Goal: Task Accomplishment & Management: Manage account settings

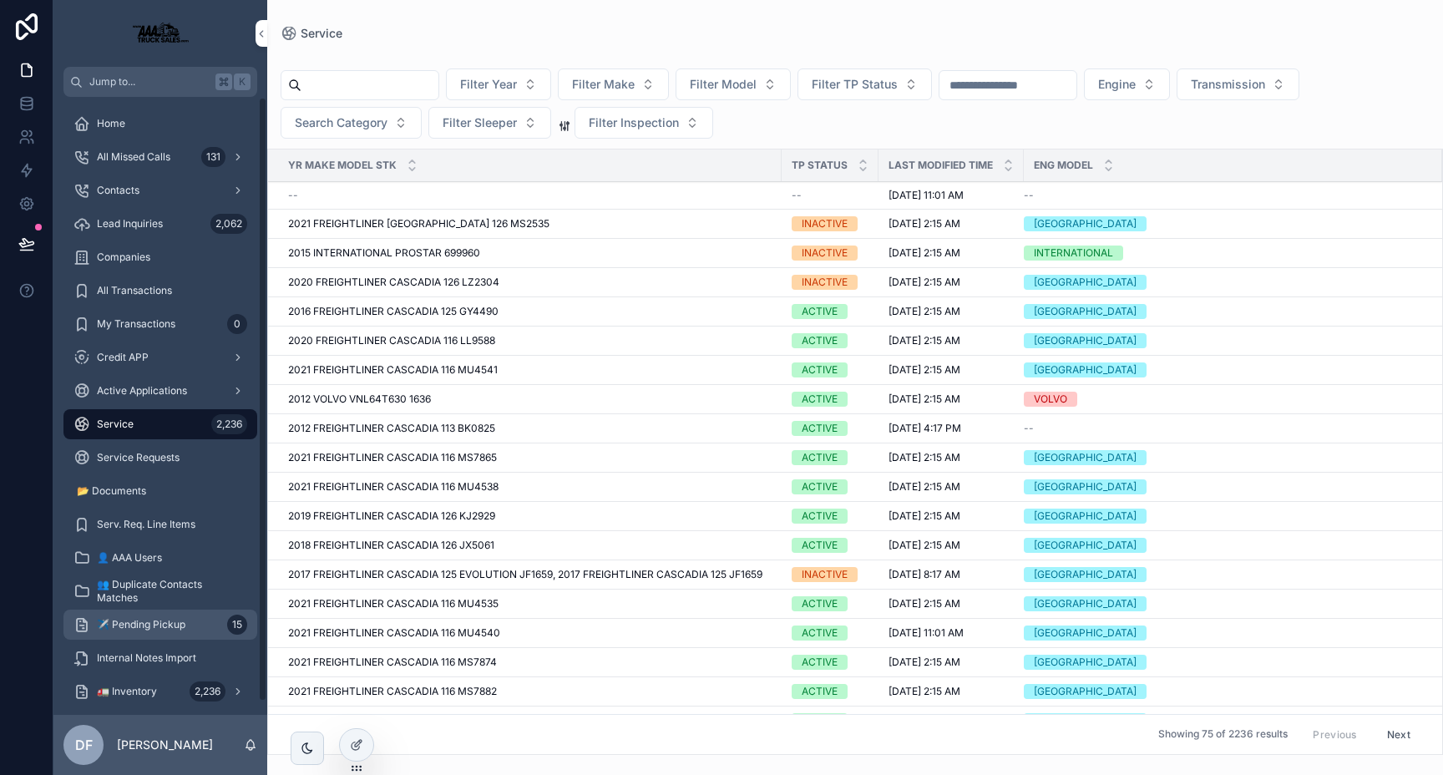
click at [177, 626] on span "✈️ Pending Pickup" at bounding box center [141, 624] width 89 height 13
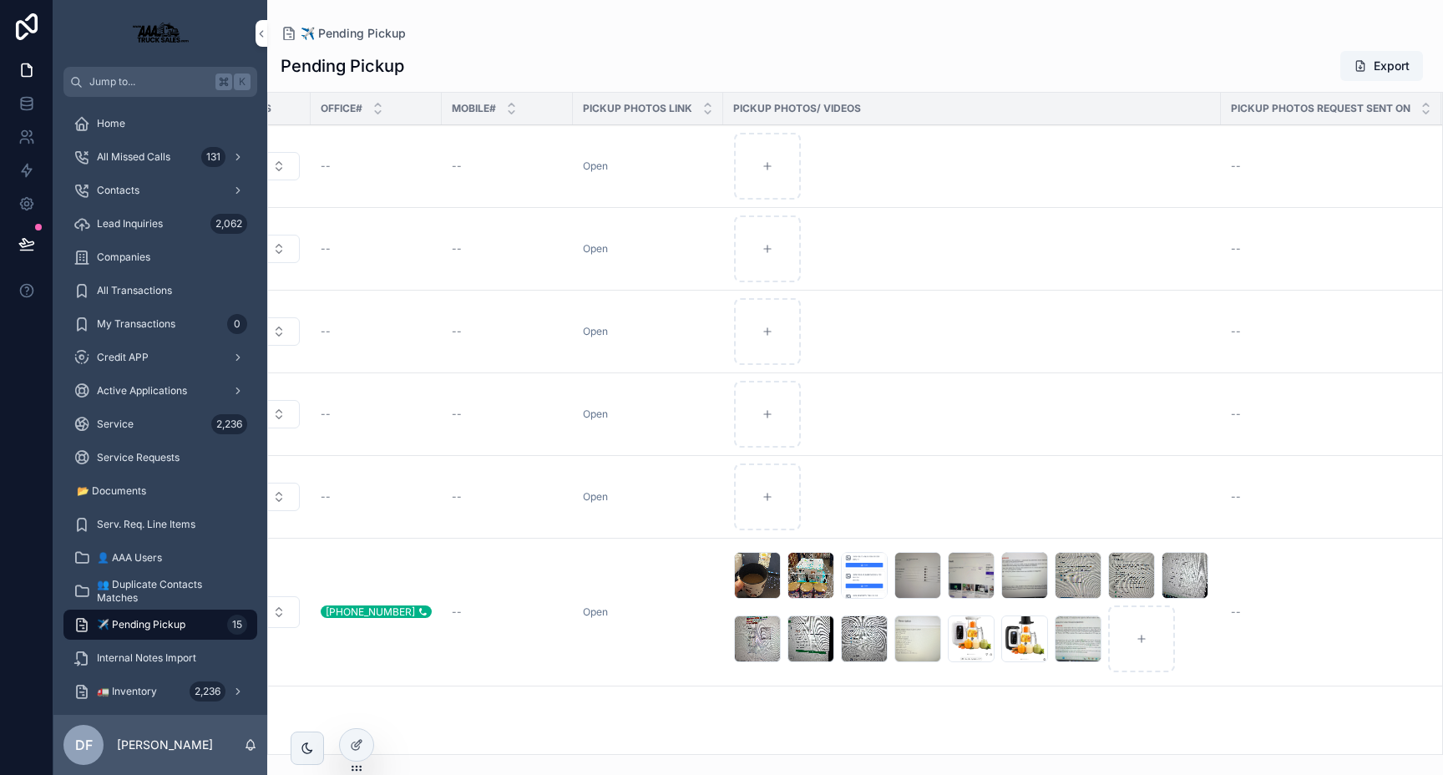
scroll to position [0, 1134]
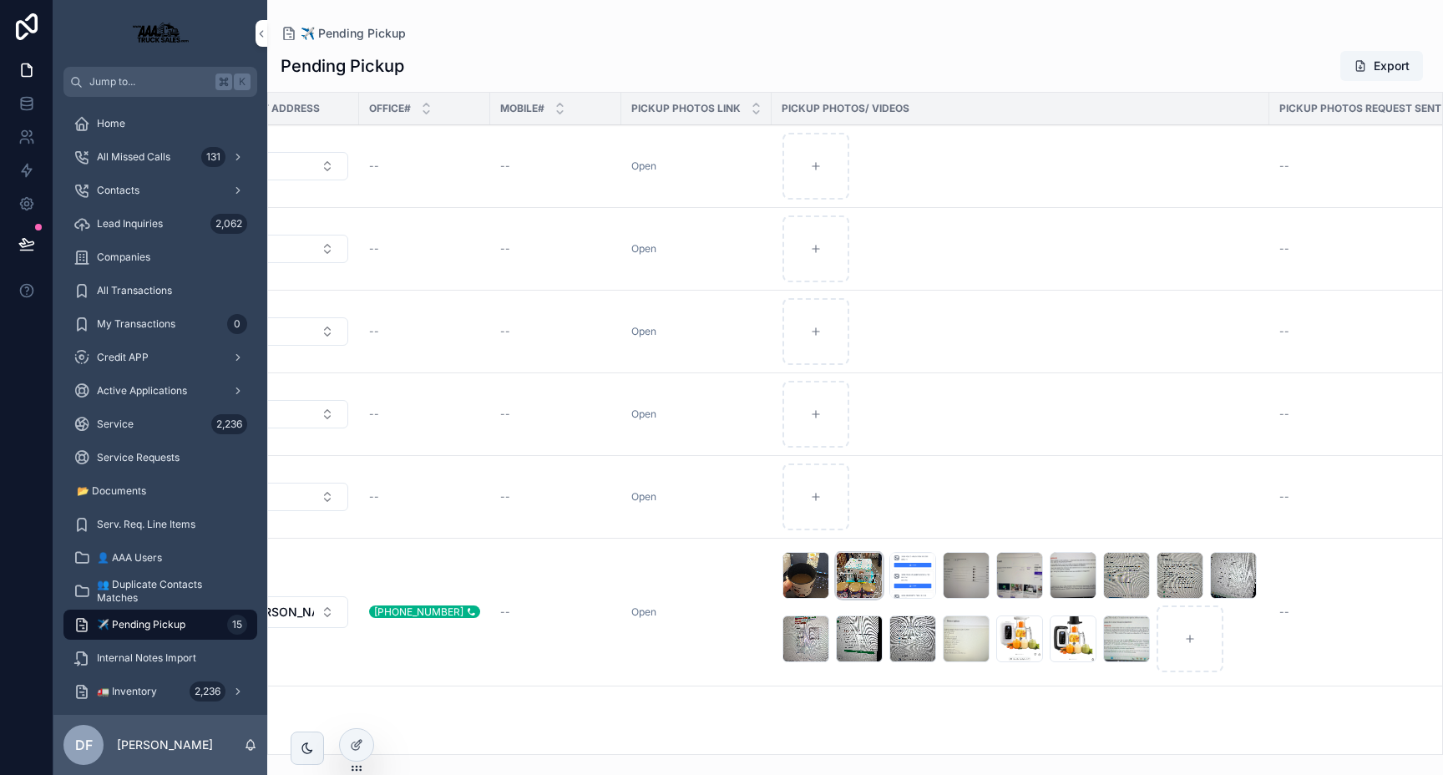
click at [836, 571] on div "scrollable content" at bounding box center [859, 575] width 47 height 47
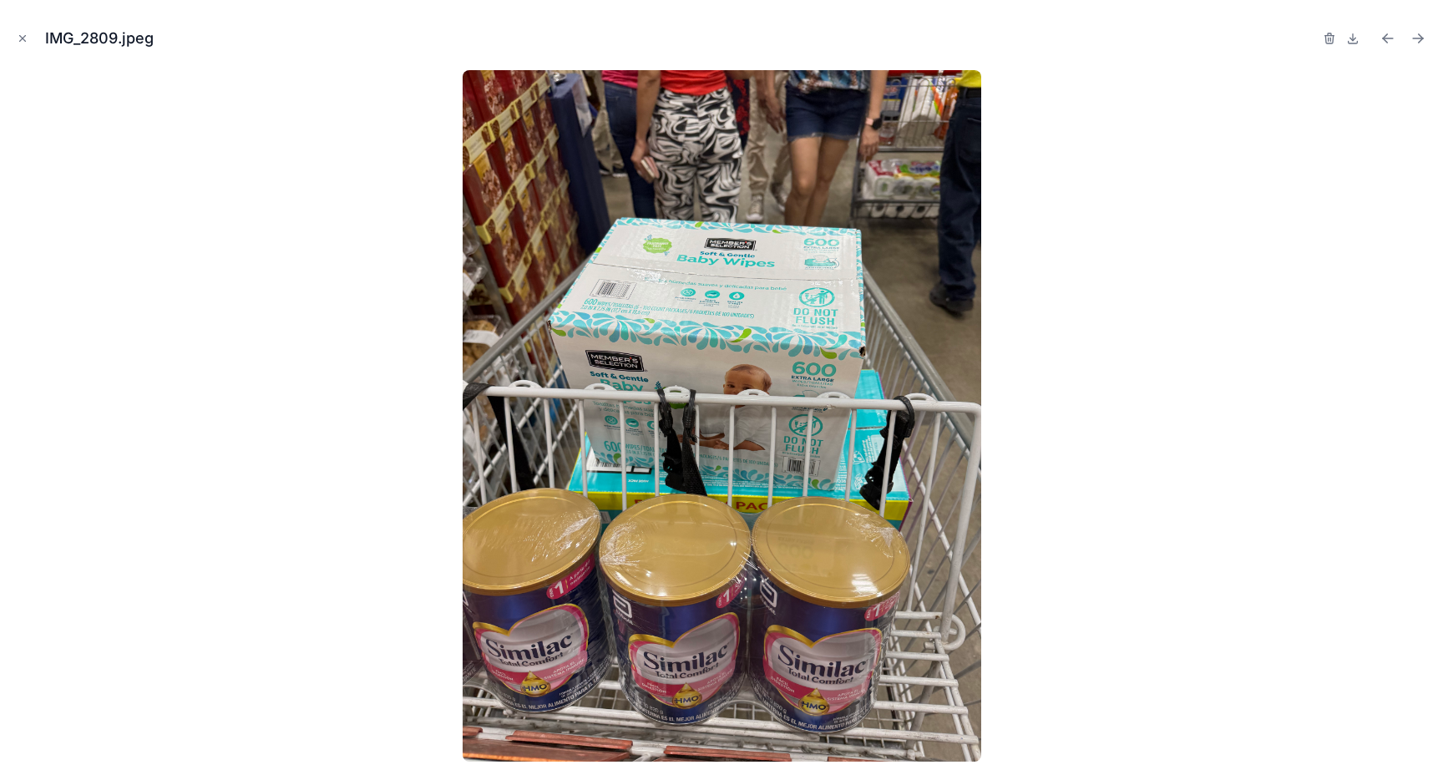
click at [826, 571] on body "Jump to... K Home All Missed Calls 131 Contacts Lead Inquiries 2,062 Companies …" at bounding box center [721, 387] width 1443 height 775
click at [826, 571] on img at bounding box center [722, 416] width 519 height 692
click at [21, 36] on icon "Close modal" at bounding box center [23, 39] width 12 height 12
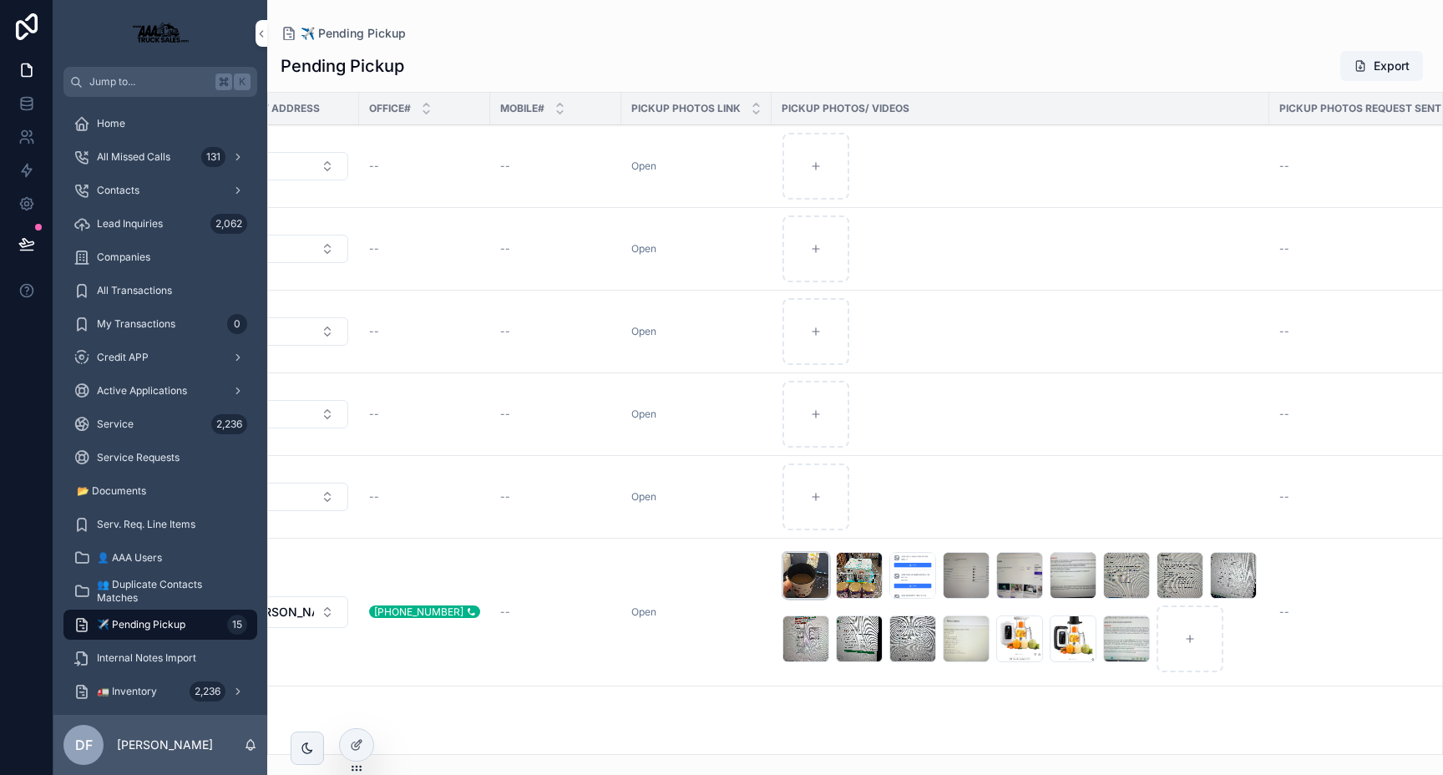
click at [784, 566] on div "scrollable content" at bounding box center [806, 575] width 47 height 47
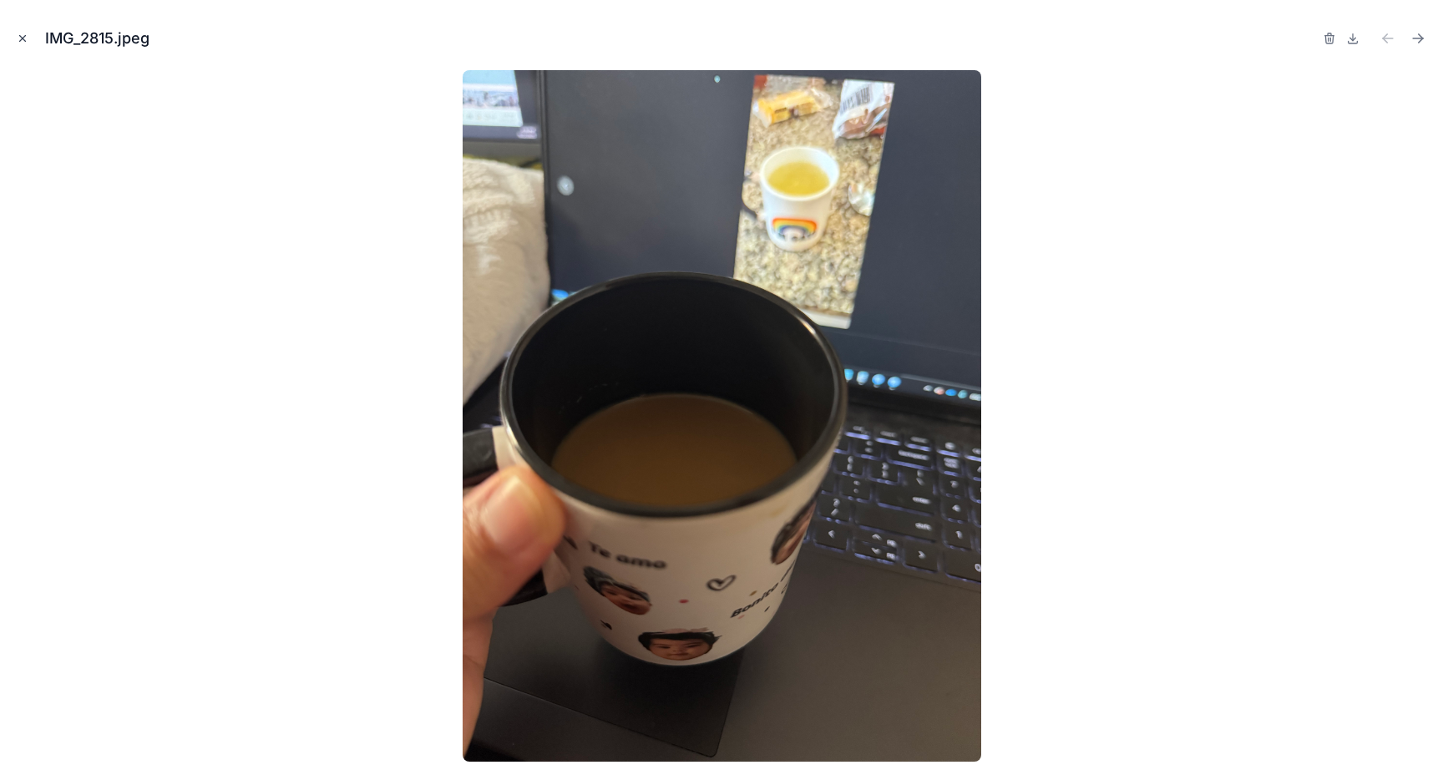
click at [18, 43] on icon "Close modal" at bounding box center [23, 39] width 12 height 12
click at [24, 38] on icon at bounding box center [26, 26] width 33 height 27
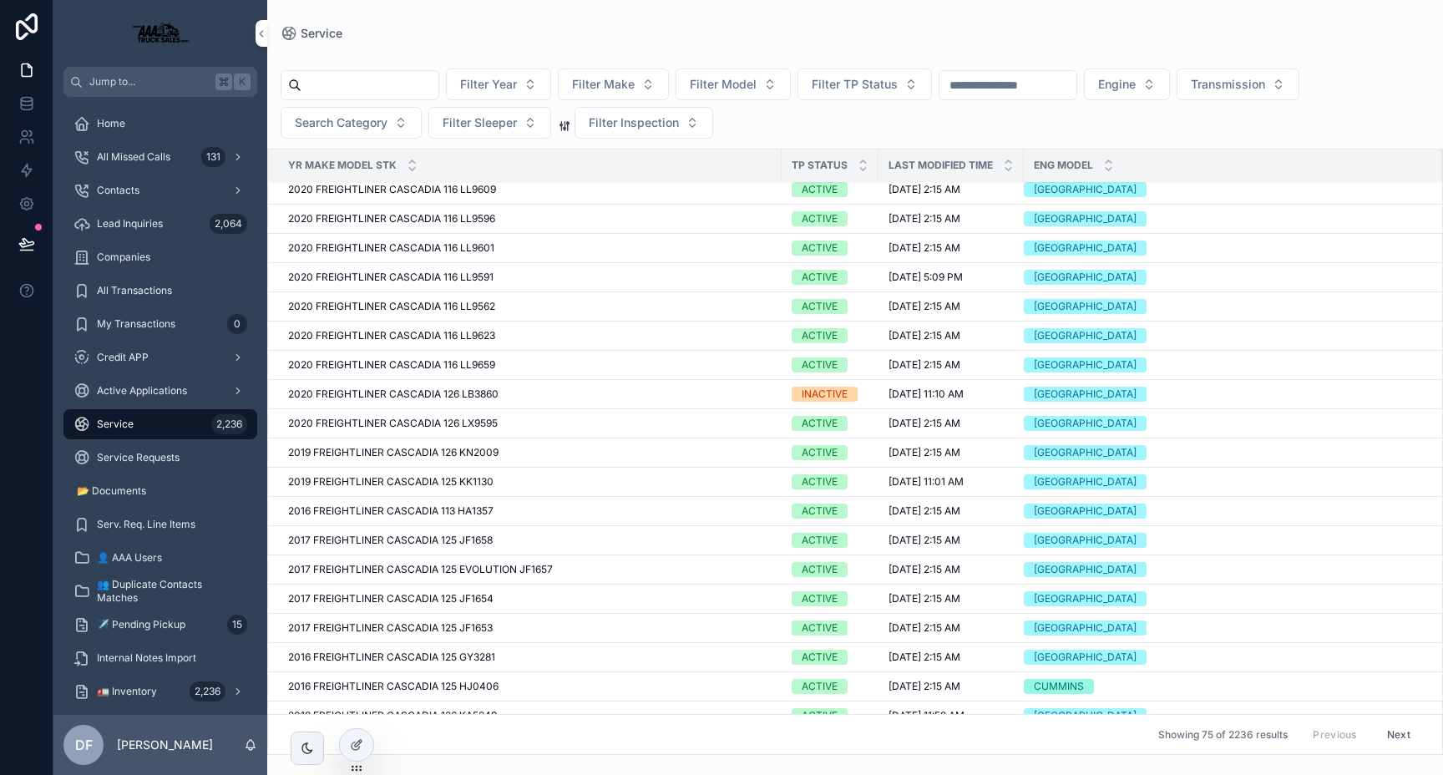
scroll to position [1655, 0]
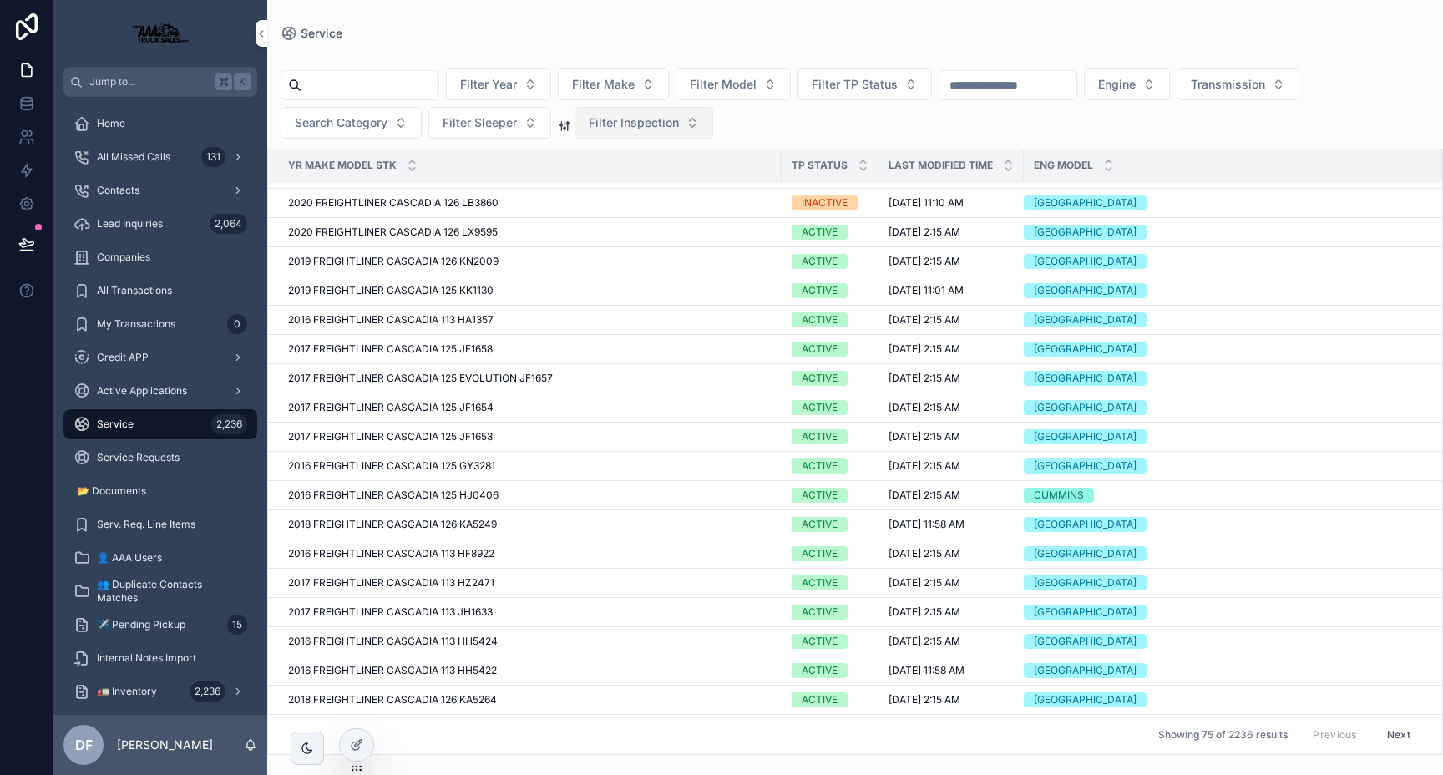
click at [614, 119] on span "Filter Inspection" at bounding box center [634, 122] width 90 height 17
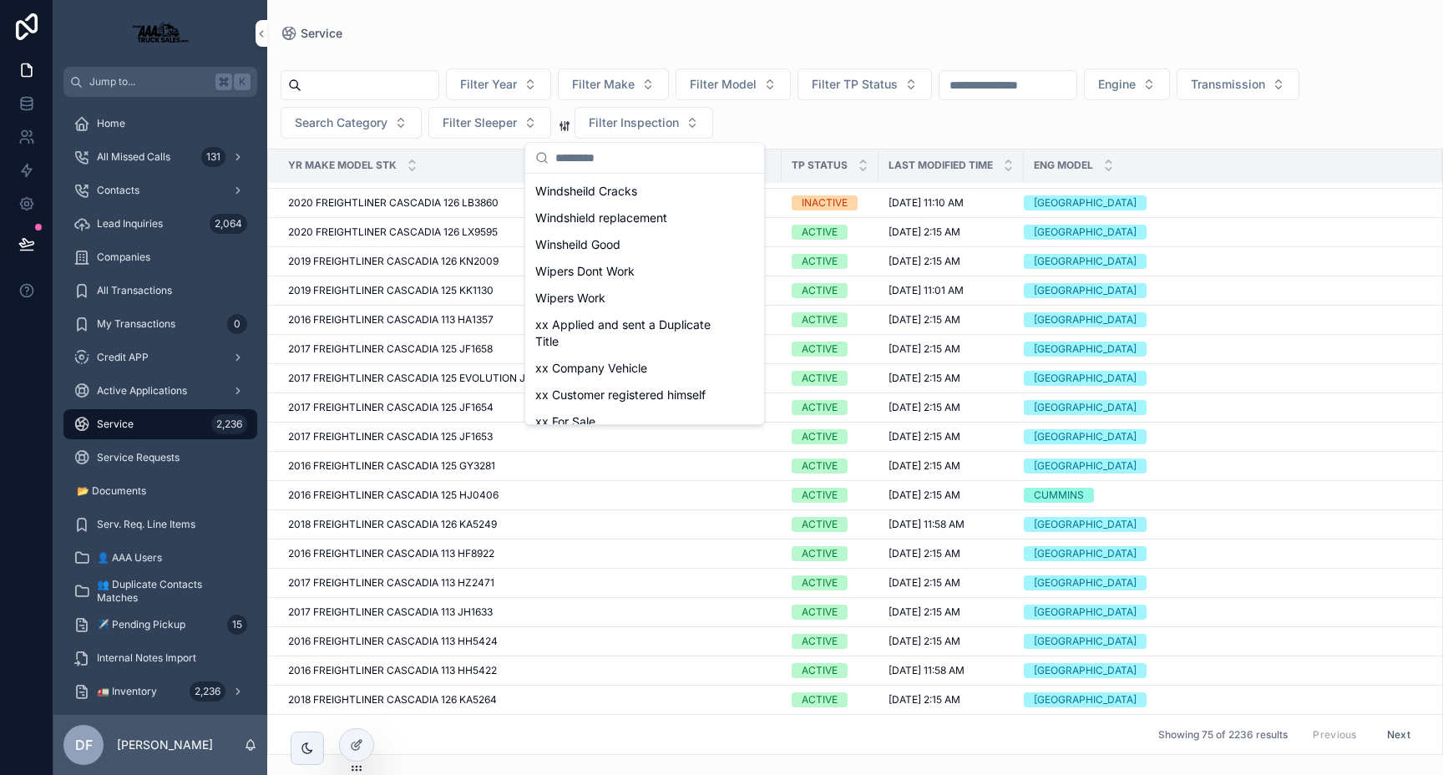
scroll to position [1101, 0]
click at [1268, 503] on td "CUMMINS" at bounding box center [1233, 495] width 418 height 29
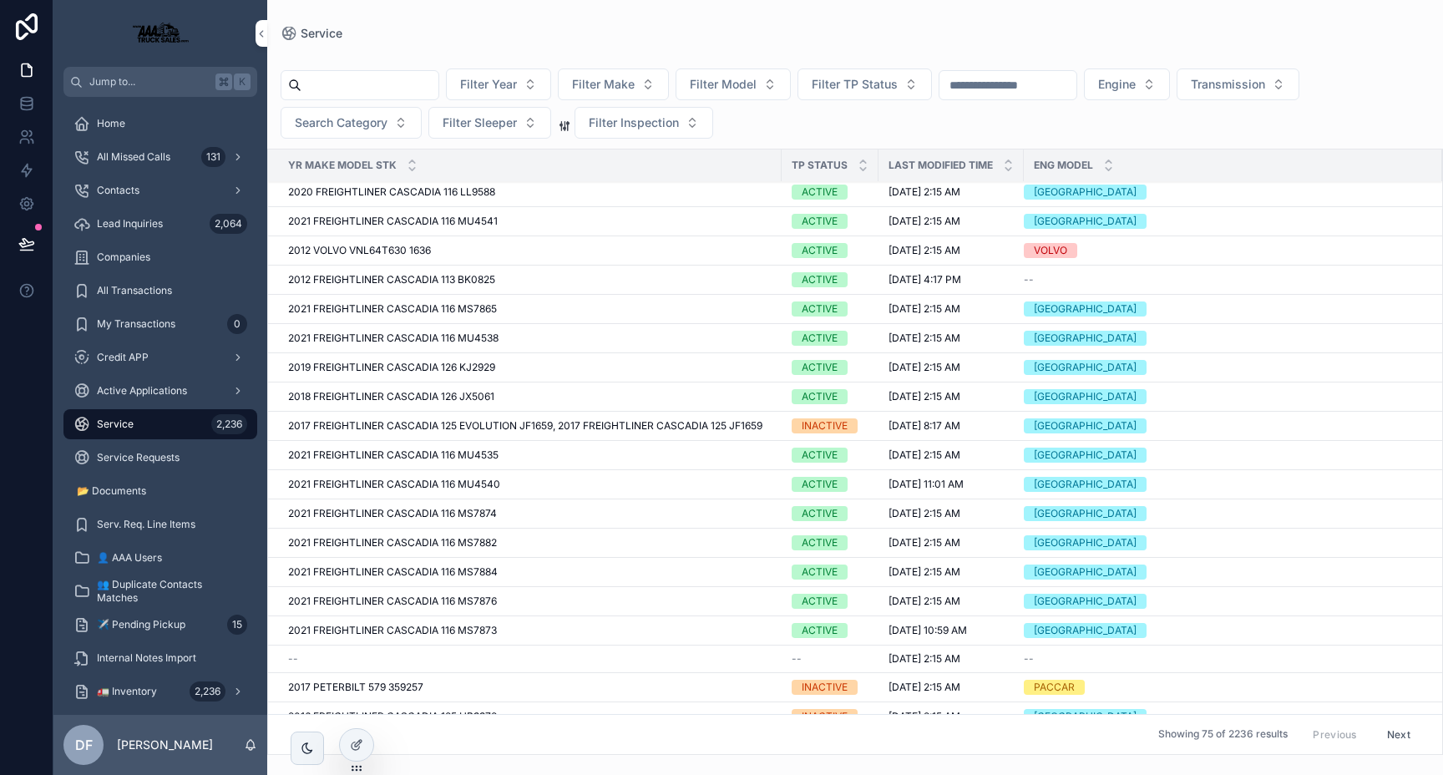
scroll to position [0, 0]
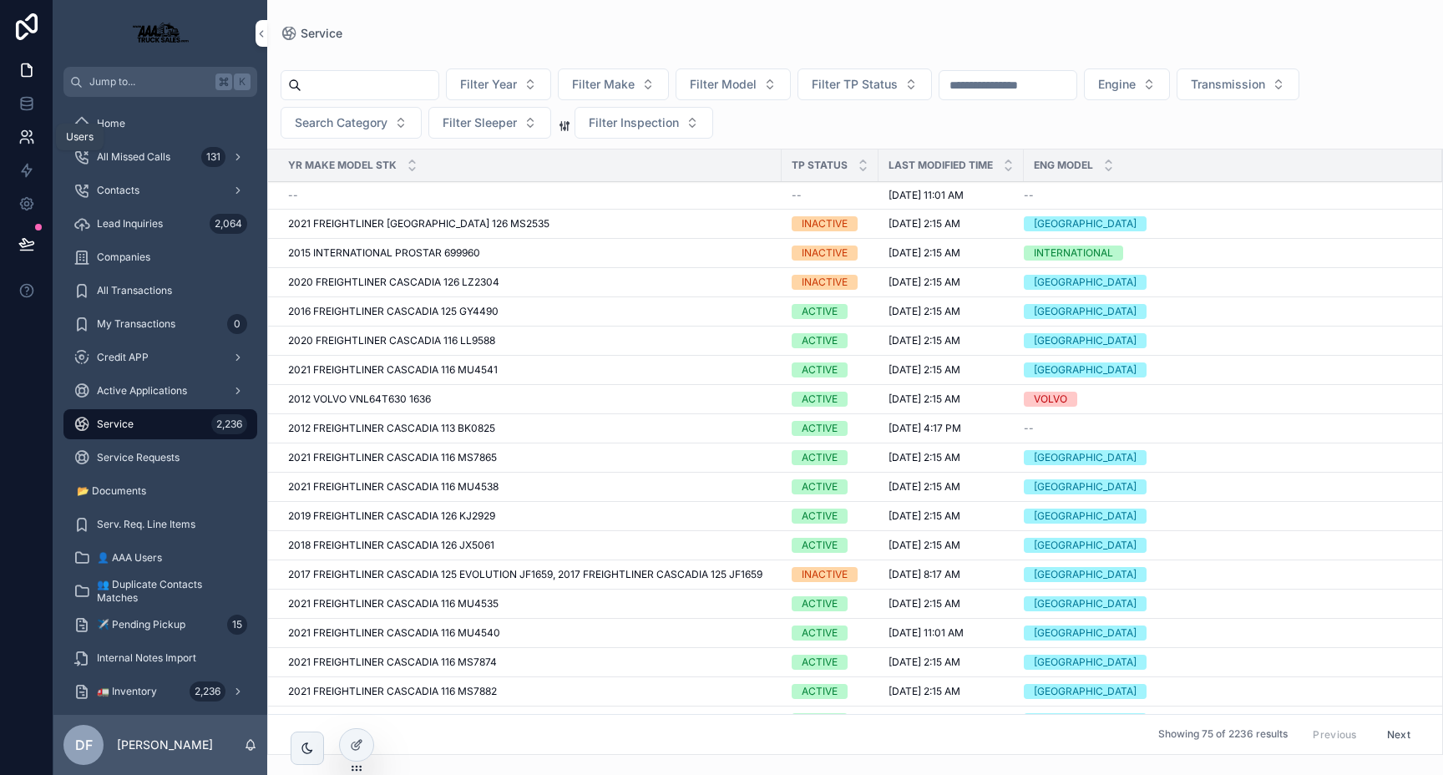
click at [31, 133] on icon at bounding box center [30, 133] width 3 height 5
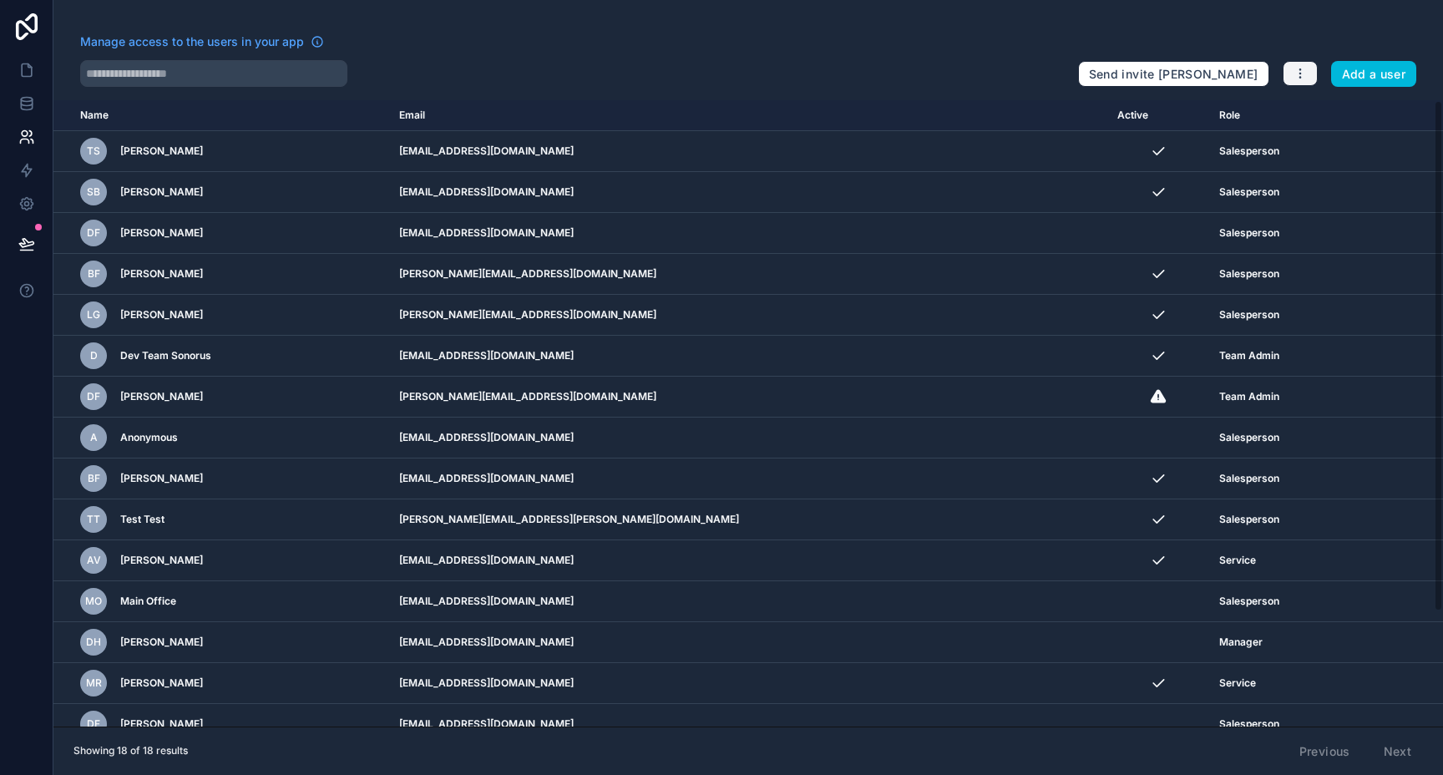
click at [1301, 76] on icon "button" at bounding box center [1300, 73] width 13 height 13
click at [1311, 112] on link "Manage roles" at bounding box center [1340, 113] width 117 height 27
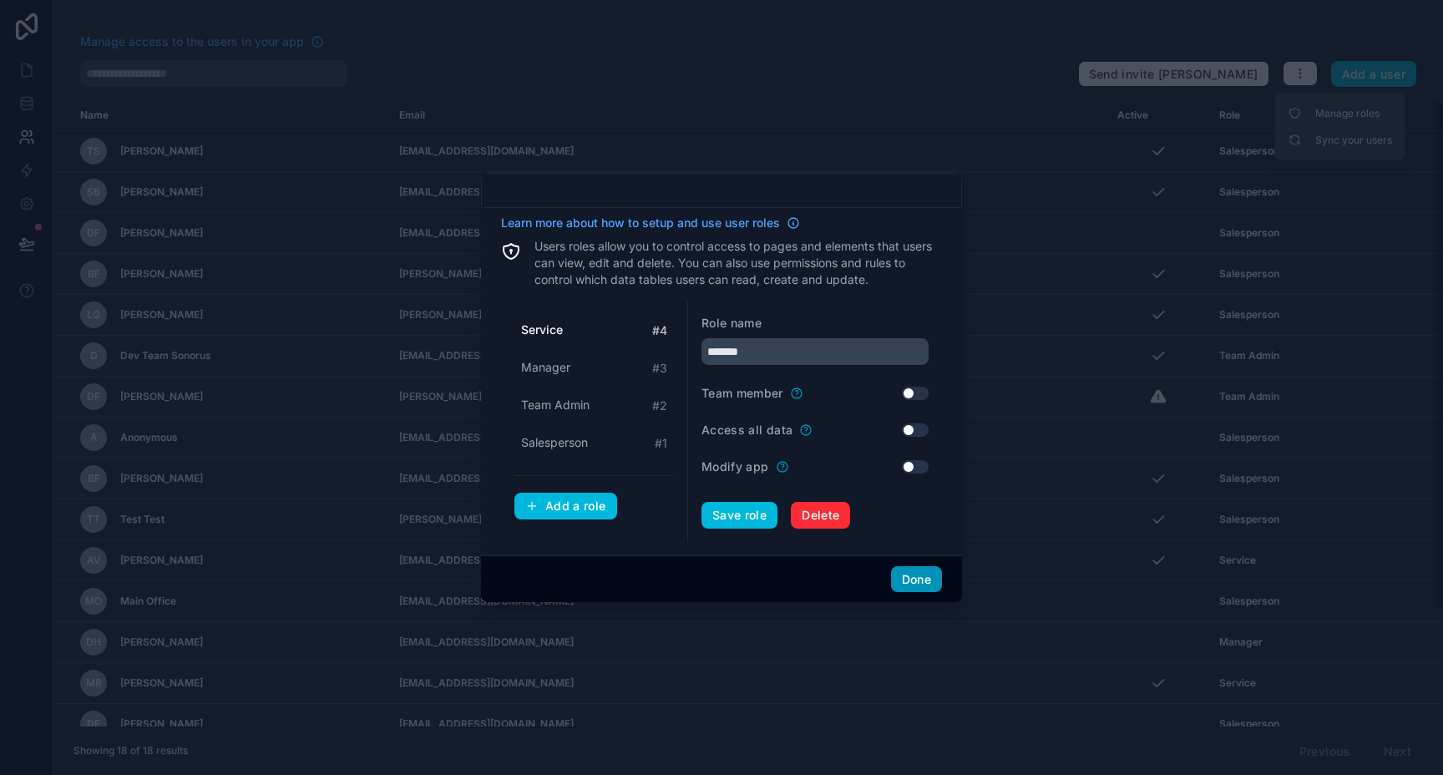
click at [916, 579] on button "Done" at bounding box center [916, 579] width 51 height 27
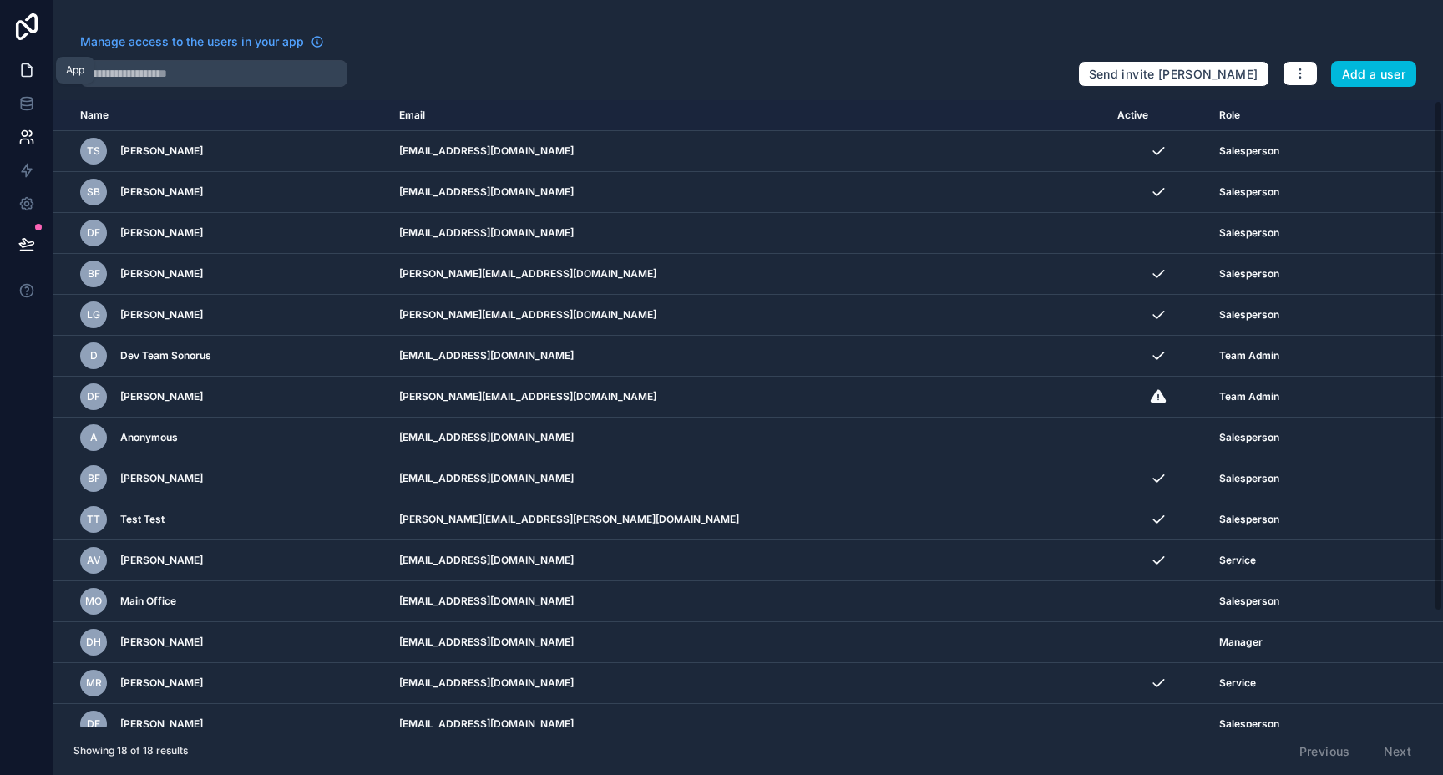
click at [32, 78] on icon at bounding box center [26, 70] width 17 height 17
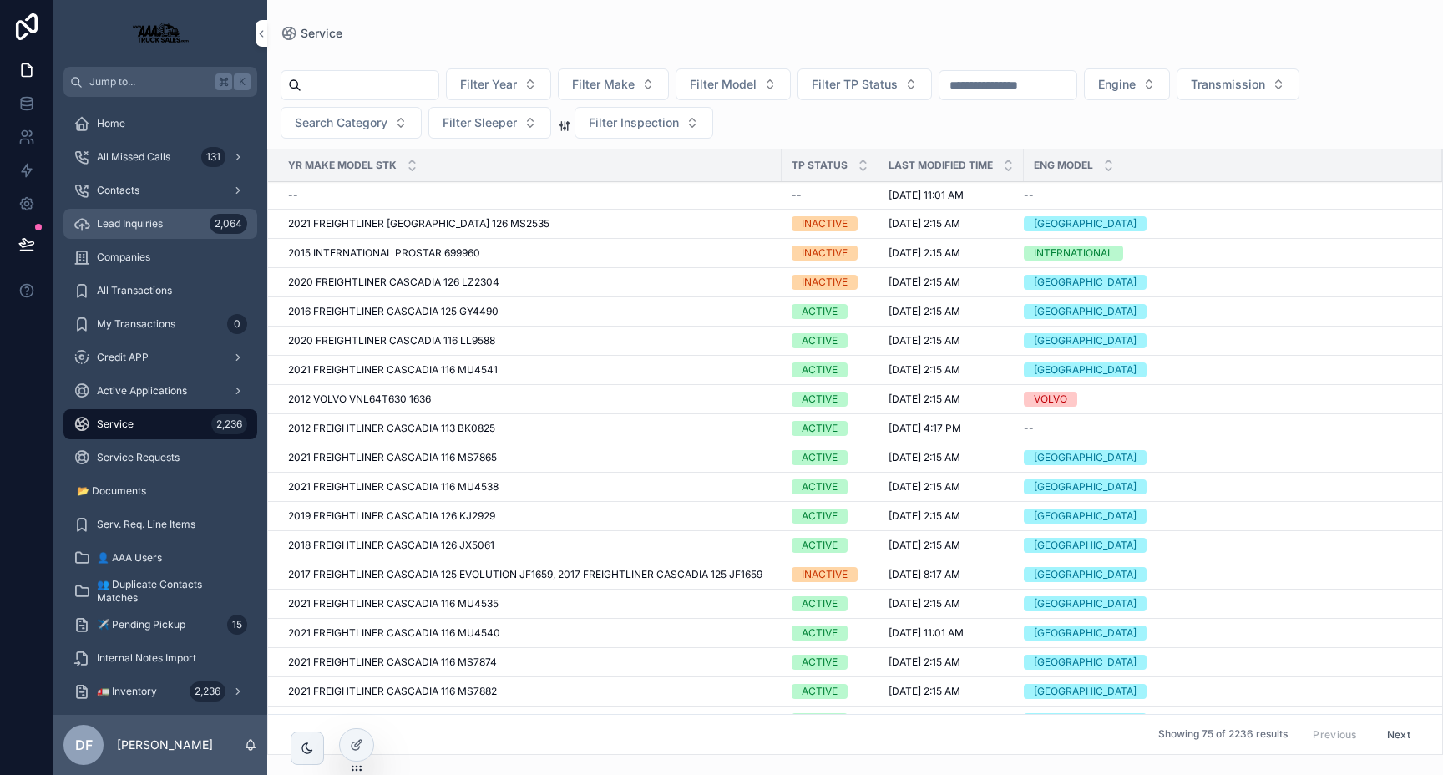
click at [170, 218] on div "Lead Inquiries 2,064" at bounding box center [161, 224] width 174 height 27
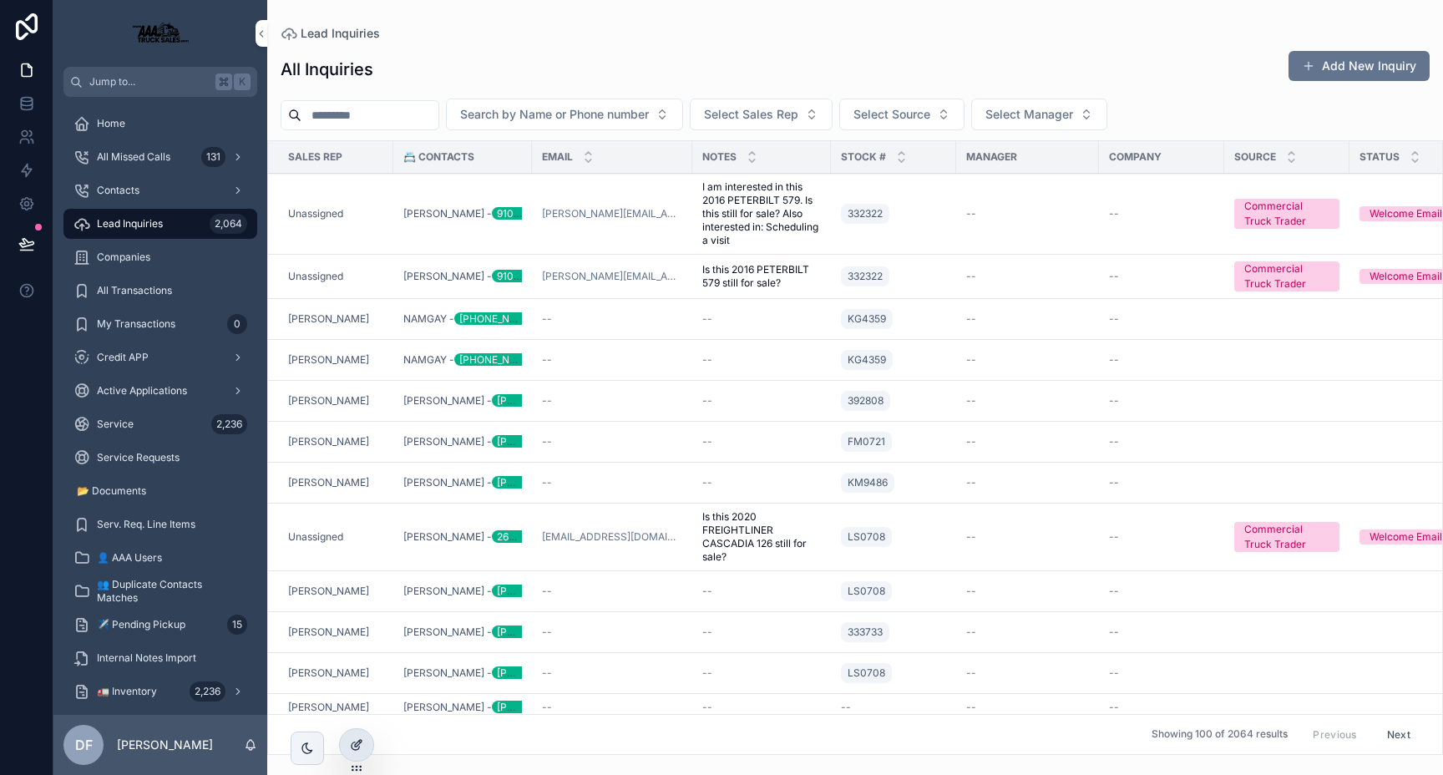
click at [355, 751] on icon at bounding box center [356, 744] width 13 height 13
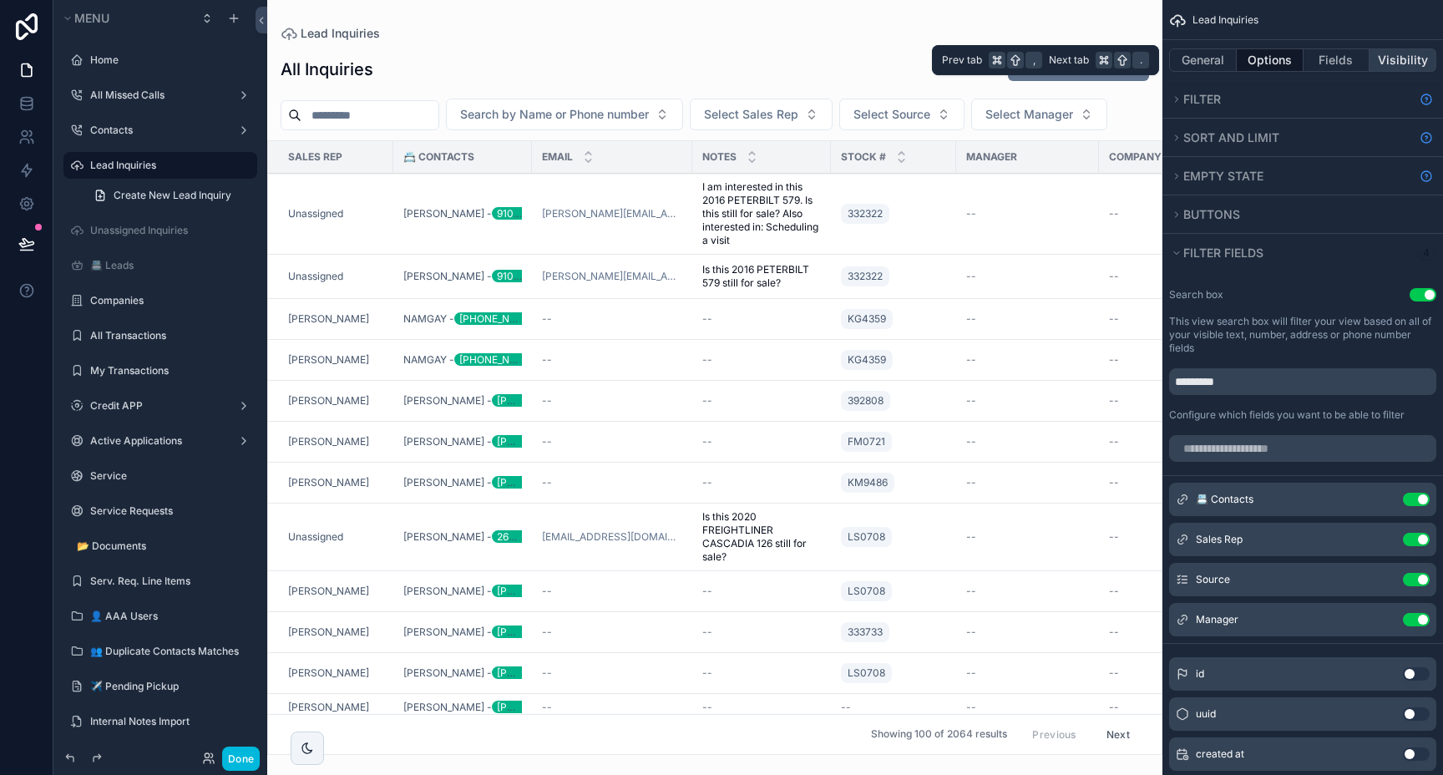
click at [1405, 53] on button "Visibility" at bounding box center [1403, 59] width 67 height 23
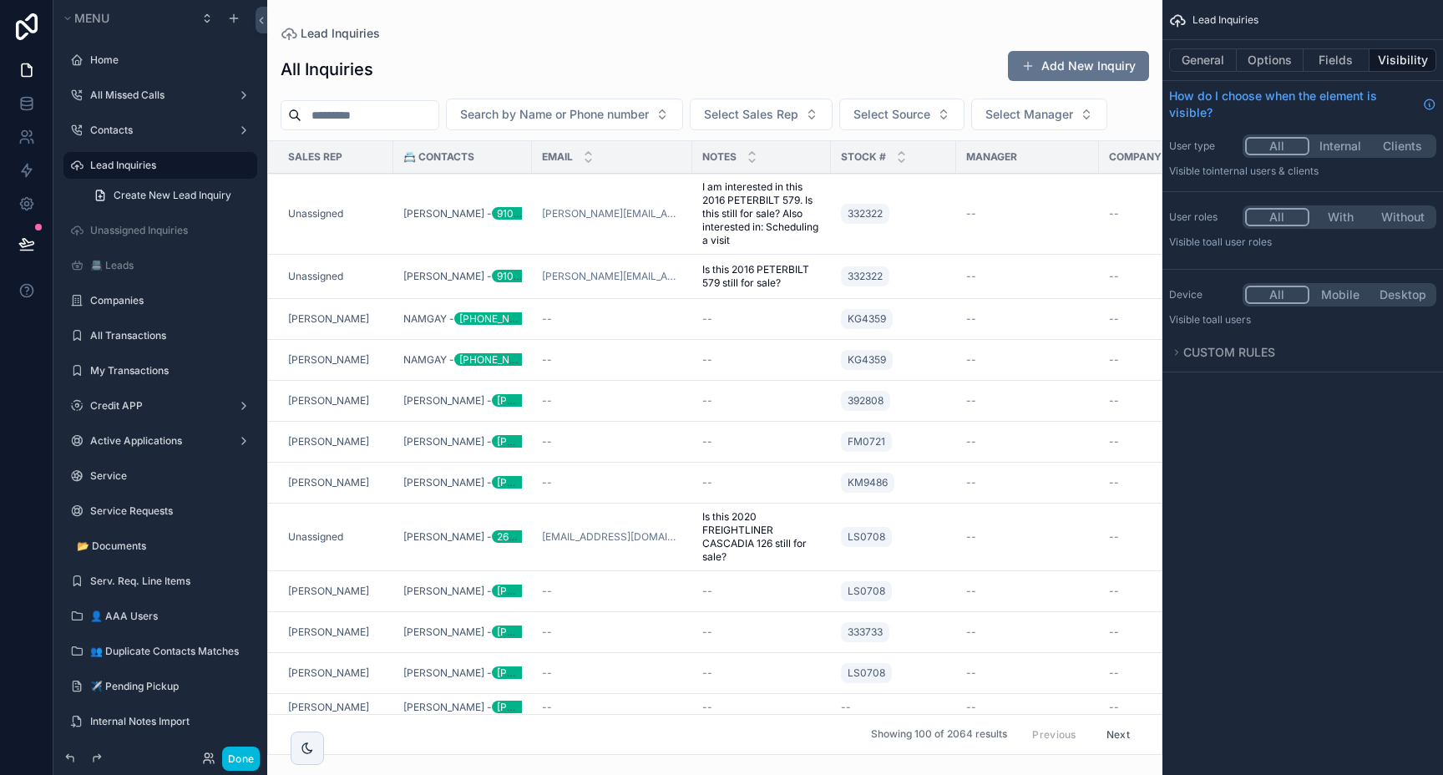
click at [1345, 211] on button "With" at bounding box center [1341, 217] width 63 height 18
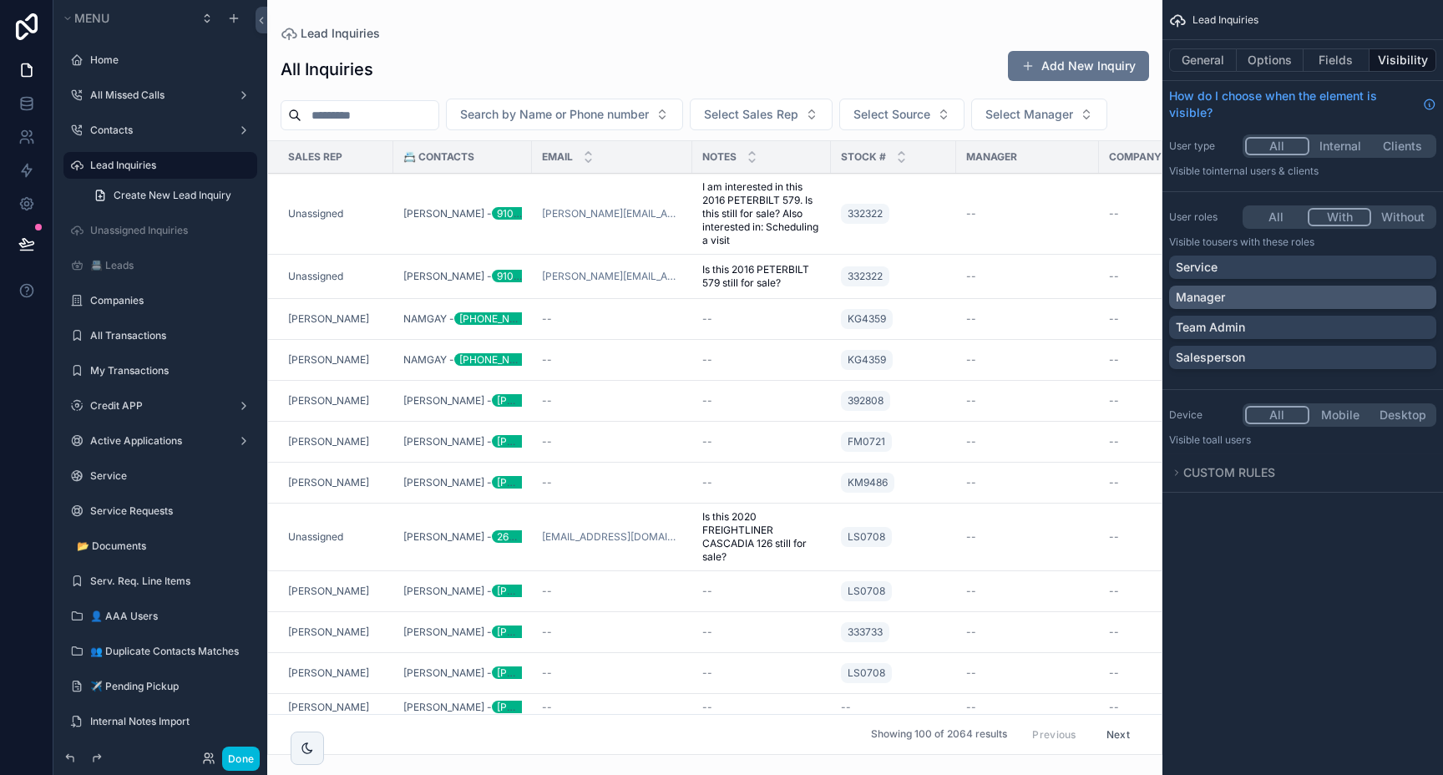
click at [1336, 294] on div "Manager" at bounding box center [1303, 297] width 254 height 17
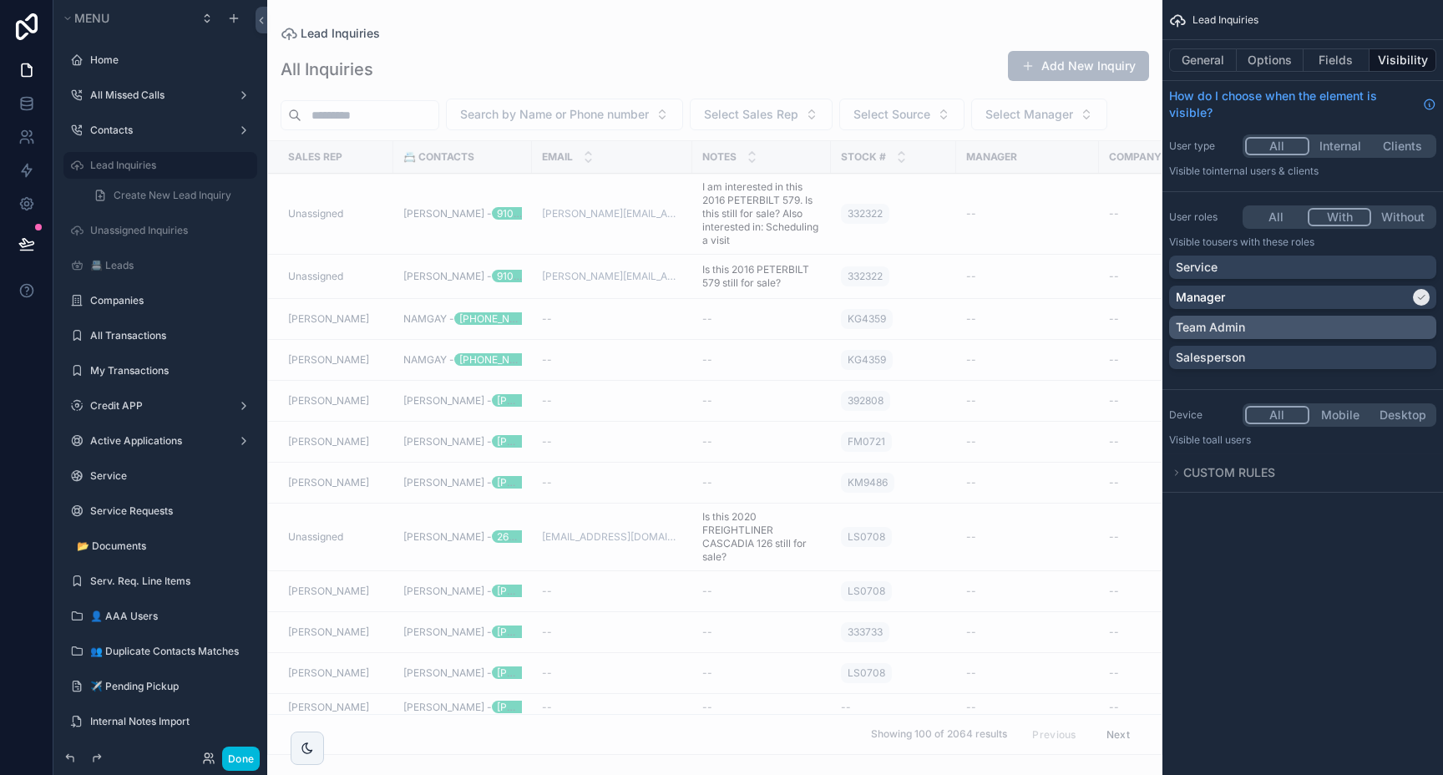
click at [1326, 323] on div "Team Admin" at bounding box center [1303, 327] width 254 height 17
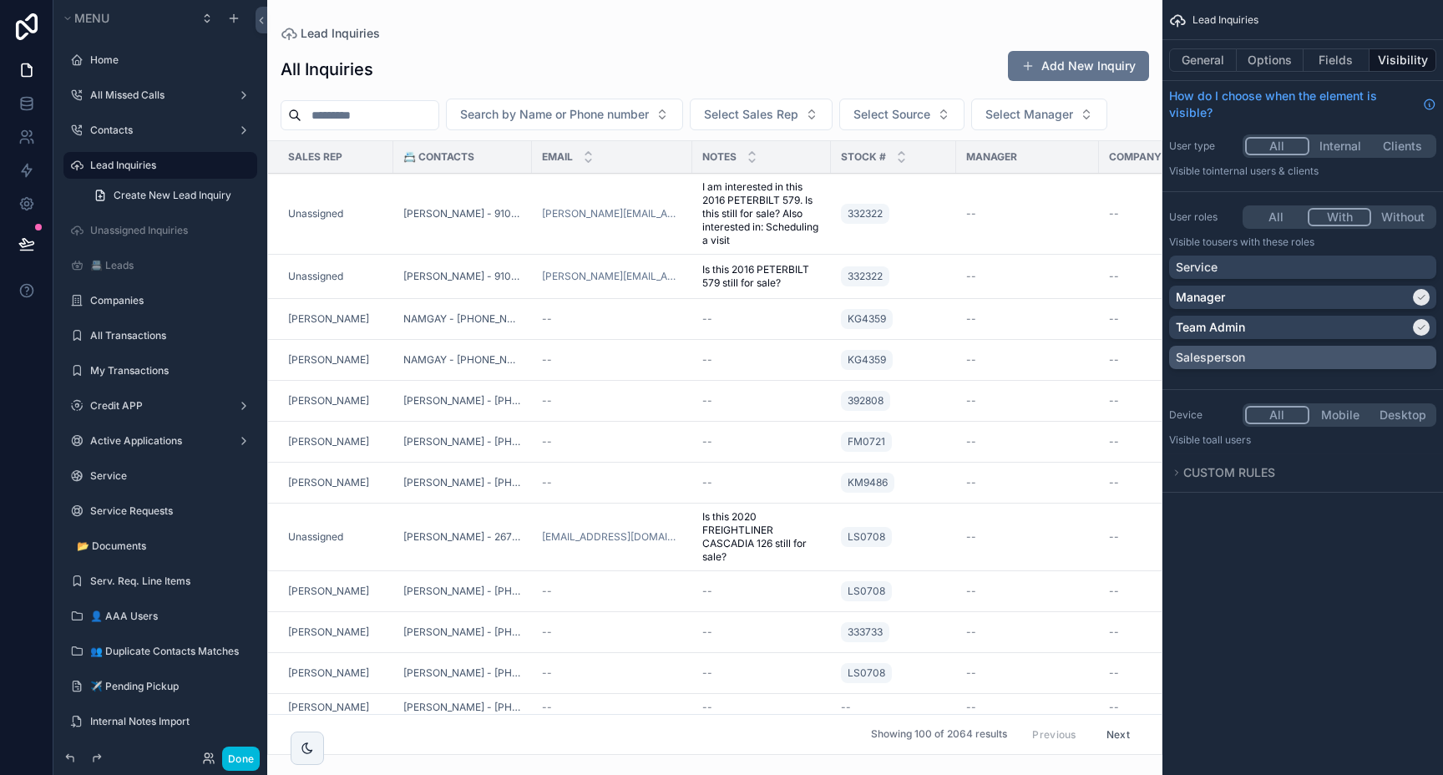
click at [1313, 355] on div "Salesperson" at bounding box center [1303, 357] width 254 height 17
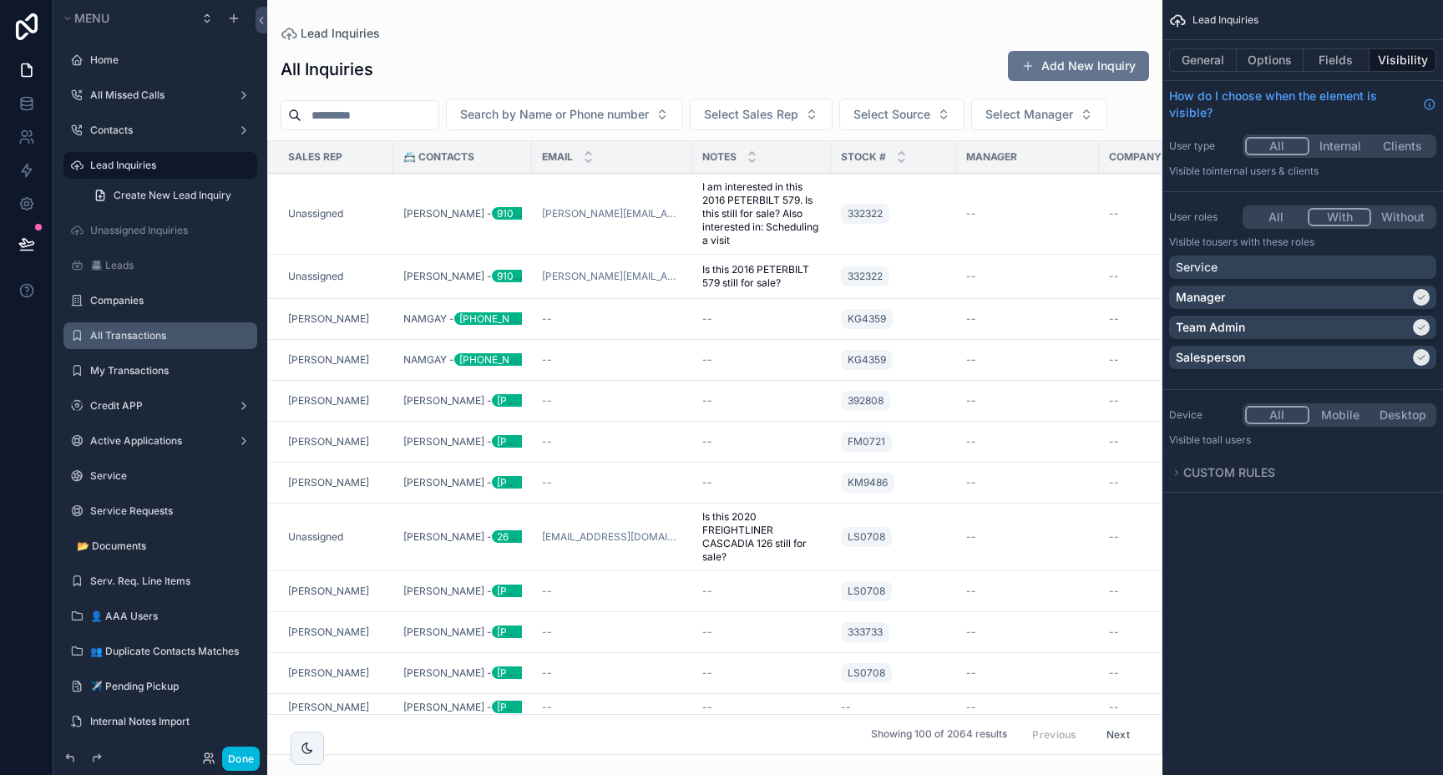
click at [151, 334] on label "All Transactions" at bounding box center [168, 335] width 157 height 13
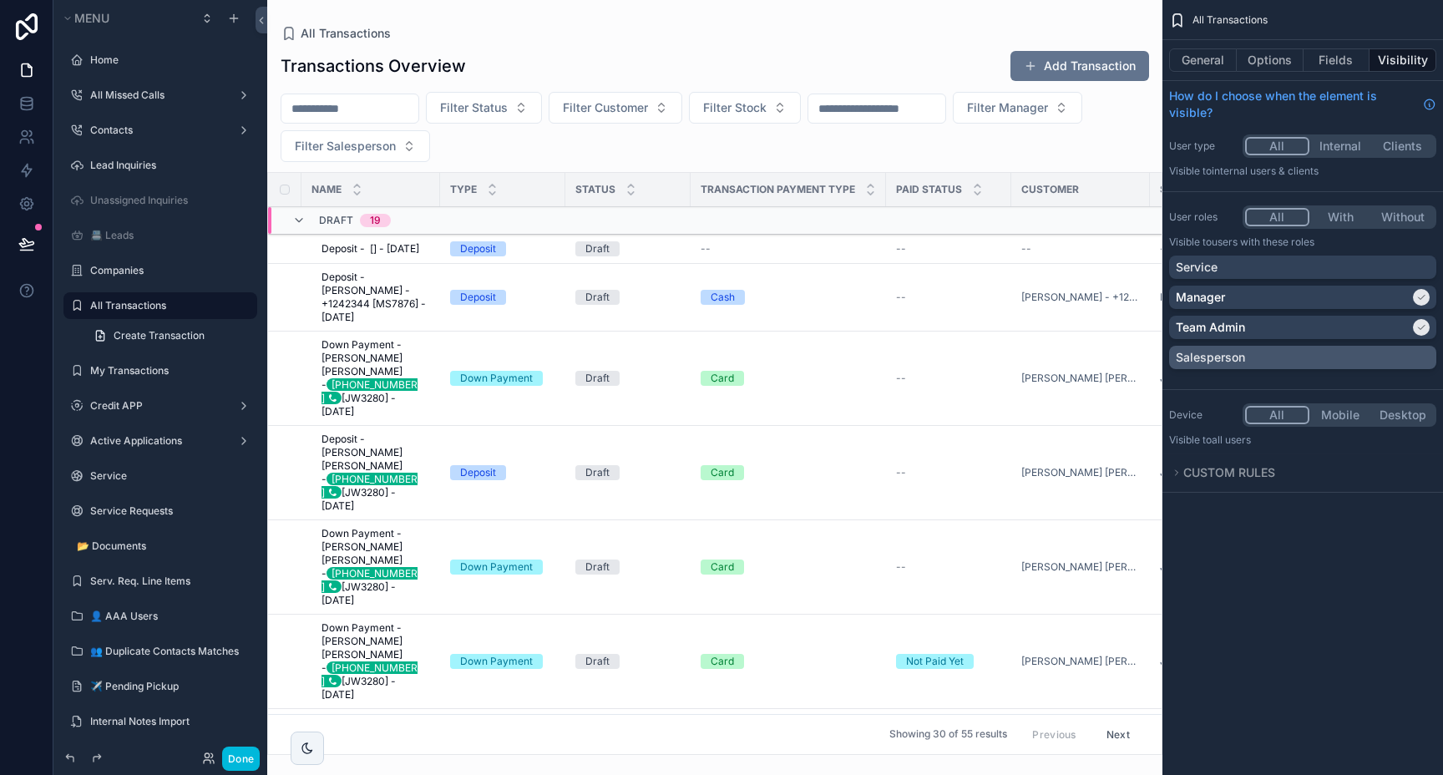
click at [1402, 359] on div "Salesperson" at bounding box center [1303, 357] width 254 height 17
click at [155, 369] on label "My Transactions" at bounding box center [168, 370] width 157 height 13
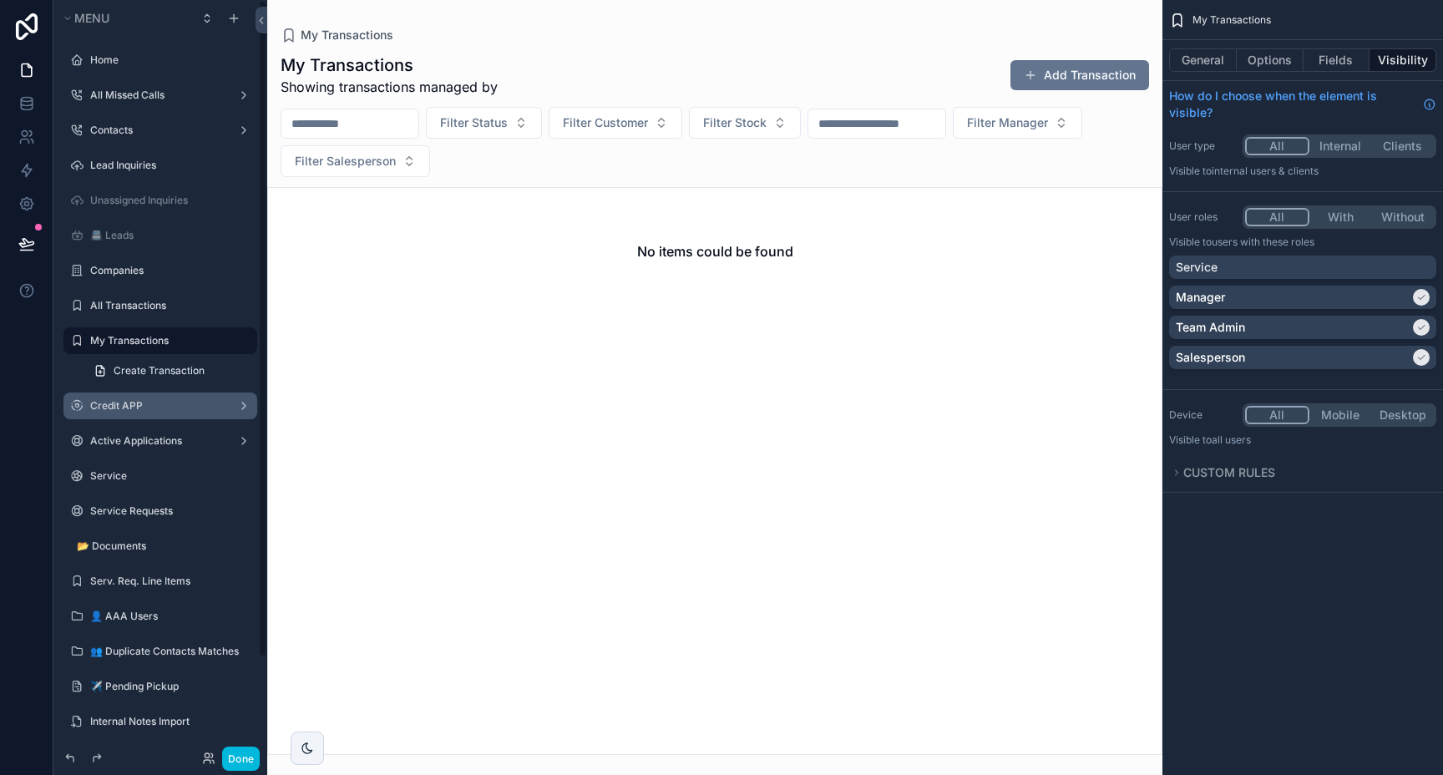
click at [130, 404] on label "Credit APP" at bounding box center [157, 405] width 134 height 13
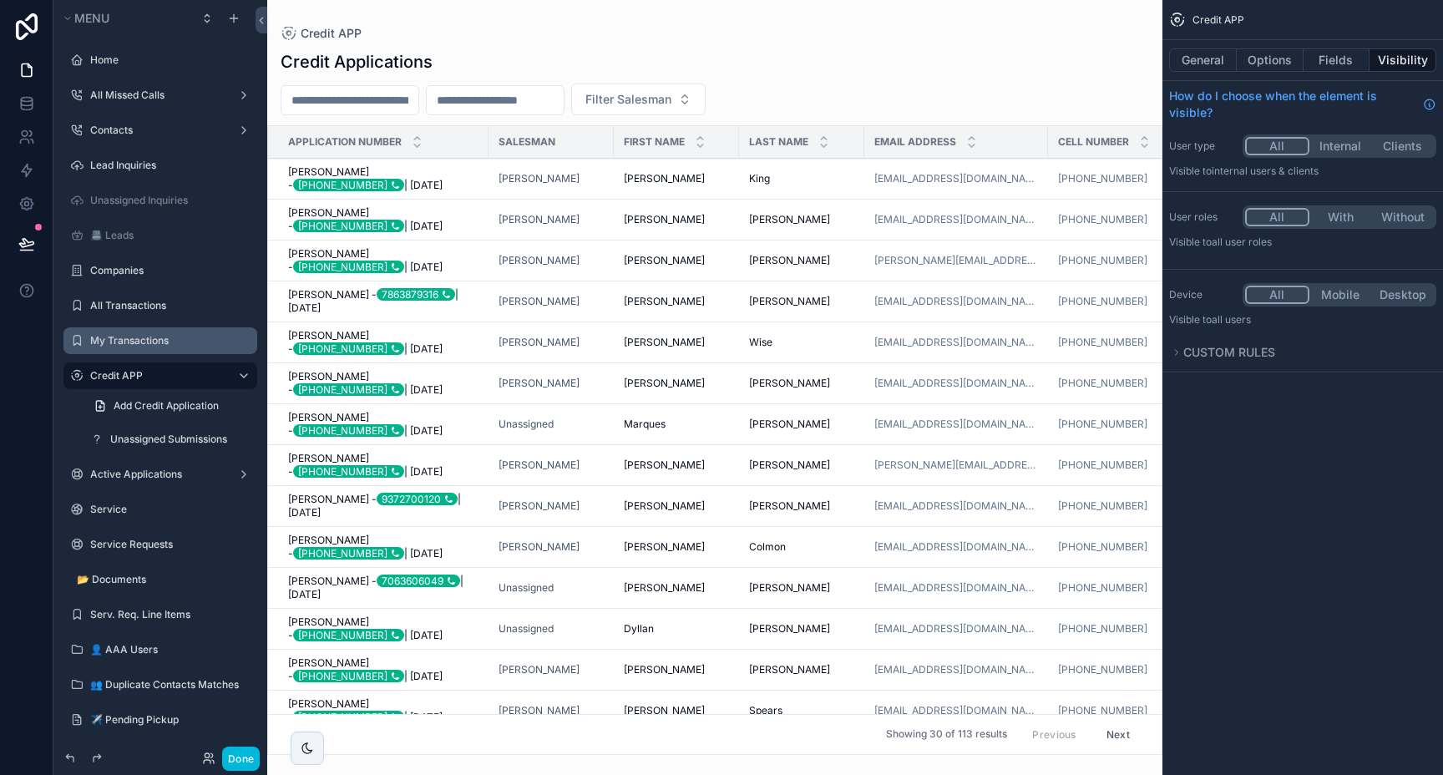
click at [1344, 221] on button "With" at bounding box center [1341, 217] width 63 height 18
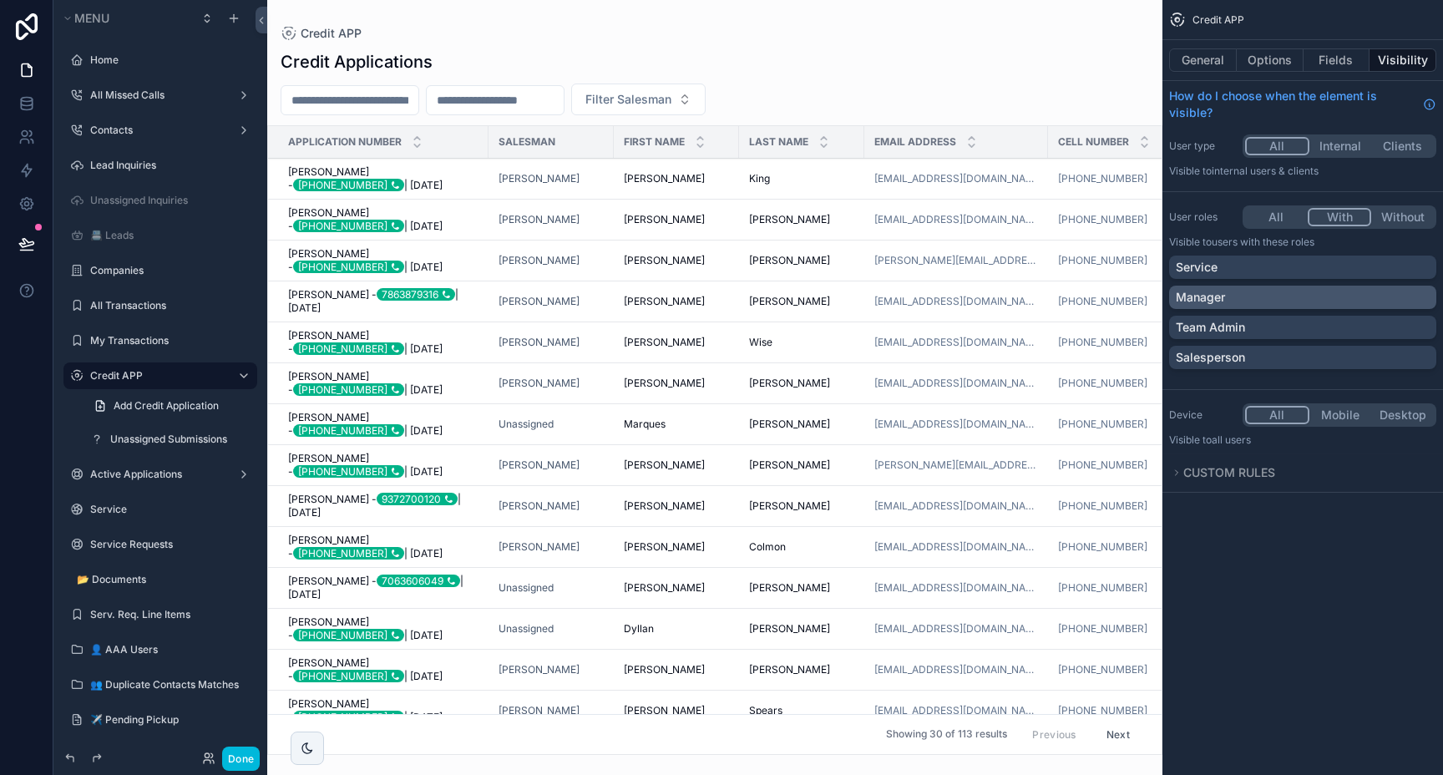
click at [1282, 292] on div "Manager" at bounding box center [1303, 297] width 254 height 17
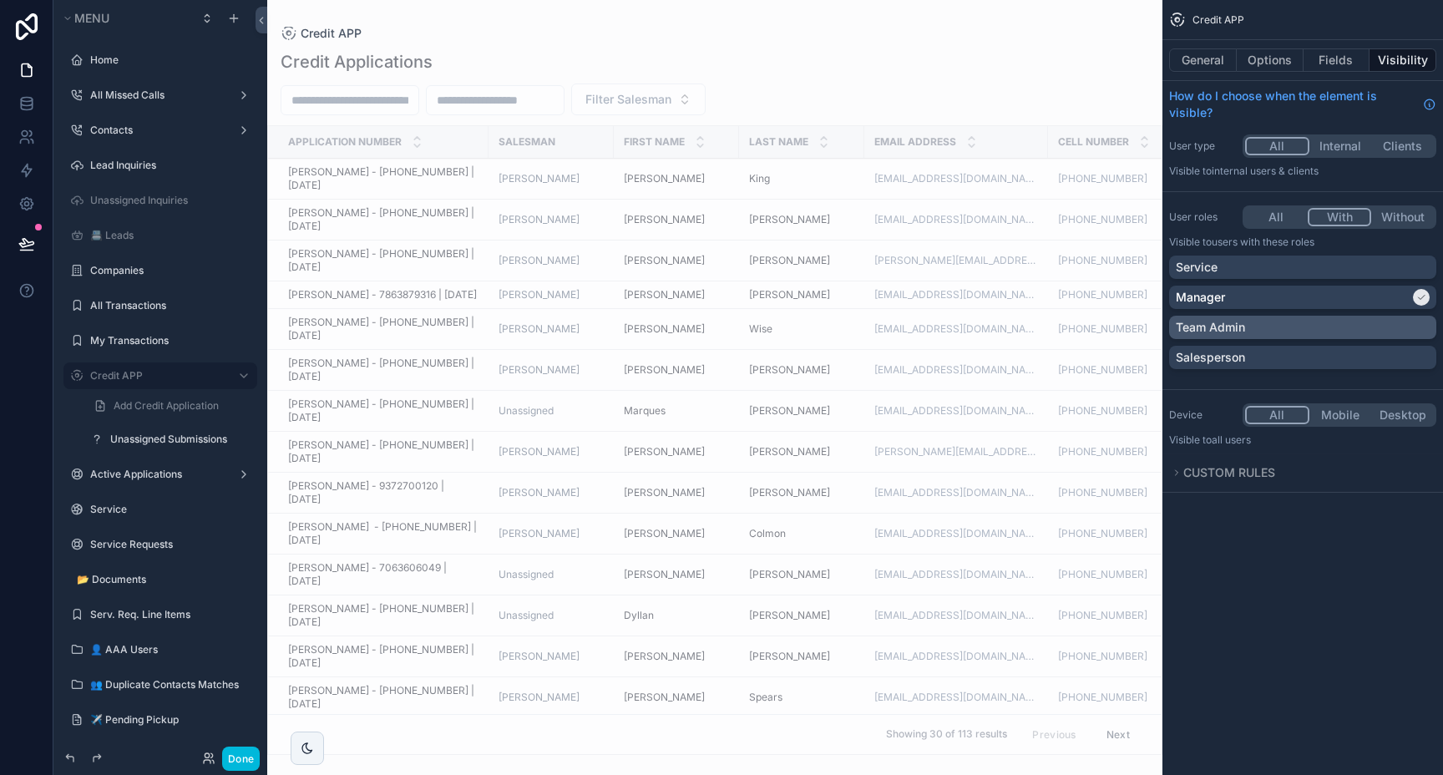
click at [1279, 321] on div "Team Admin" at bounding box center [1303, 327] width 254 height 17
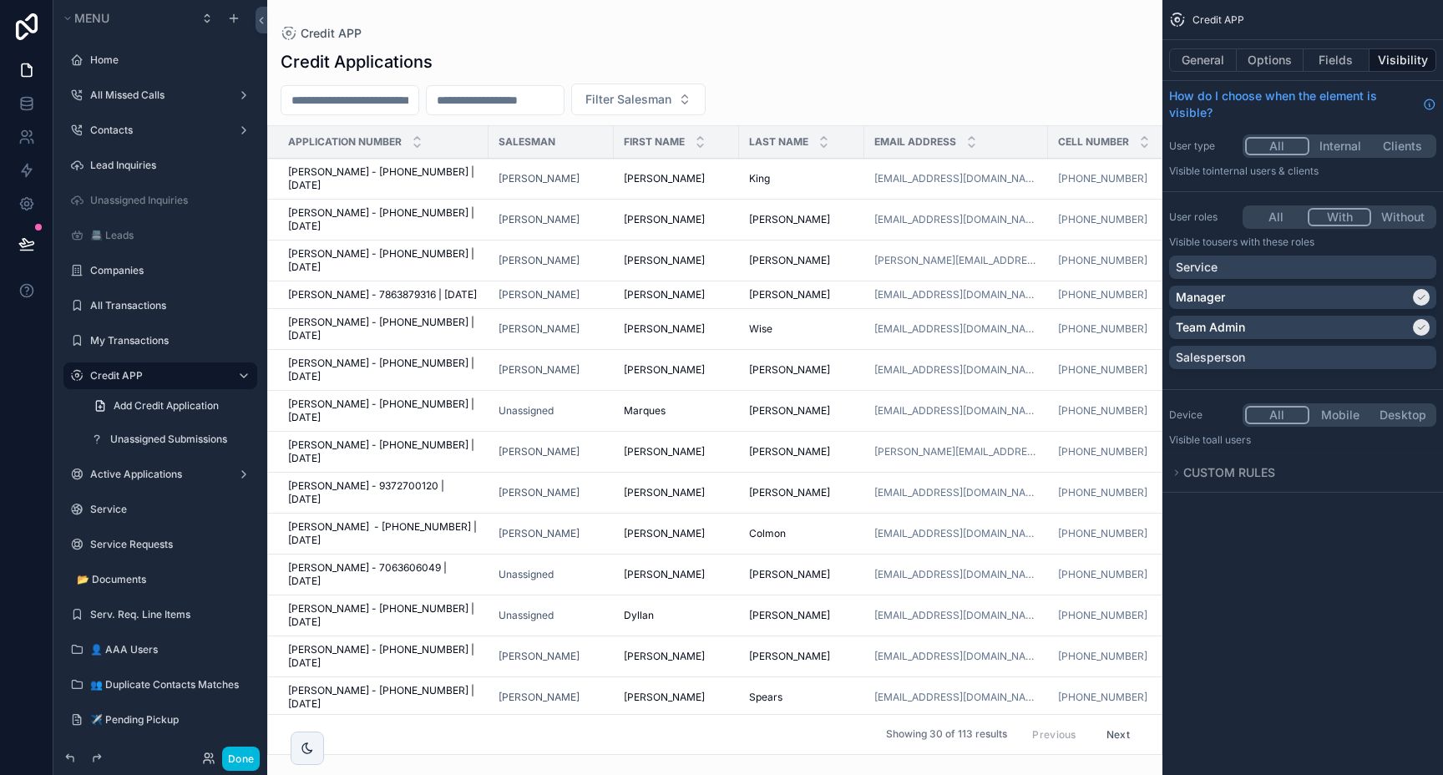
click at [1279, 344] on div "Service Manager Team Admin Salesperson" at bounding box center [1302, 316] width 267 height 120
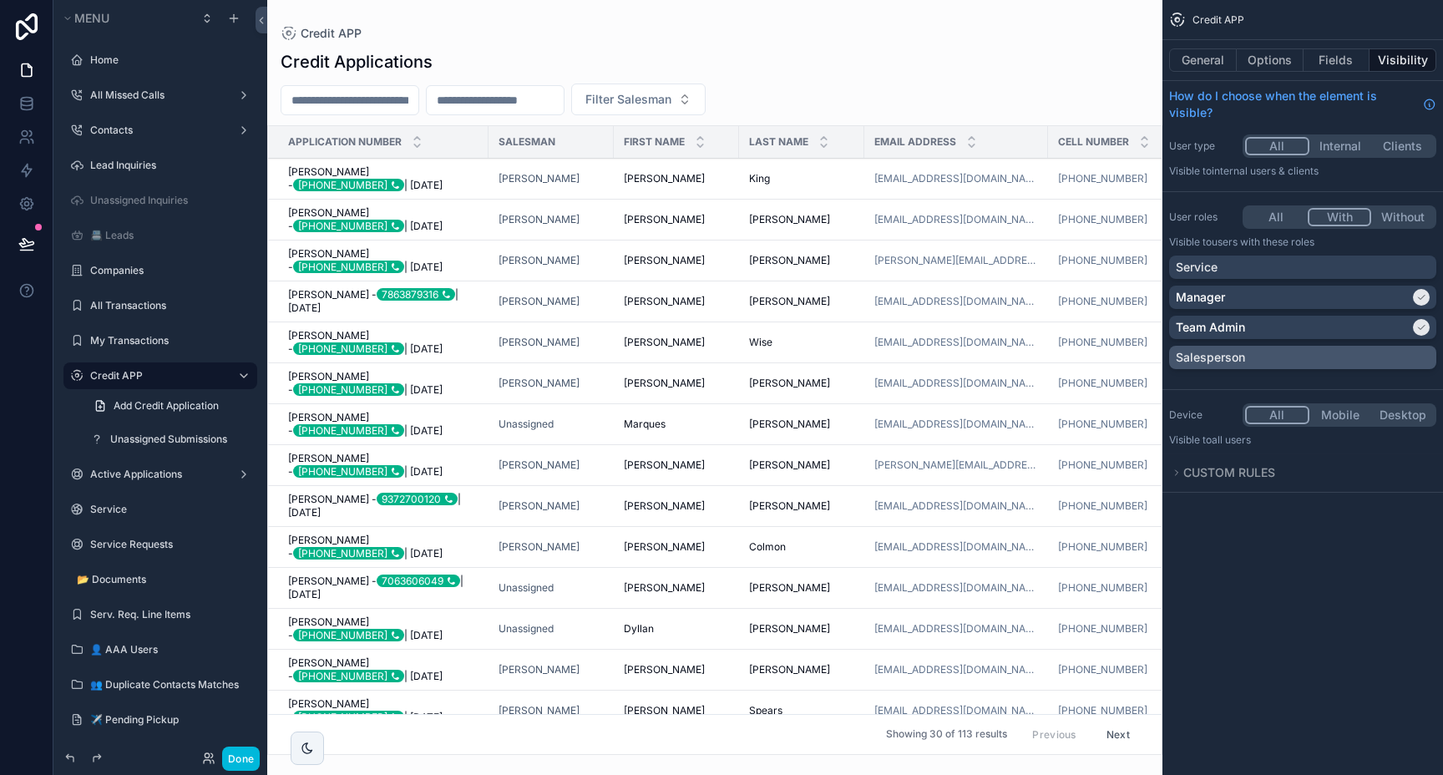
click at [1276, 358] on div "Salesperson" at bounding box center [1303, 357] width 254 height 17
click at [99, 481] on div "Active Applications" at bounding box center [160, 474] width 140 height 13
click at [166, 474] on label "Active Applications" at bounding box center [157, 474] width 134 height 13
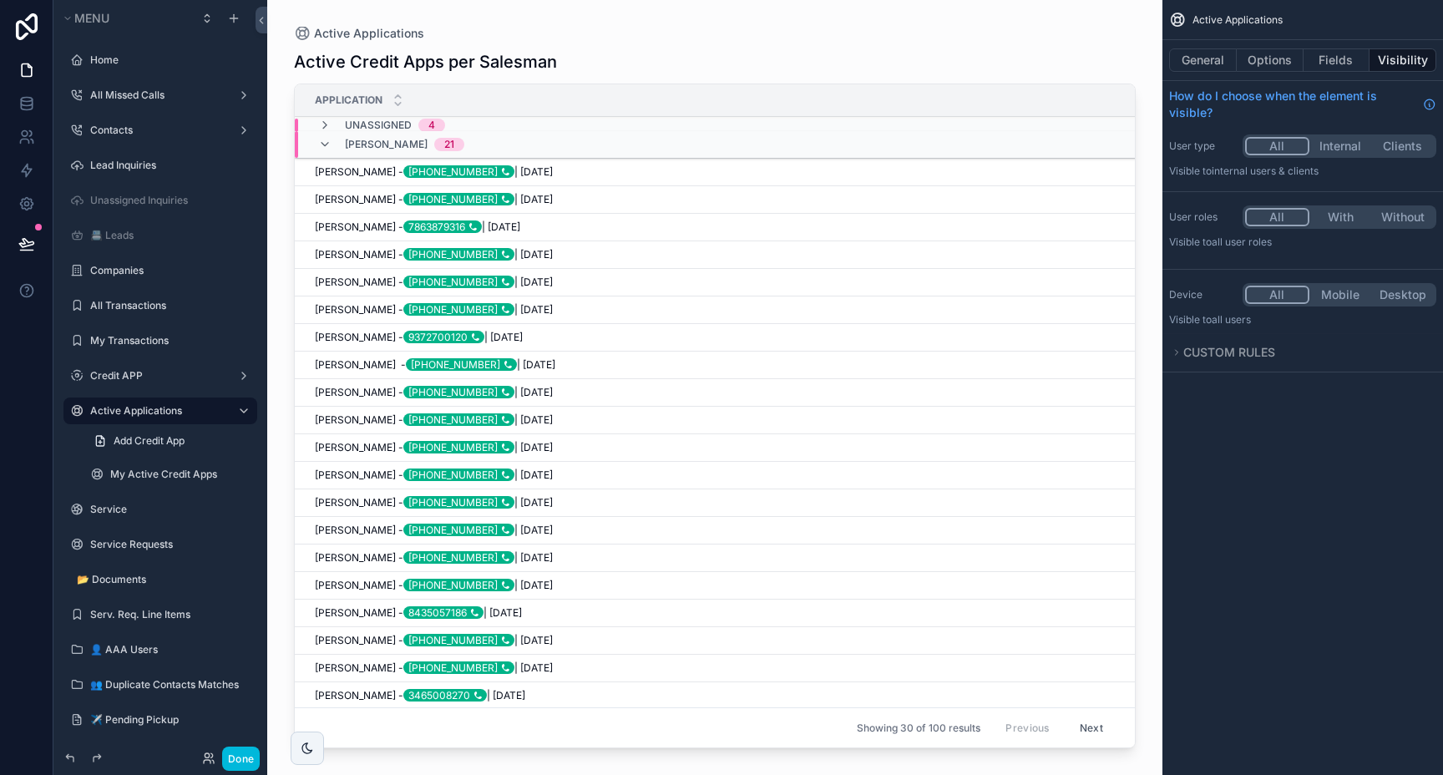
click at [1334, 213] on button "With" at bounding box center [1341, 217] width 63 height 18
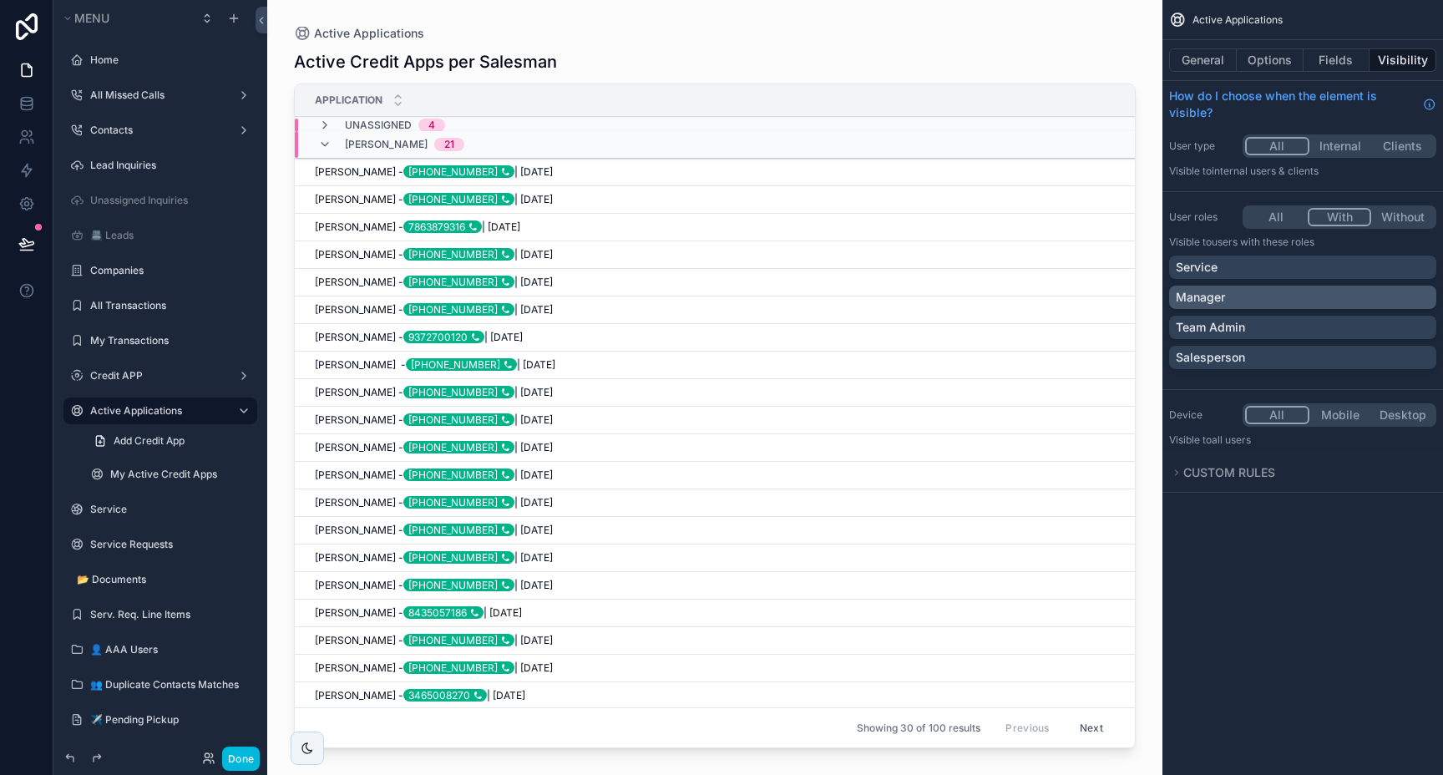
click at [1286, 299] on div "Manager" at bounding box center [1303, 297] width 254 height 17
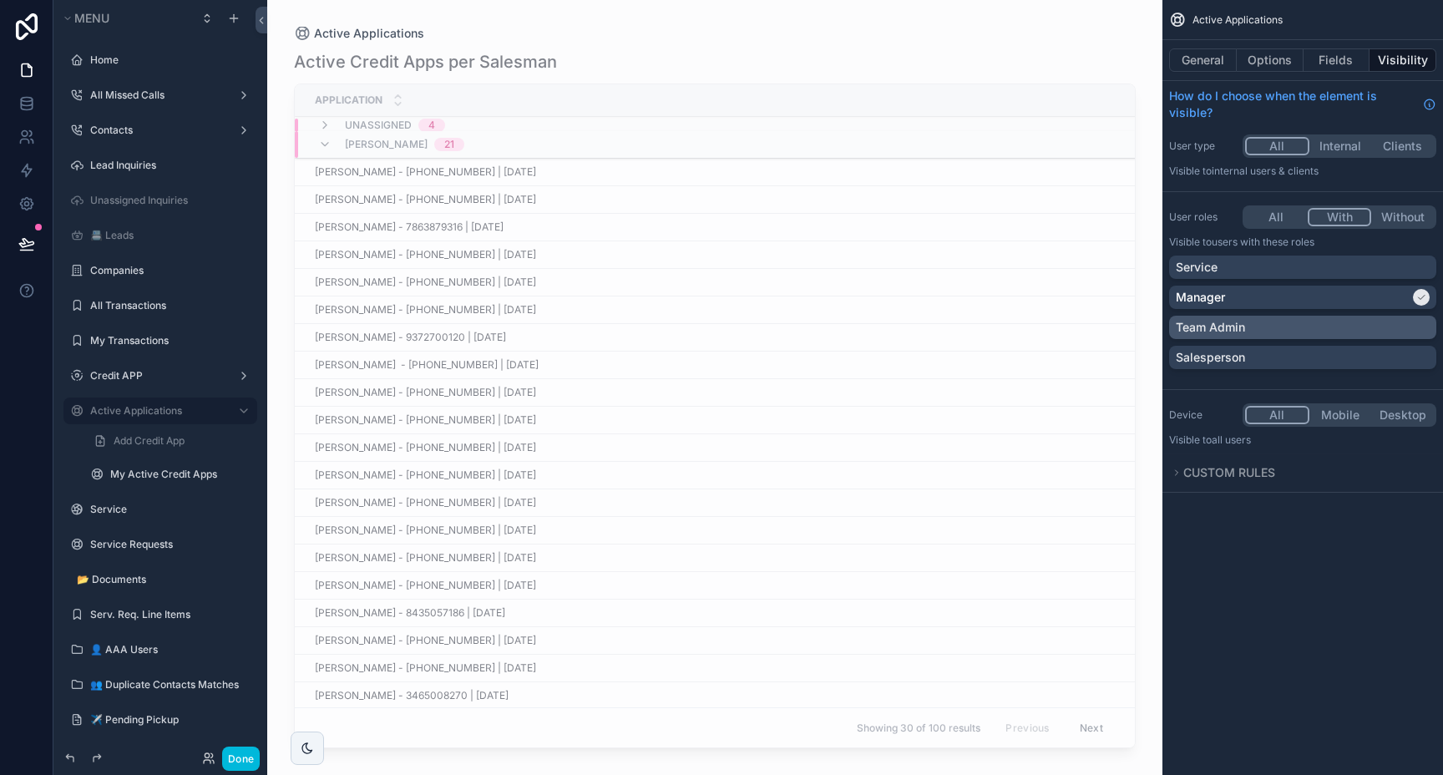
click at [1269, 333] on div "Team Admin" at bounding box center [1303, 327] width 254 height 17
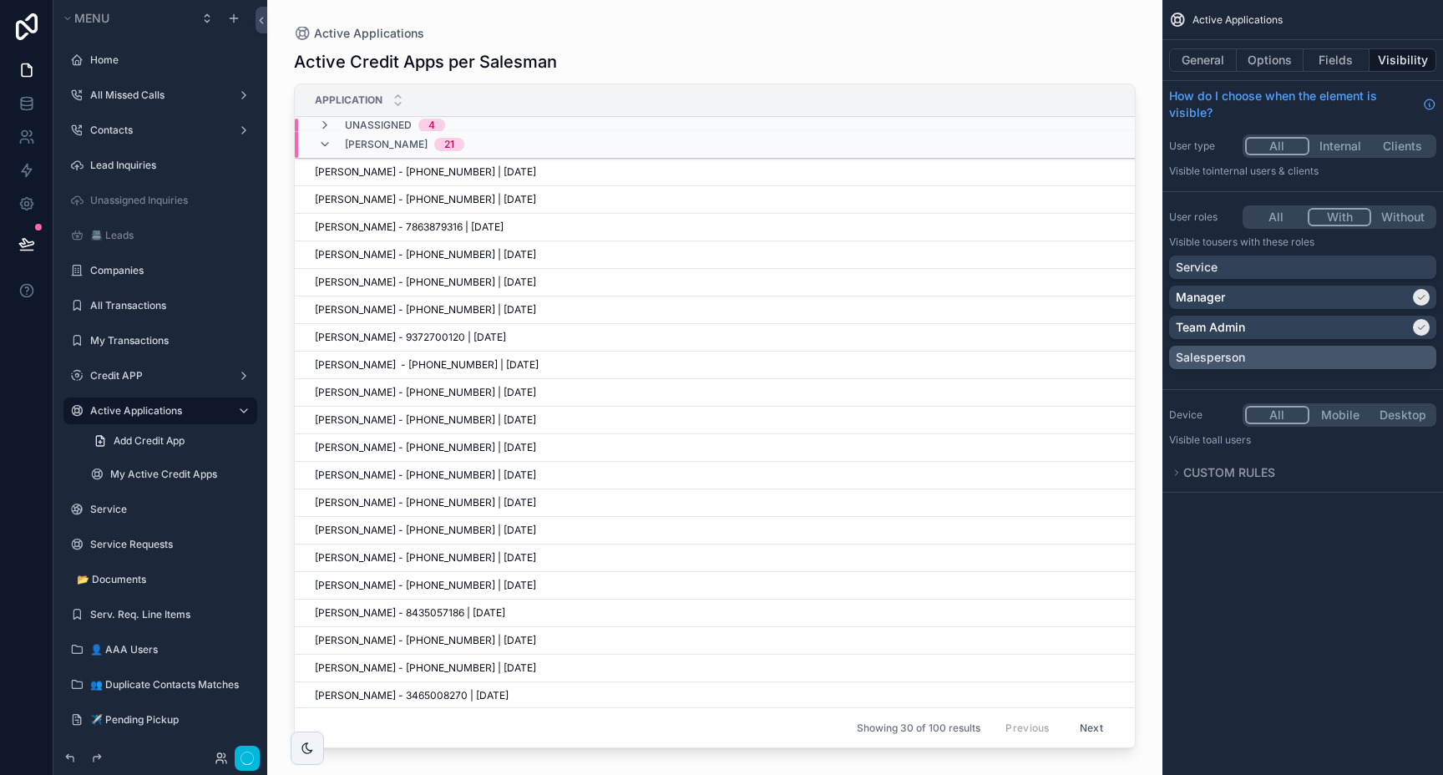
click at [1268, 351] on div "Salesperson" at bounding box center [1303, 357] width 254 height 17
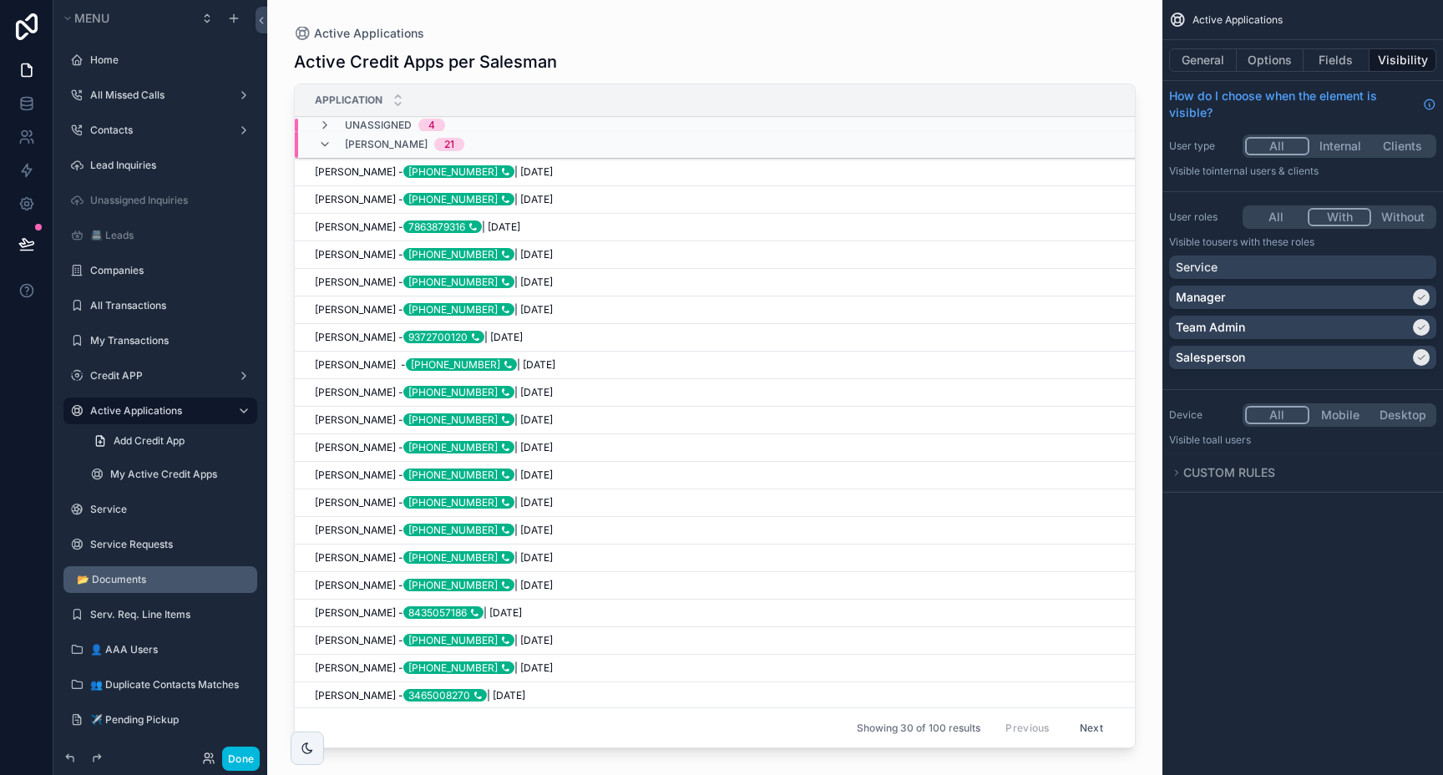
click at [122, 580] on label "📂 Documents" at bounding box center [162, 579] width 170 height 13
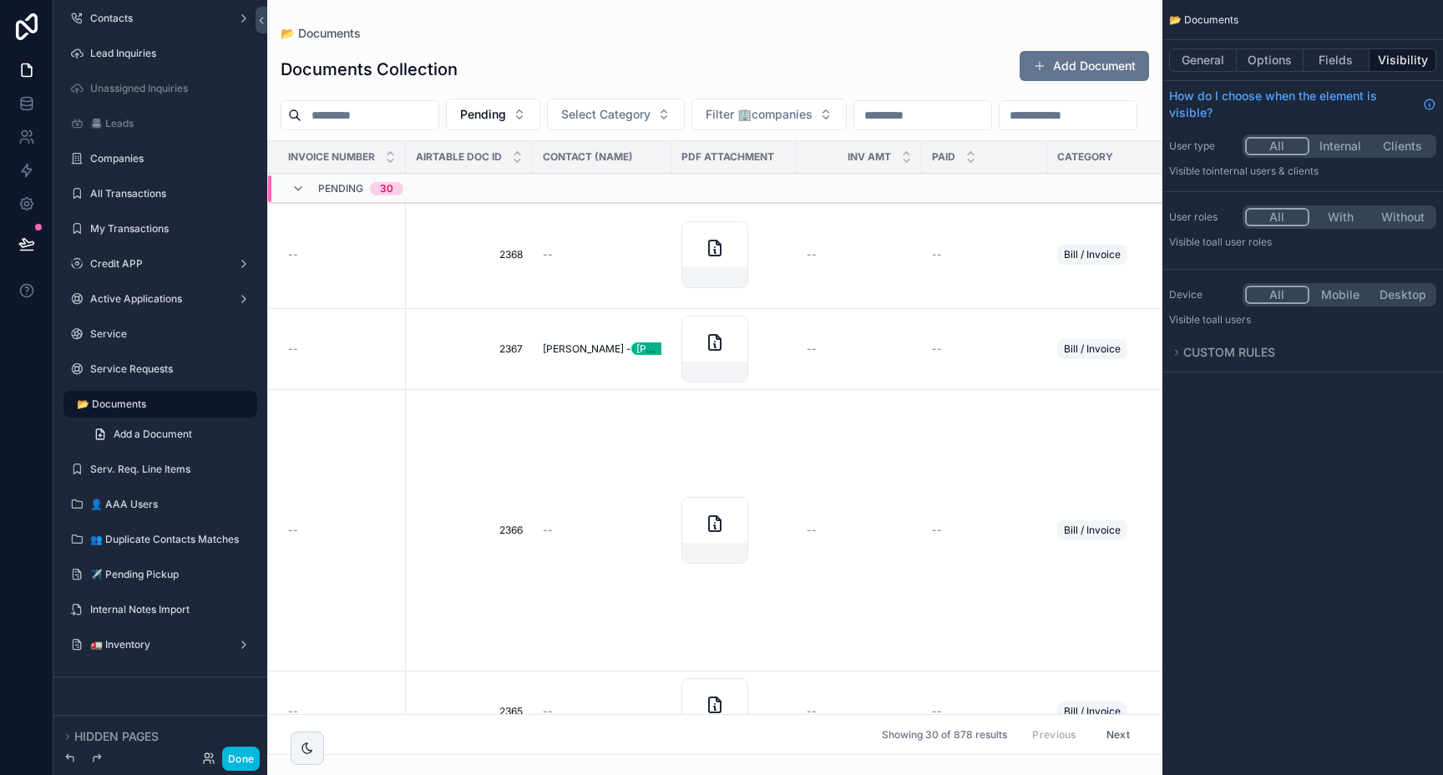
drag, startPoint x: 1395, startPoint y: 439, endPoint x: 1375, endPoint y: 374, distance: 67.4
click at [1394, 419] on div "📂 Documents General Options Fields Visibility How do I choose when the element …" at bounding box center [1303, 387] width 281 height 775
click at [1337, 218] on button "With" at bounding box center [1341, 217] width 63 height 18
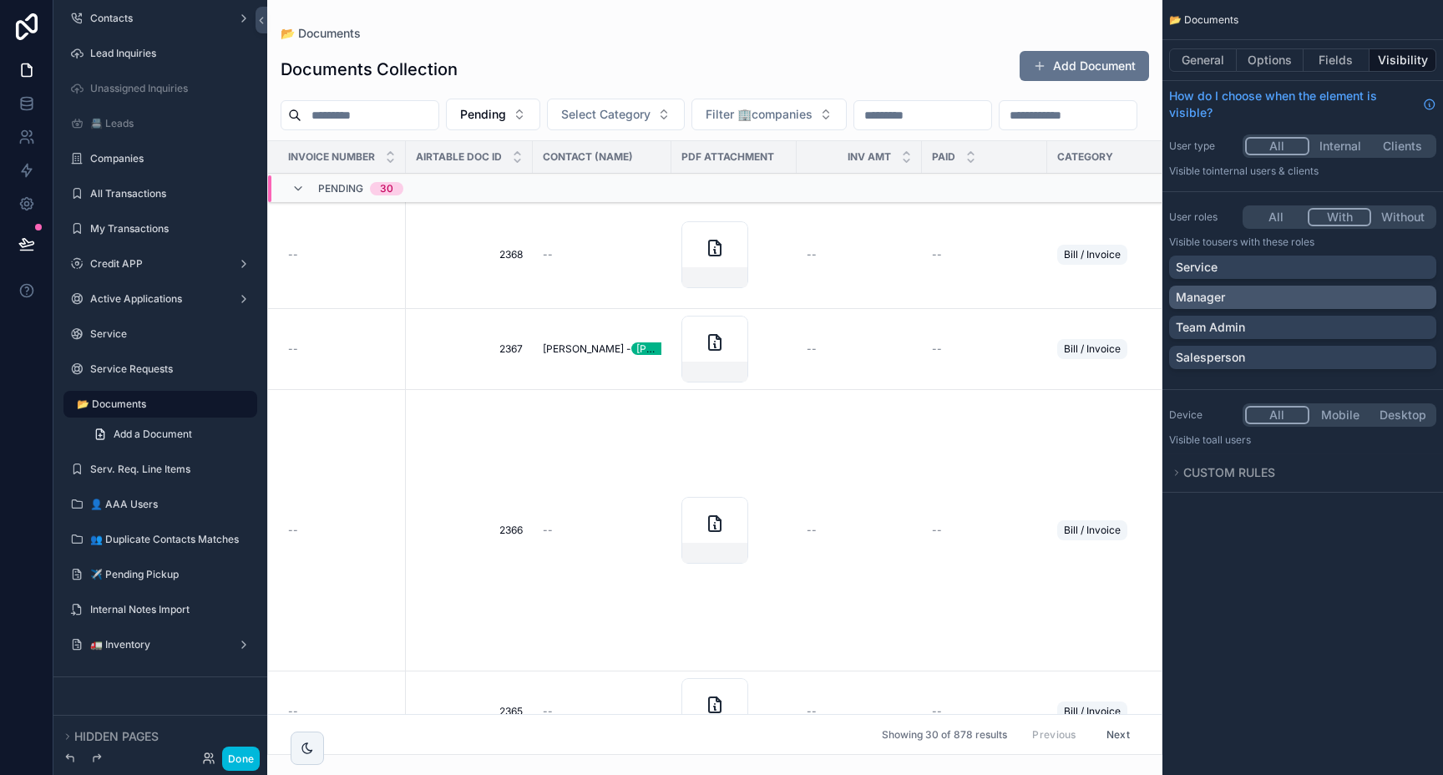
click at [1304, 302] on div "Manager" at bounding box center [1303, 297] width 254 height 17
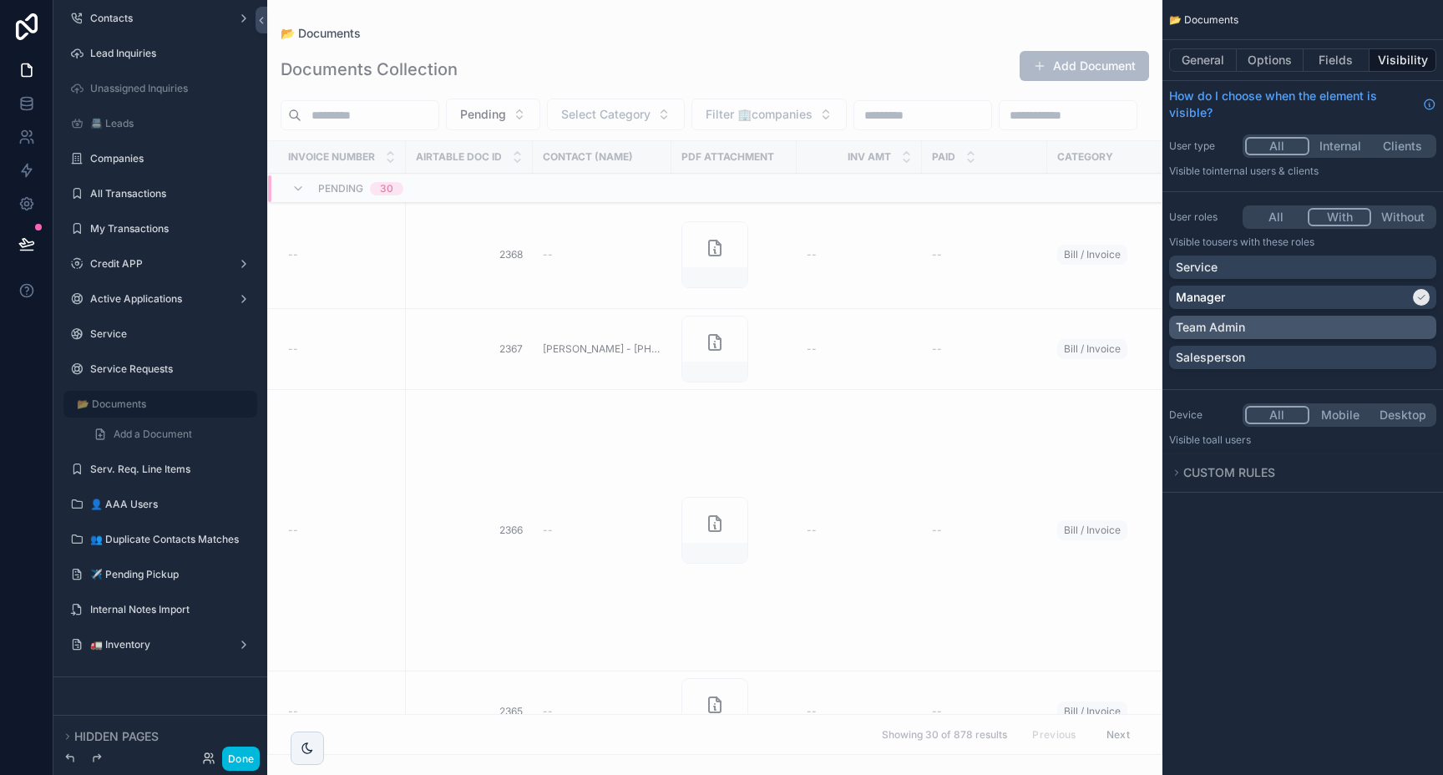
click at [1289, 336] on div "Team Admin" at bounding box center [1302, 327] width 267 height 23
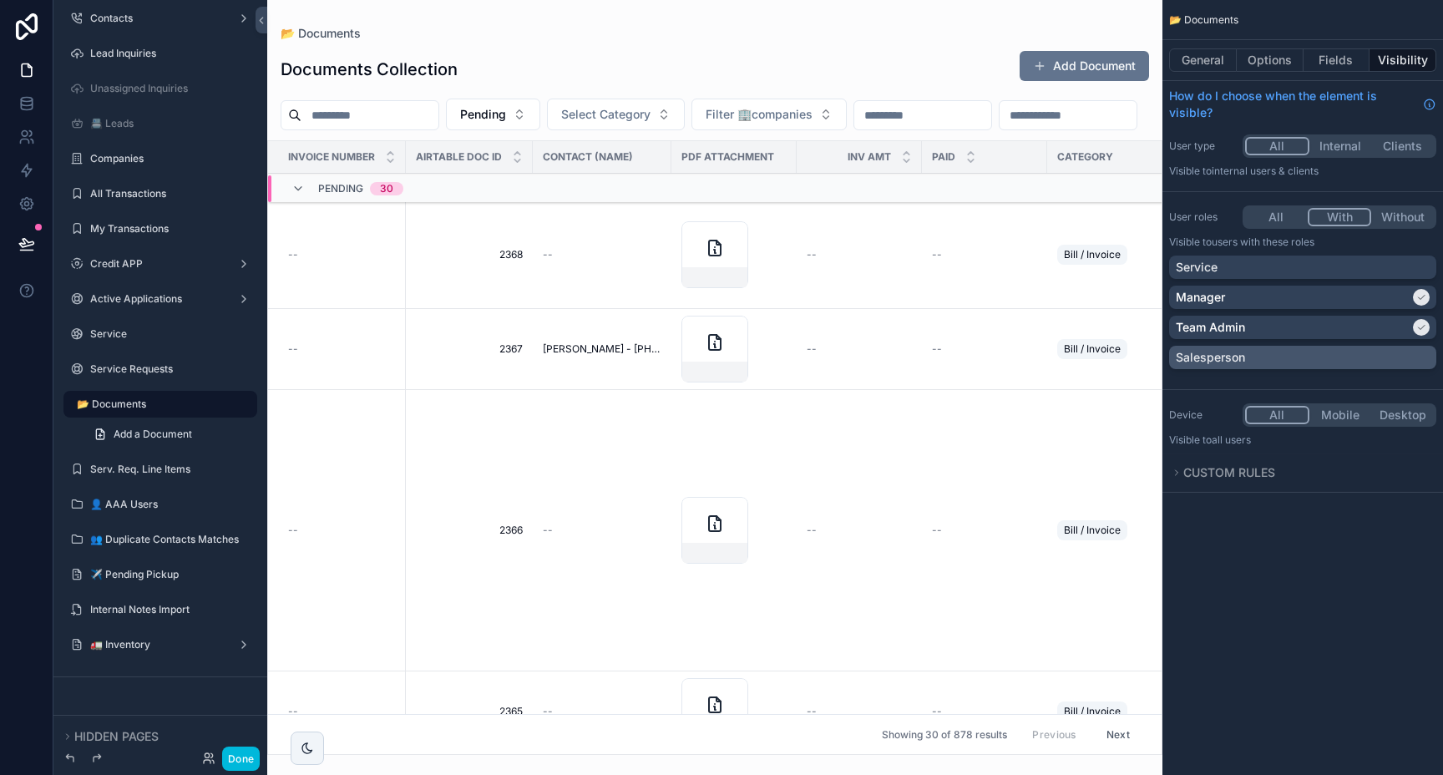
click at [1294, 358] on div "Salesperson" at bounding box center [1303, 357] width 254 height 17
click at [129, 507] on label "👤 AAA Users" at bounding box center [168, 504] width 157 height 13
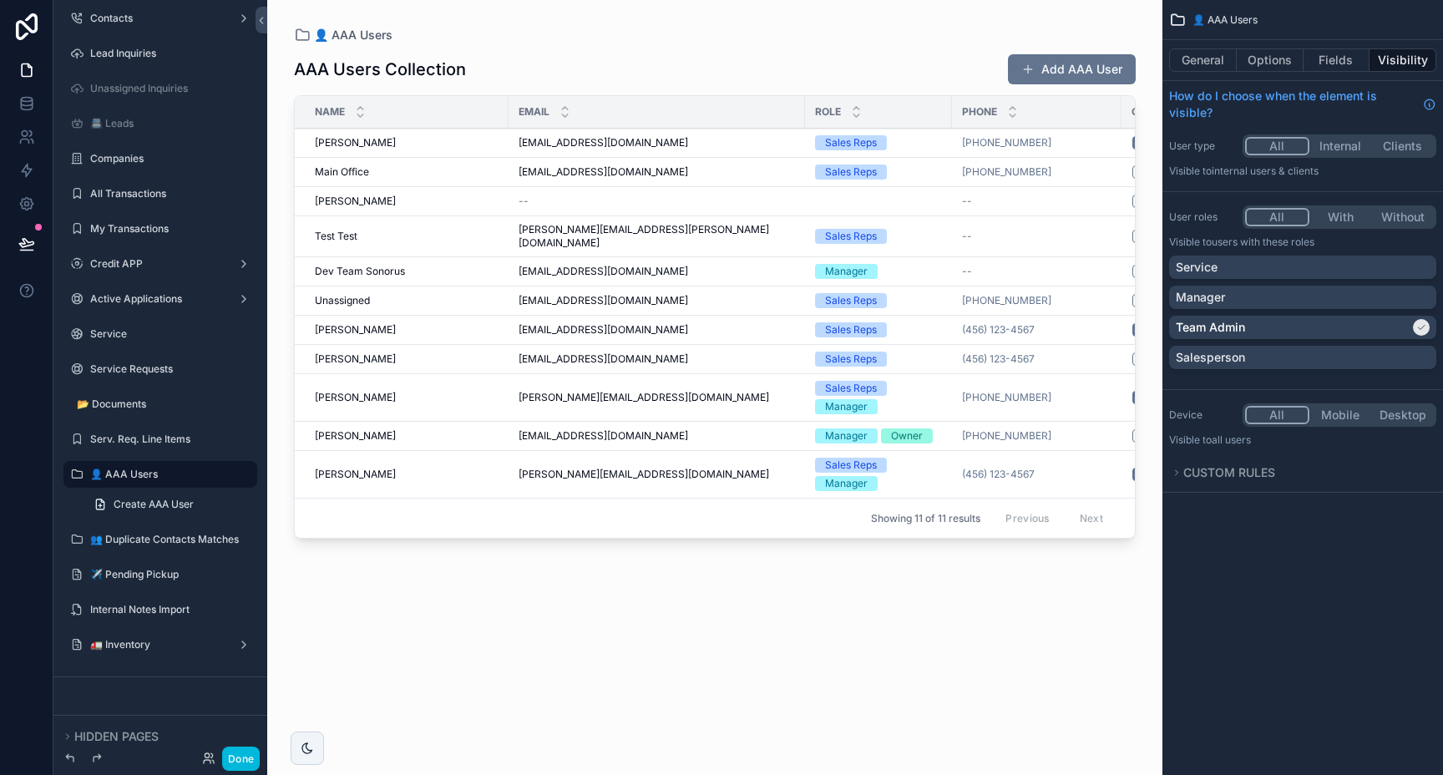
click at [1340, 217] on button "With" at bounding box center [1341, 217] width 63 height 18
click at [144, 613] on label "Internal Notes Import" at bounding box center [168, 609] width 157 height 13
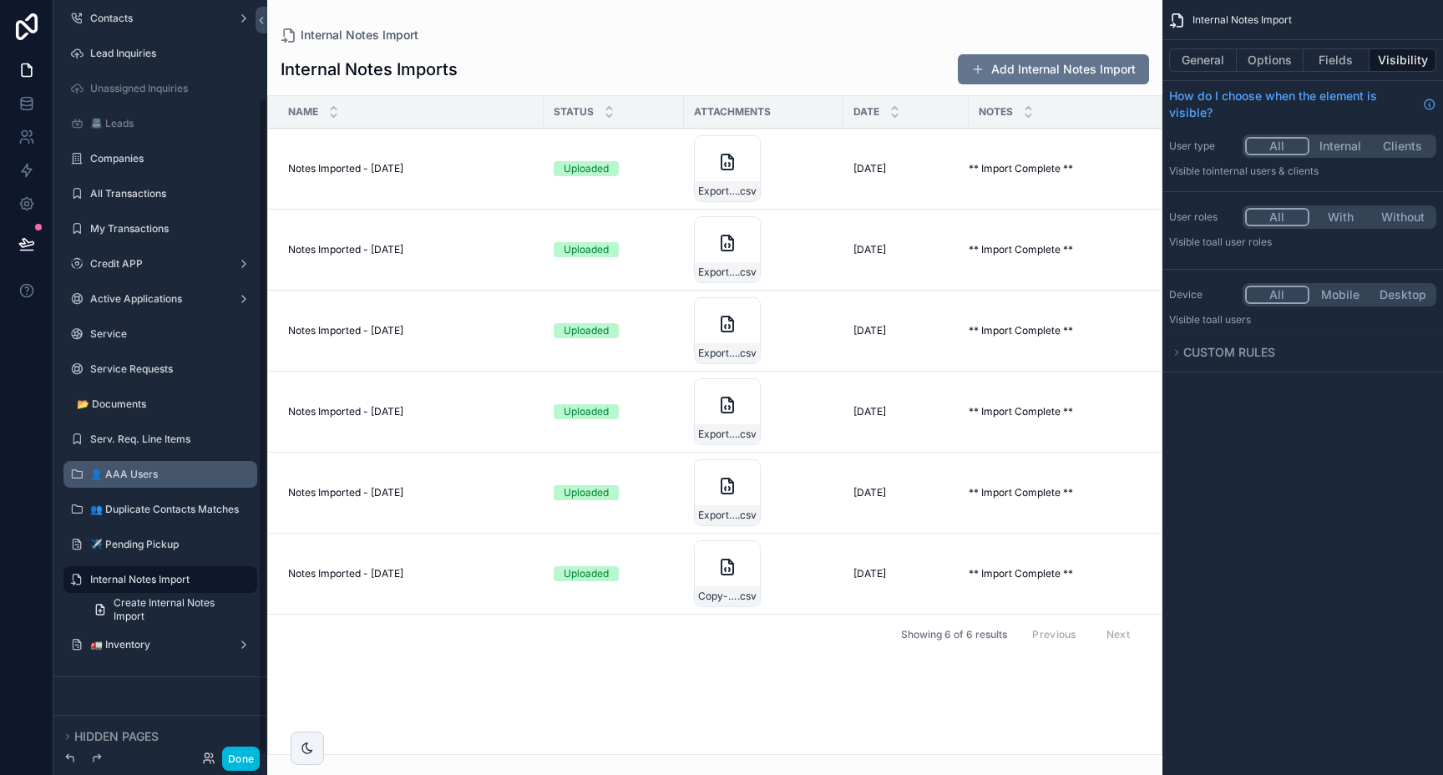
click at [180, 577] on label "Internal Notes Import" at bounding box center [168, 579] width 157 height 13
click at [1347, 214] on button "With" at bounding box center [1341, 217] width 63 height 18
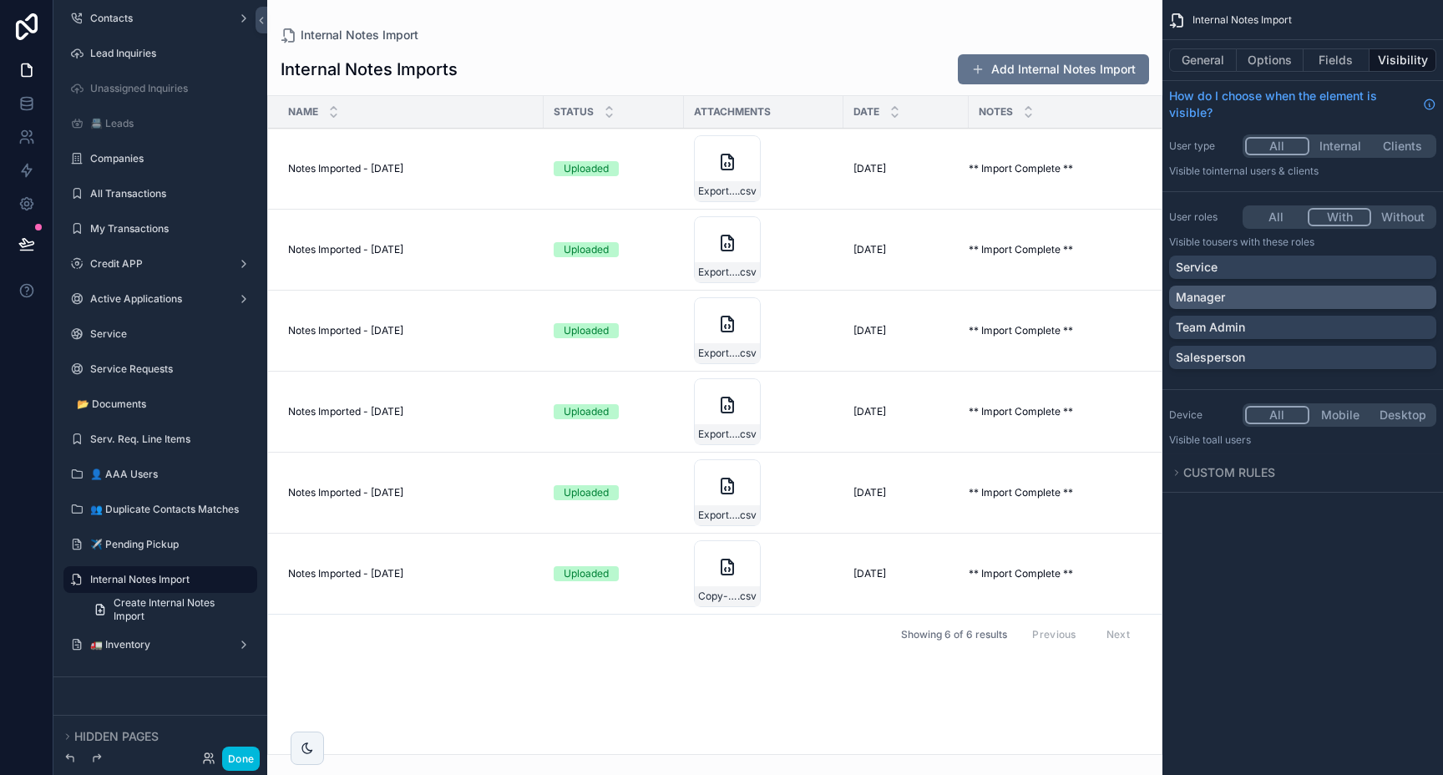
click at [1326, 303] on div "Manager" at bounding box center [1303, 297] width 254 height 17
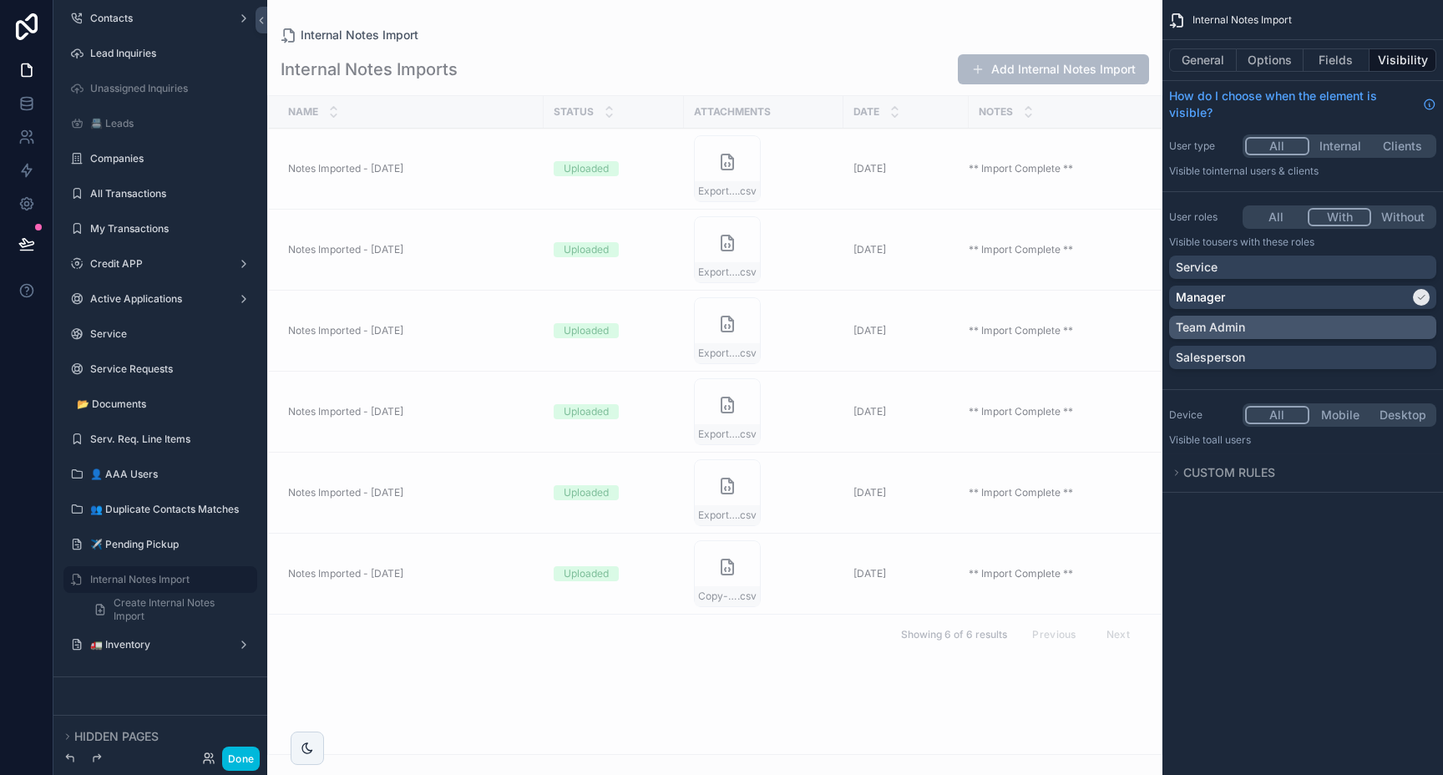
click at [1318, 327] on div "Team Admin" at bounding box center [1303, 327] width 254 height 17
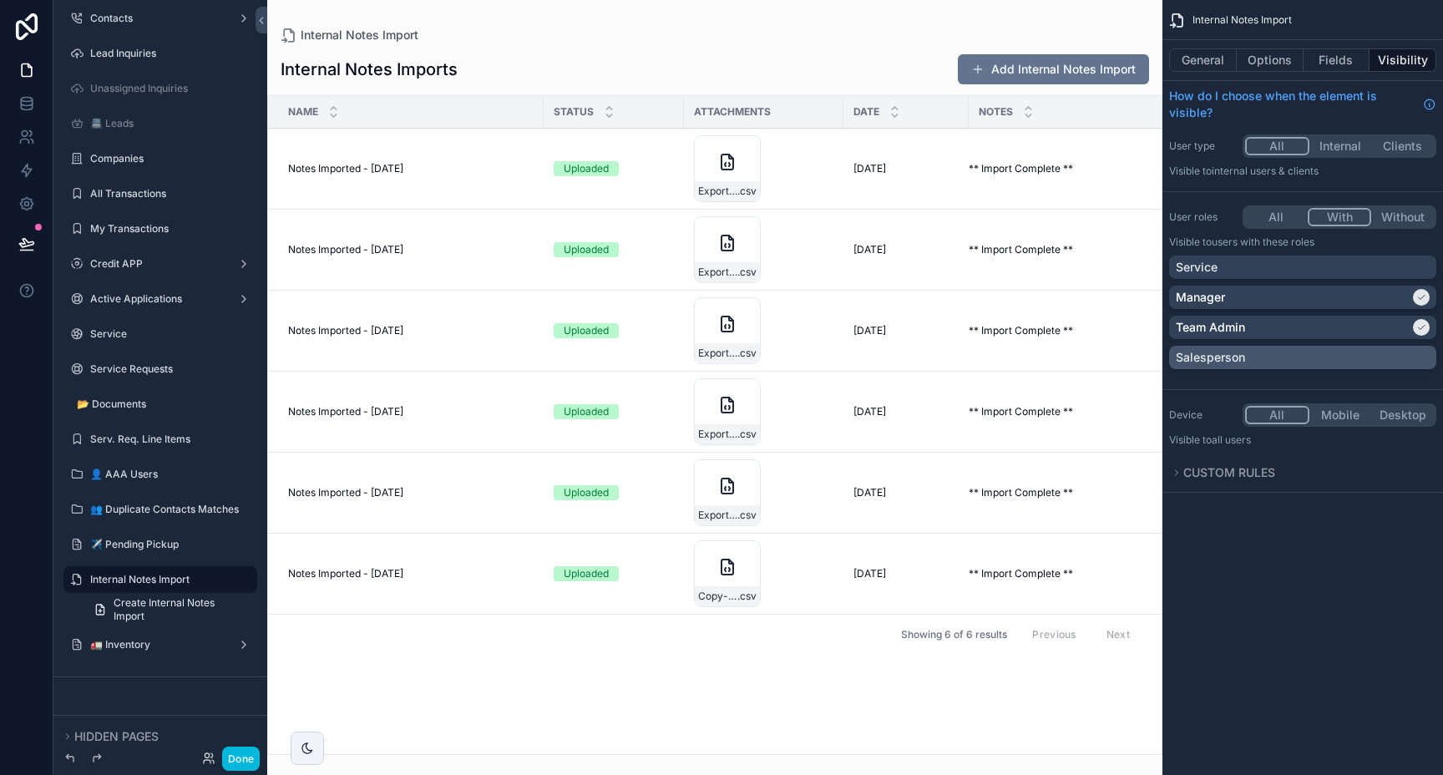
click at [1316, 353] on div "Salesperson" at bounding box center [1303, 357] width 254 height 17
click at [150, 644] on label "🚛 Inventory" at bounding box center [157, 644] width 134 height 13
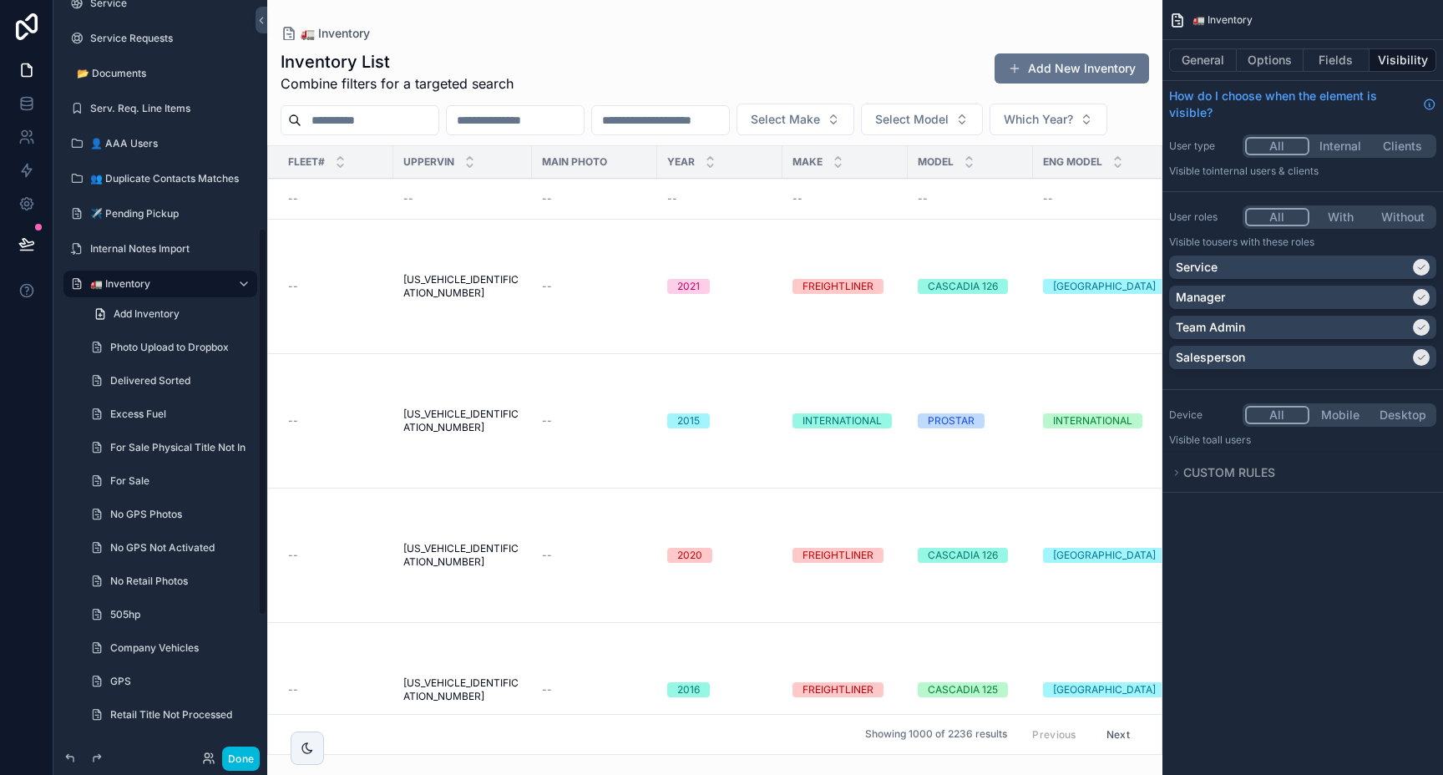
scroll to position [442, 0]
click at [1377, 268] on div "Service" at bounding box center [1293, 267] width 234 height 17
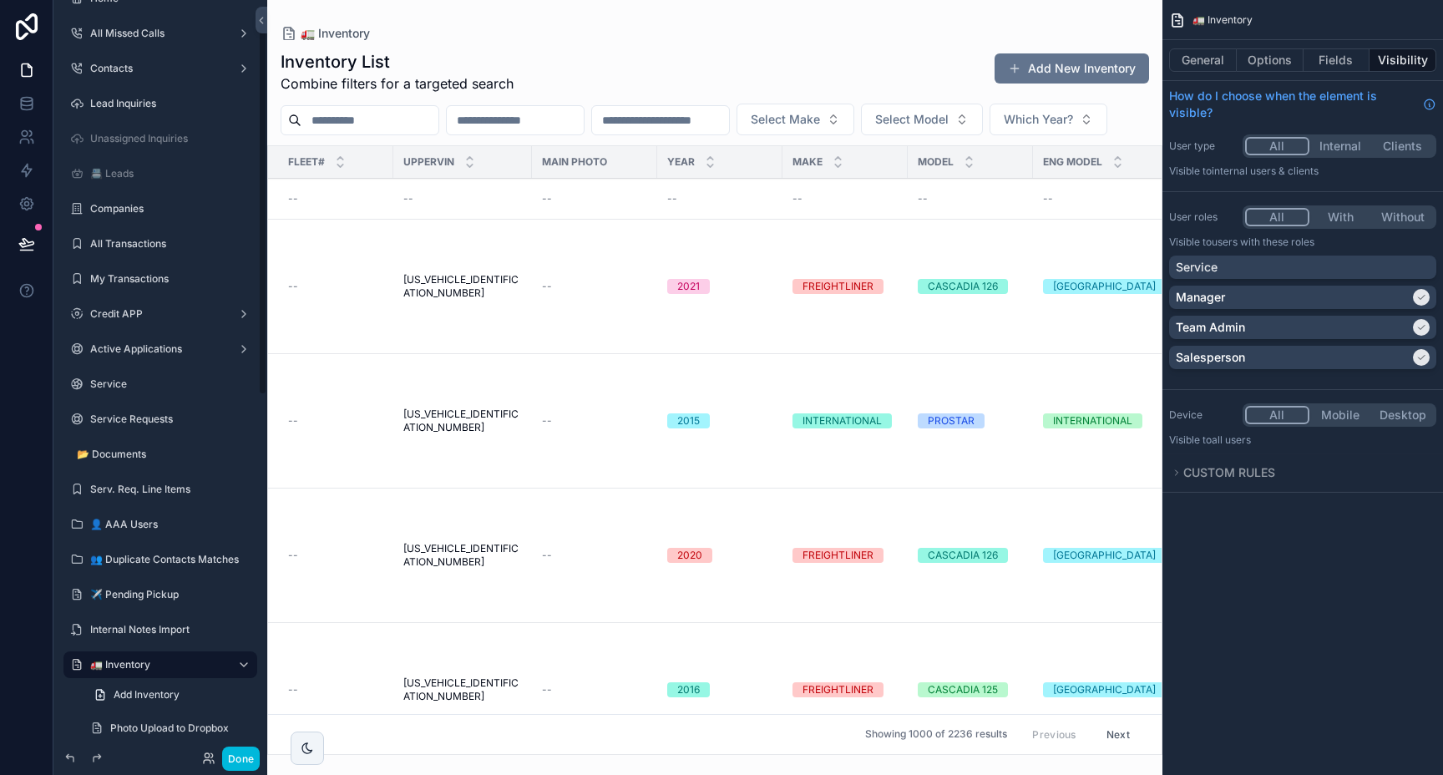
scroll to position [0, 0]
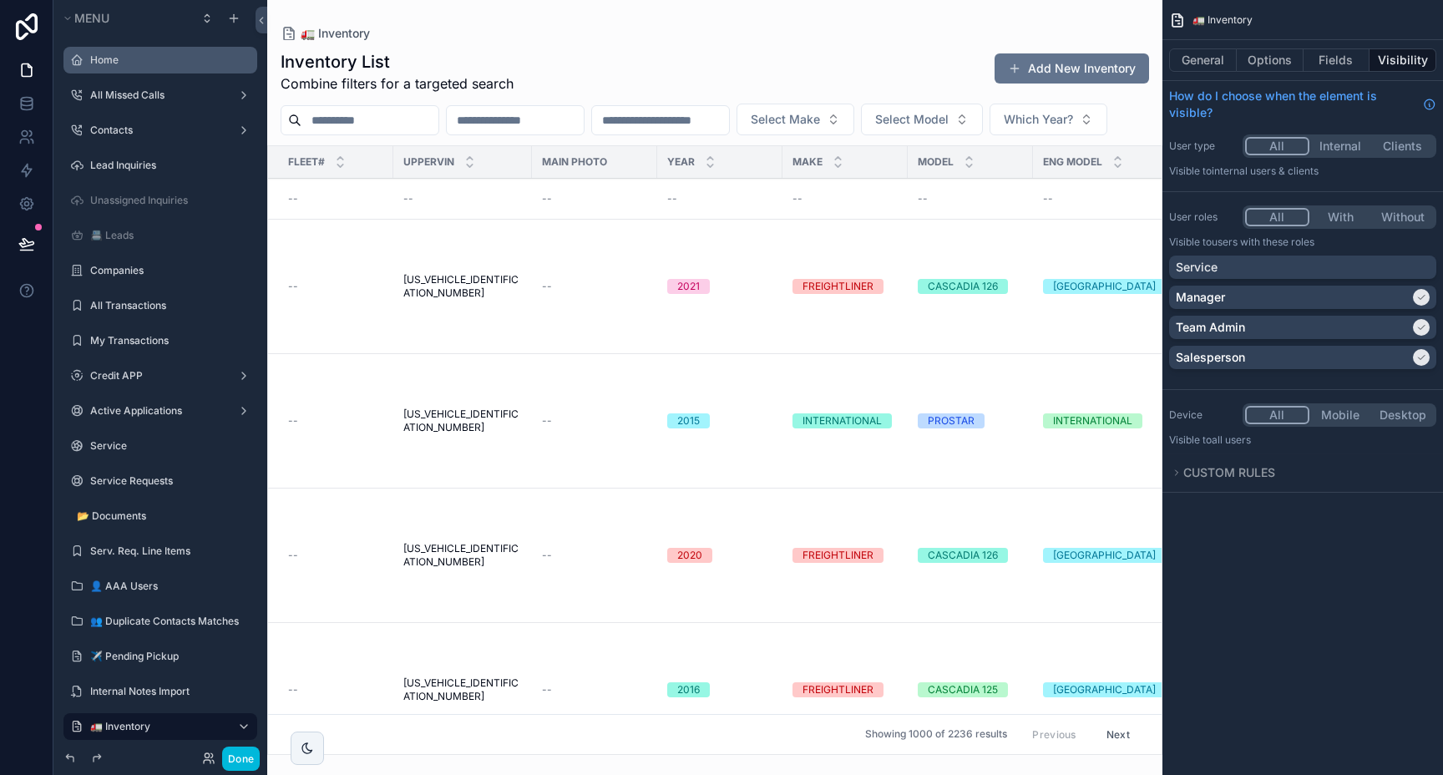
click at [119, 63] on label "Home" at bounding box center [168, 59] width 157 height 13
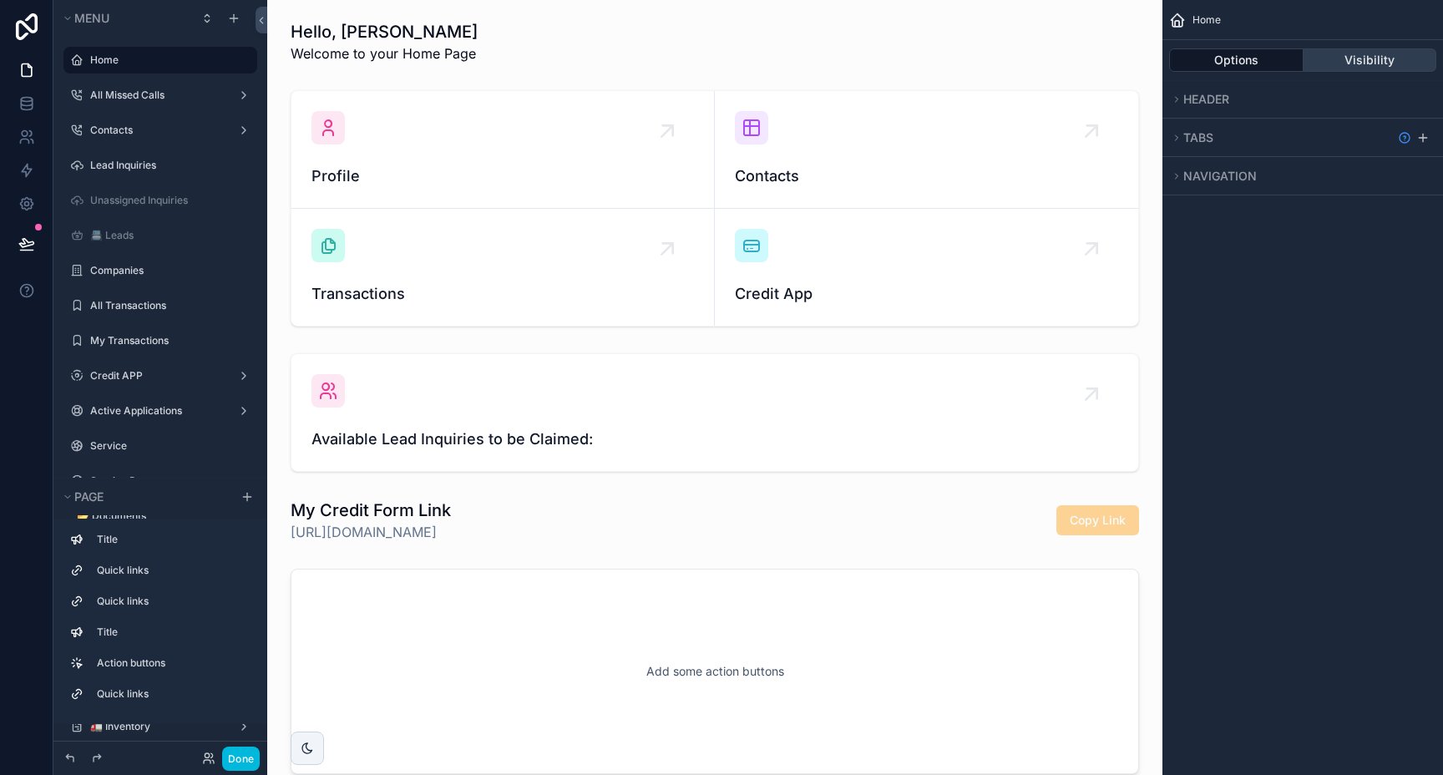
click at [1360, 67] on button "Visibility" at bounding box center [1371, 59] width 134 height 23
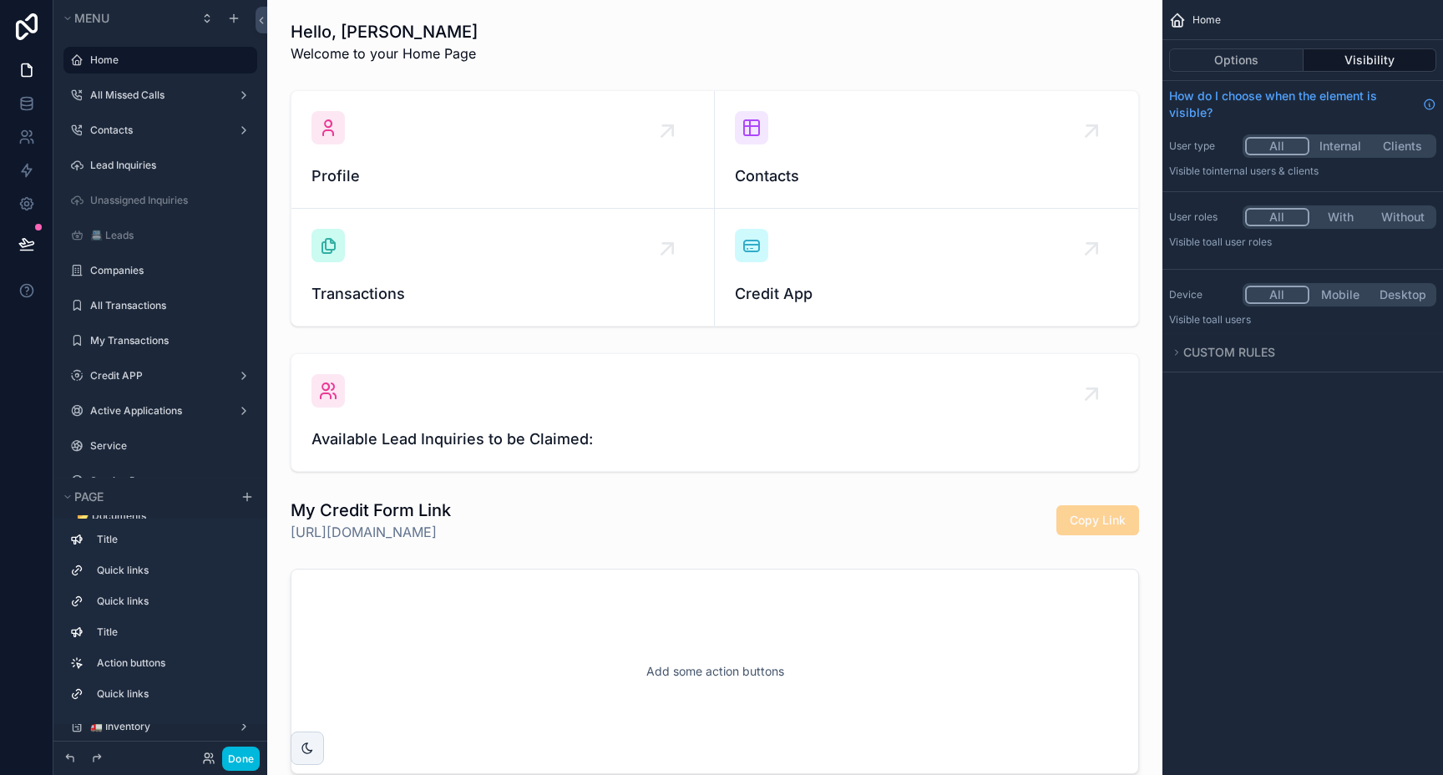
click at [1347, 221] on button "With" at bounding box center [1341, 217] width 63 height 18
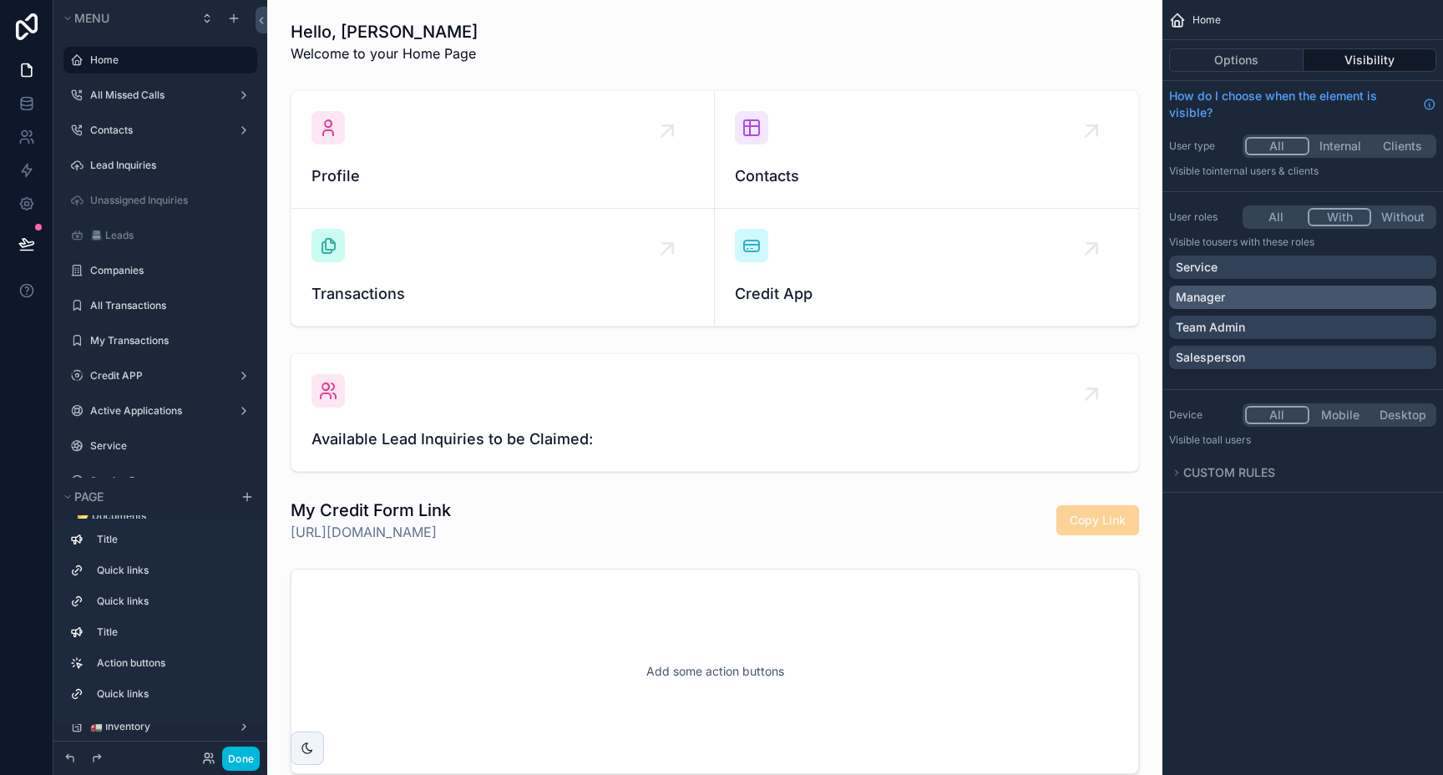
click at [1281, 296] on div "Manager" at bounding box center [1303, 297] width 254 height 17
click at [1291, 322] on div "Team Admin" at bounding box center [1303, 327] width 254 height 17
click at [1298, 353] on div "Salesperson" at bounding box center [1303, 357] width 254 height 17
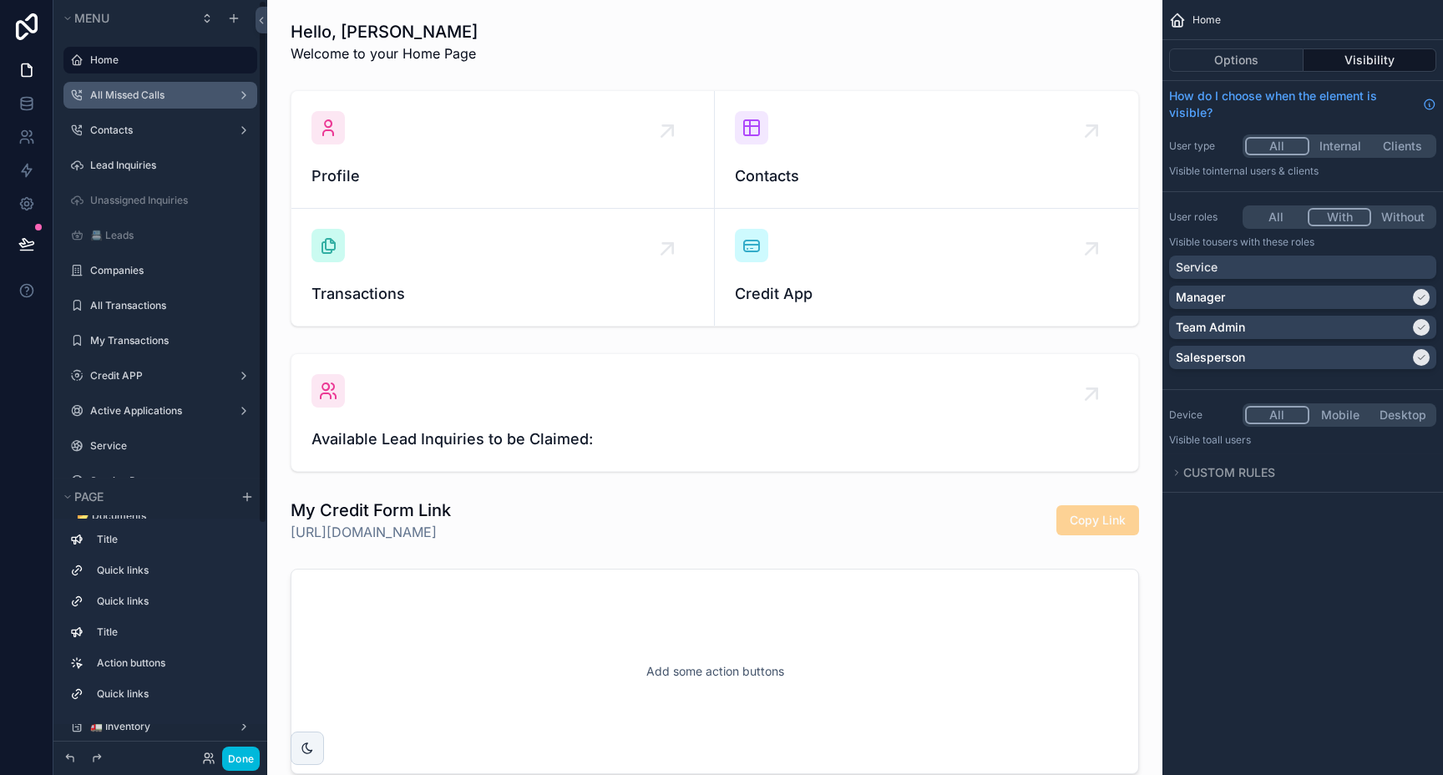
click at [136, 102] on div "All Missed Calls" at bounding box center [160, 95] width 140 height 13
click at [138, 94] on label "All Missed Calls" at bounding box center [157, 95] width 134 height 13
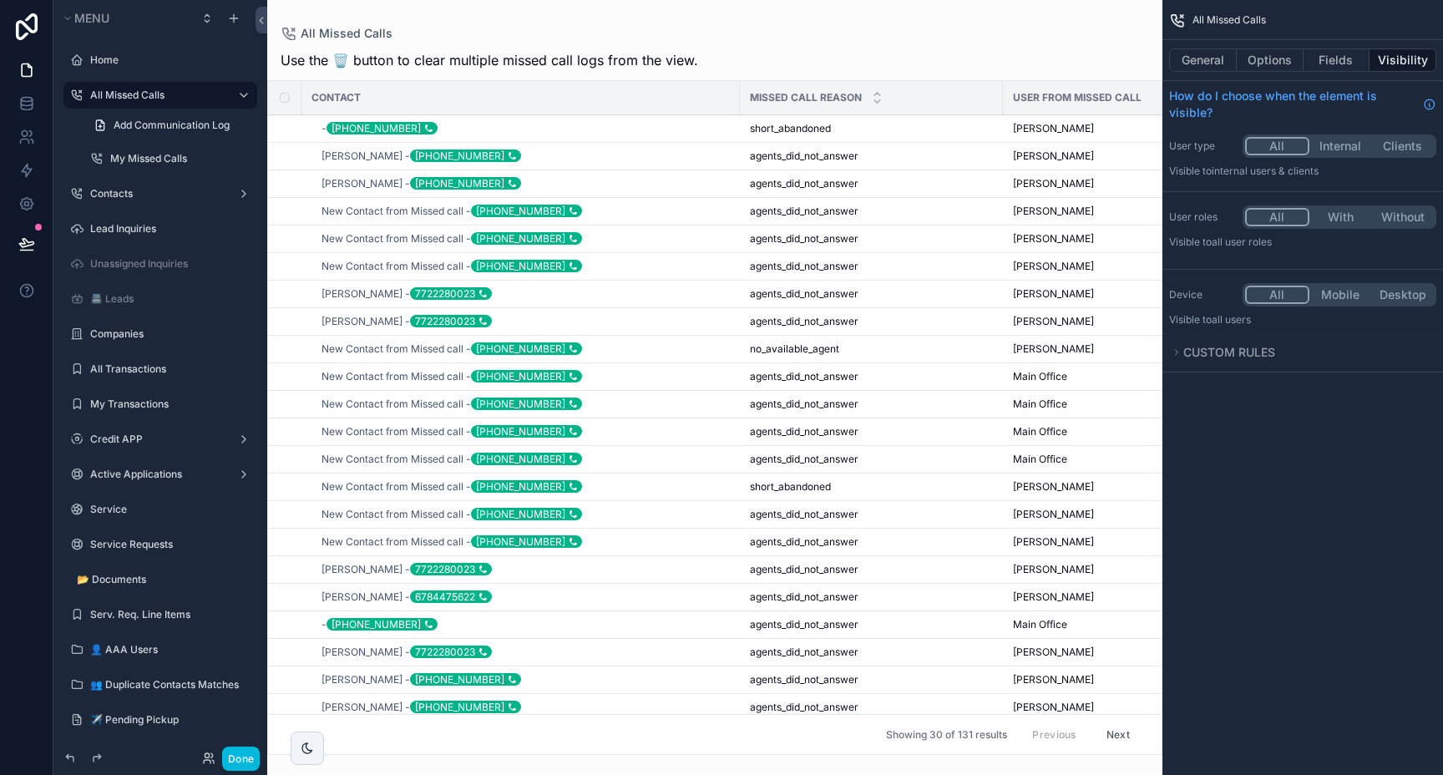
click at [1339, 211] on button "With" at bounding box center [1341, 217] width 63 height 18
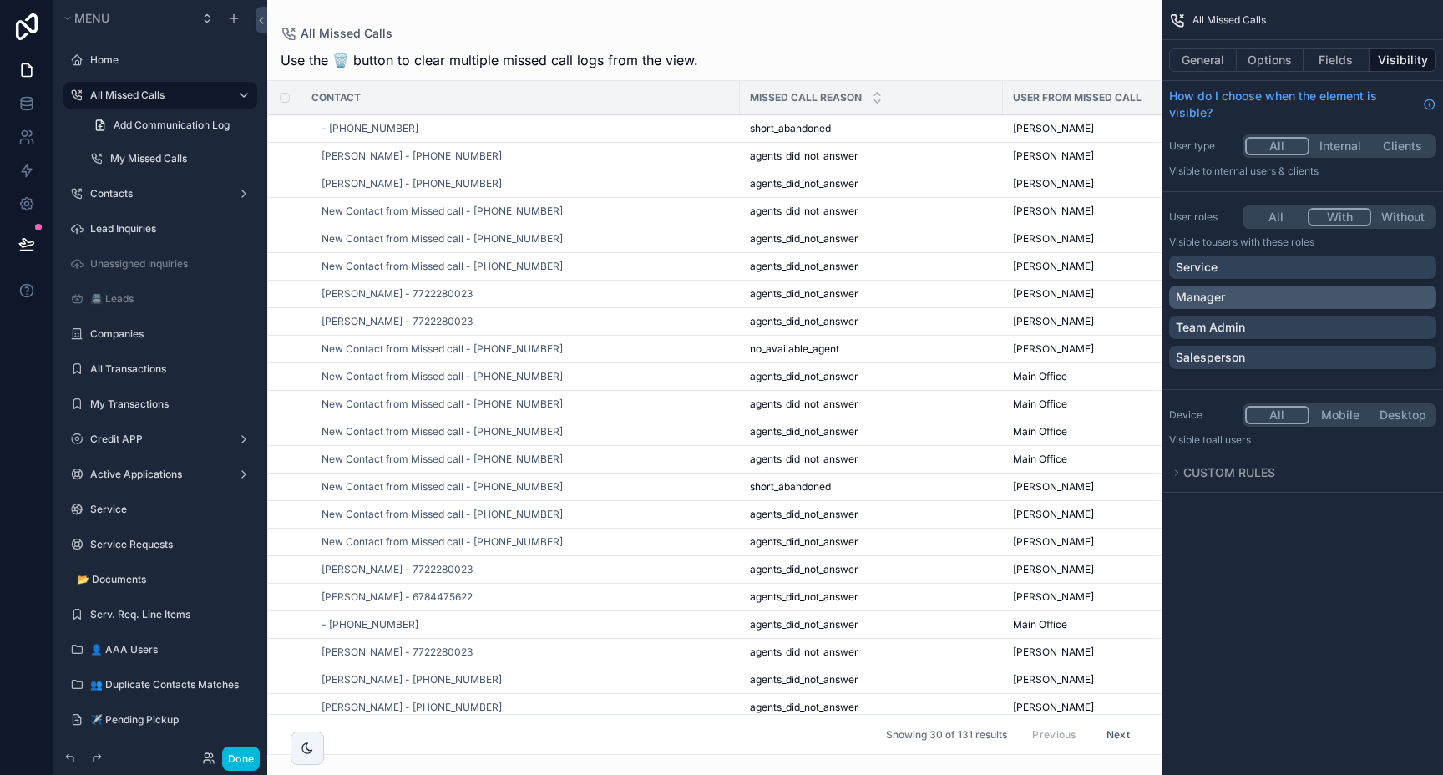
click at [1316, 292] on div "Manager" at bounding box center [1303, 297] width 254 height 17
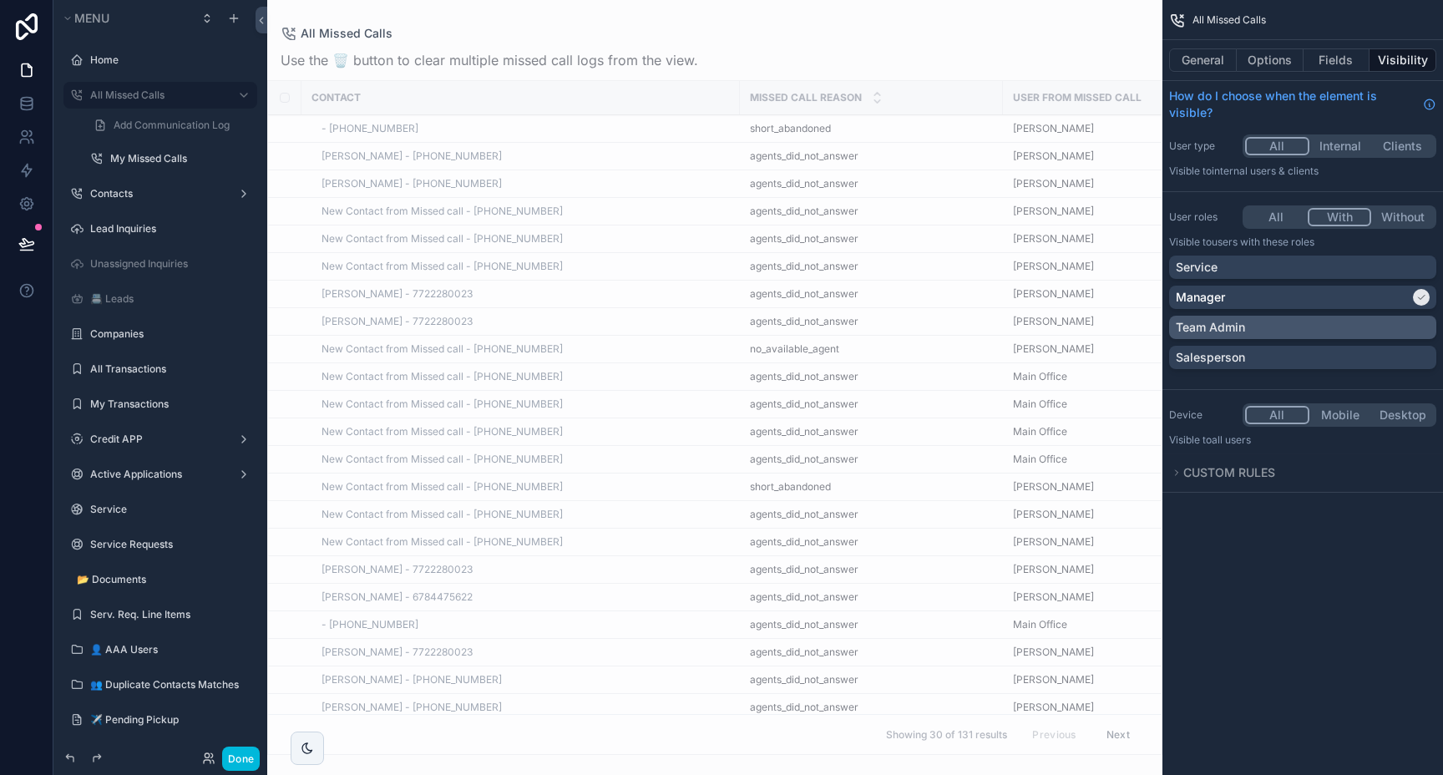
click at [1321, 329] on div "Team Admin" at bounding box center [1303, 327] width 254 height 17
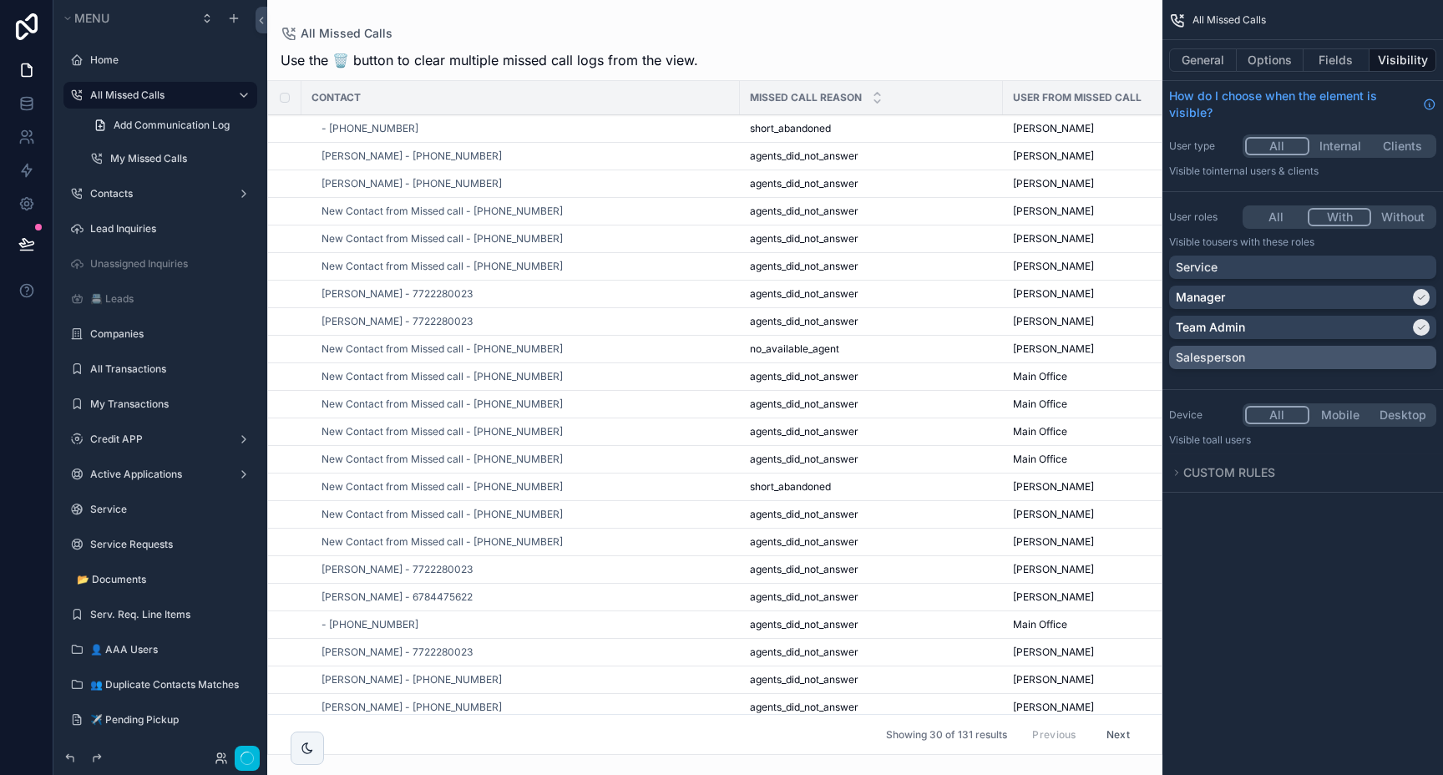
click at [1318, 363] on div "Salesperson" at bounding box center [1303, 357] width 254 height 17
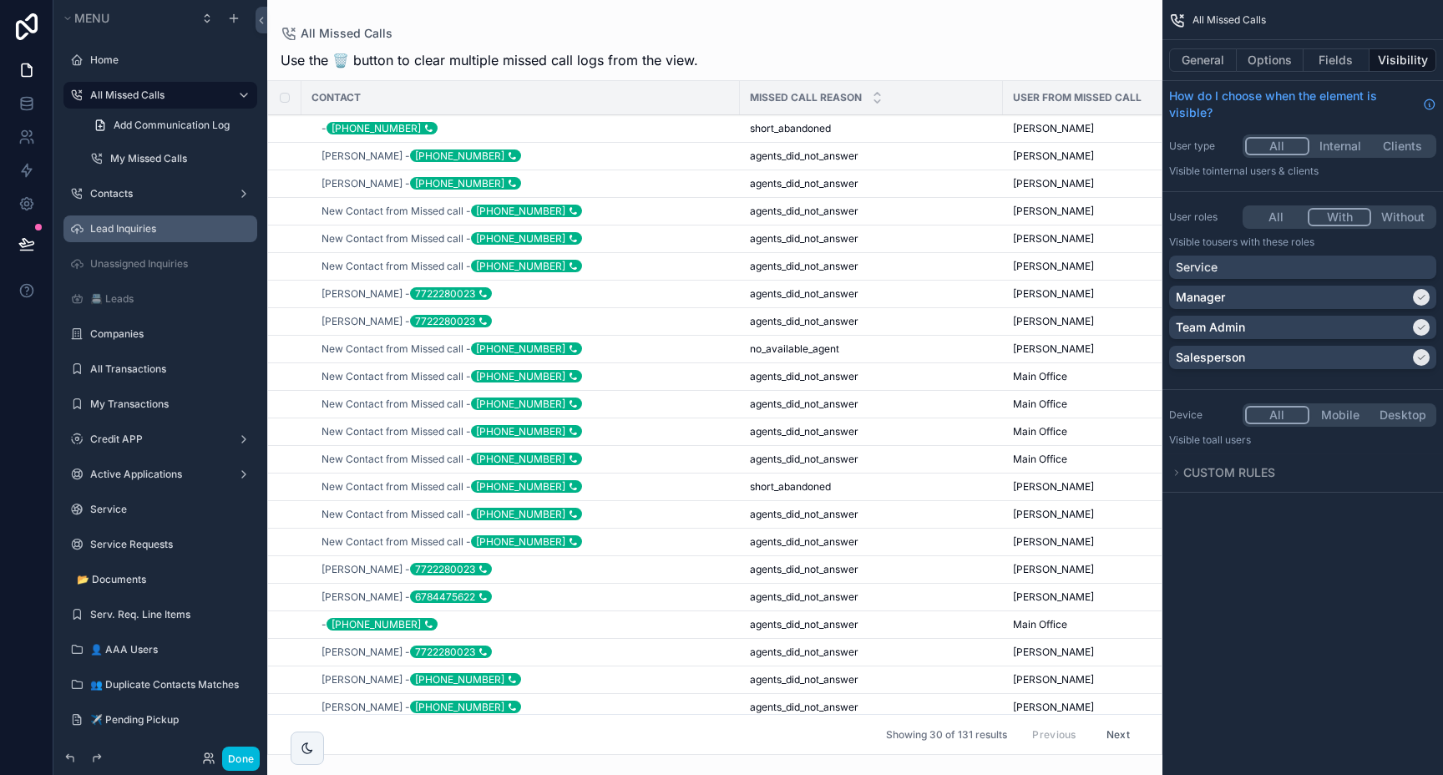
click at [131, 236] on div "Lead Inquiries" at bounding box center [172, 228] width 164 height 13
click at [130, 229] on label "Lead Inquiries" at bounding box center [168, 228] width 157 height 13
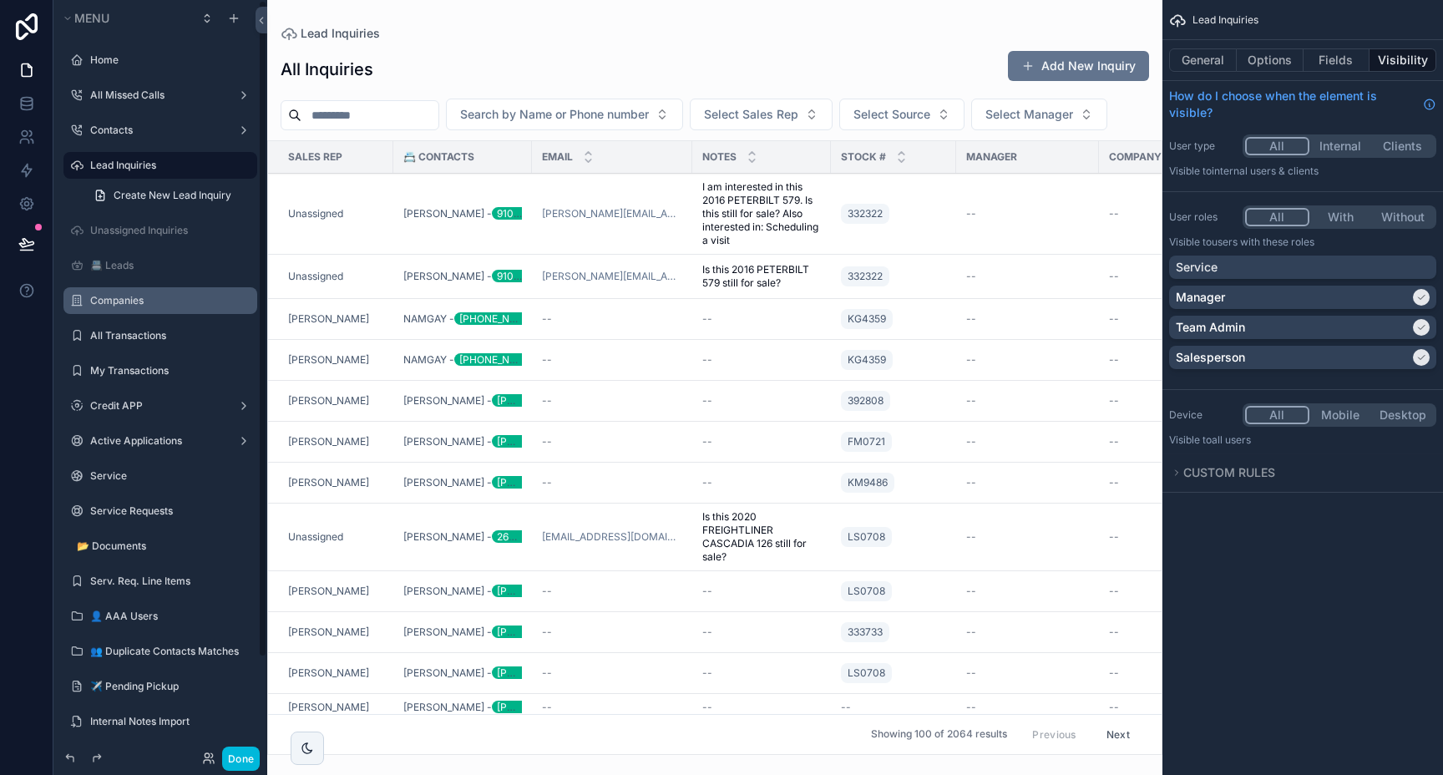
click at [105, 300] on label "Companies" at bounding box center [168, 300] width 157 height 13
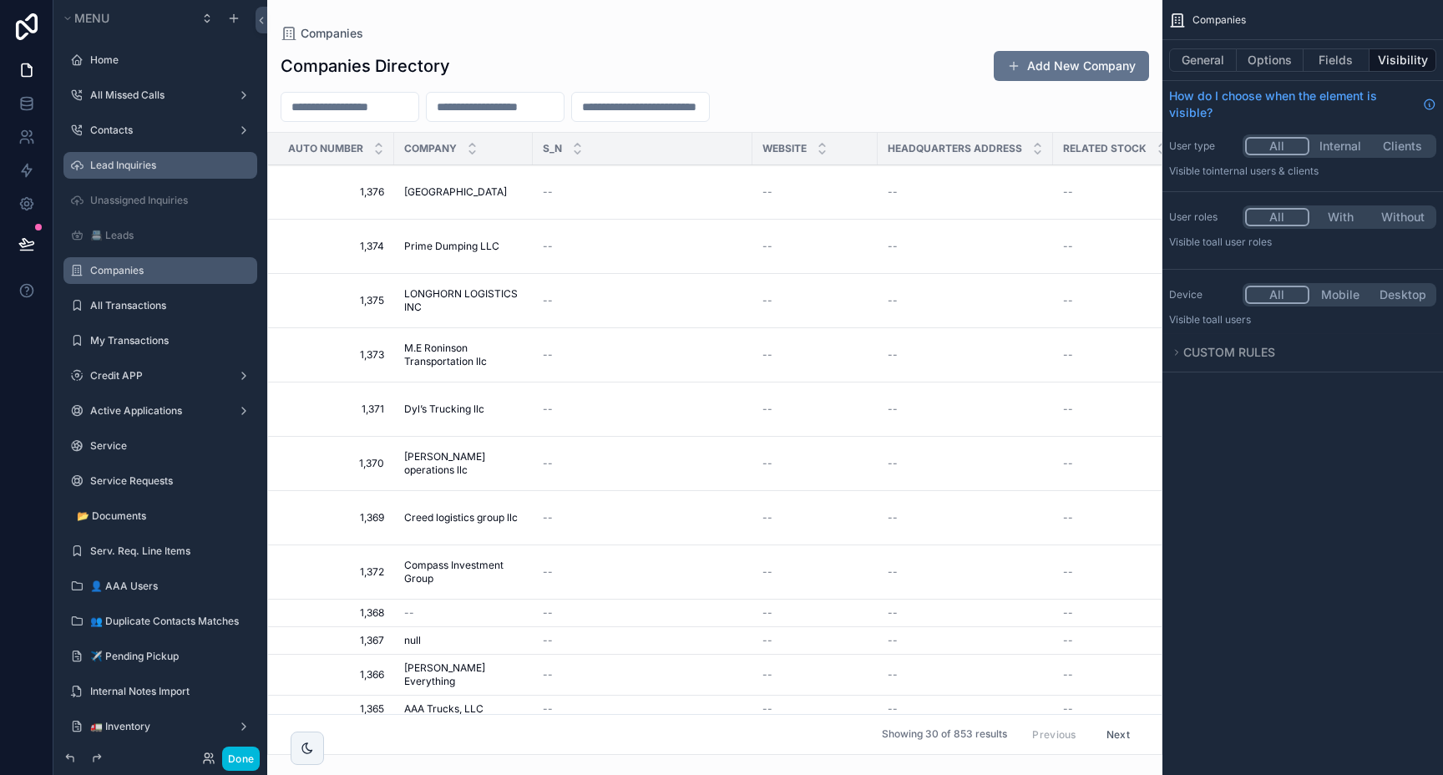
click at [1338, 214] on button "With" at bounding box center [1341, 217] width 63 height 18
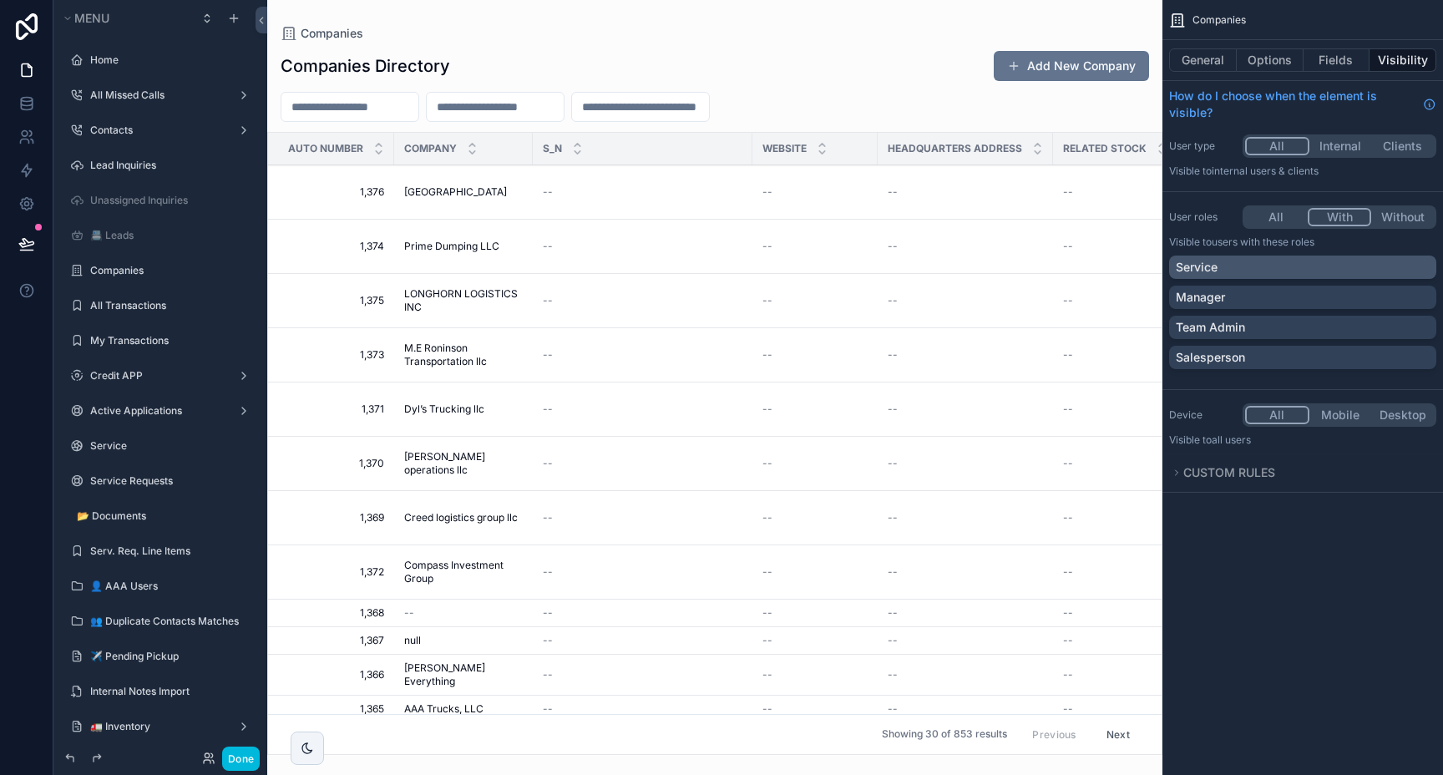
click at [1368, 268] on div "Service" at bounding box center [1303, 267] width 254 height 17
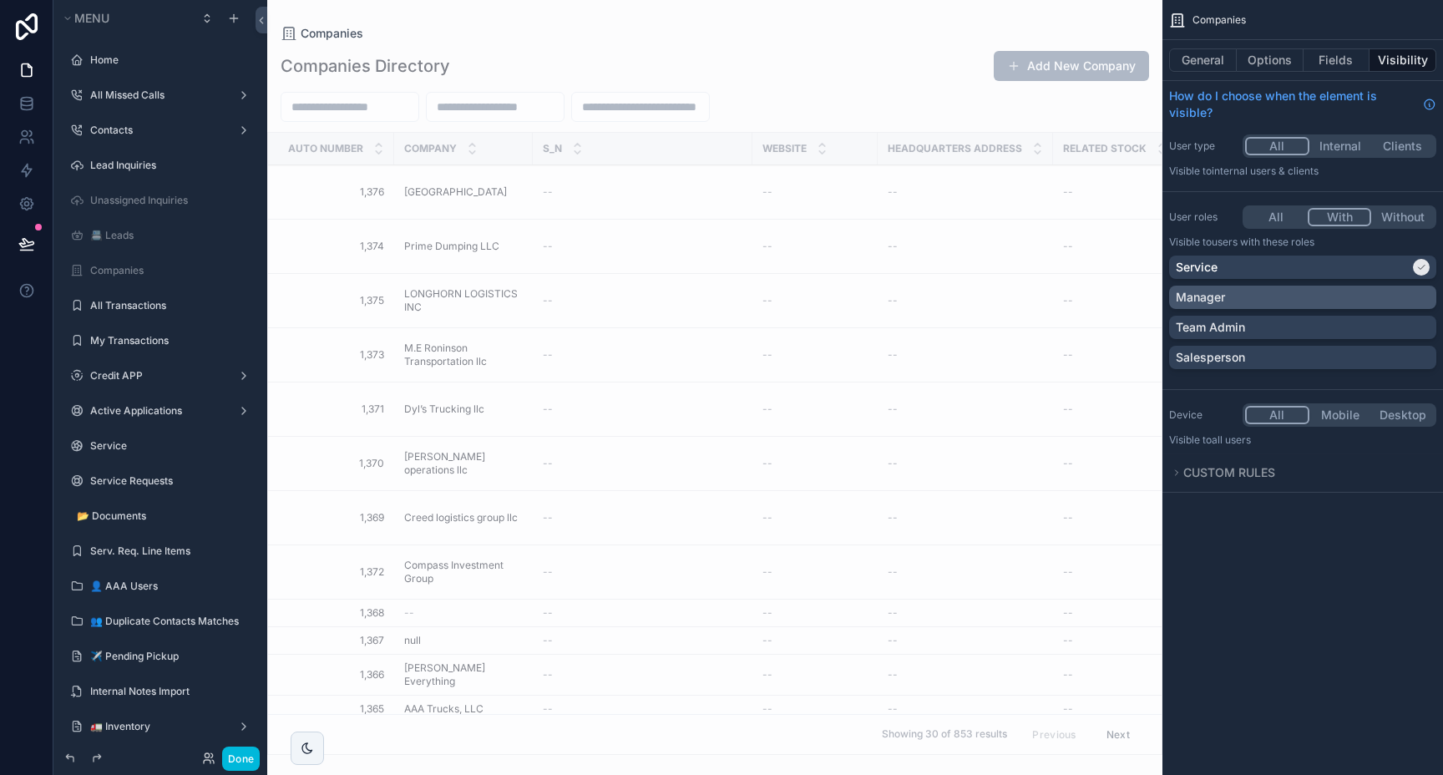
click at [1375, 293] on div "Manager" at bounding box center [1303, 297] width 254 height 17
click at [1380, 326] on div "Team Admin" at bounding box center [1303, 327] width 254 height 17
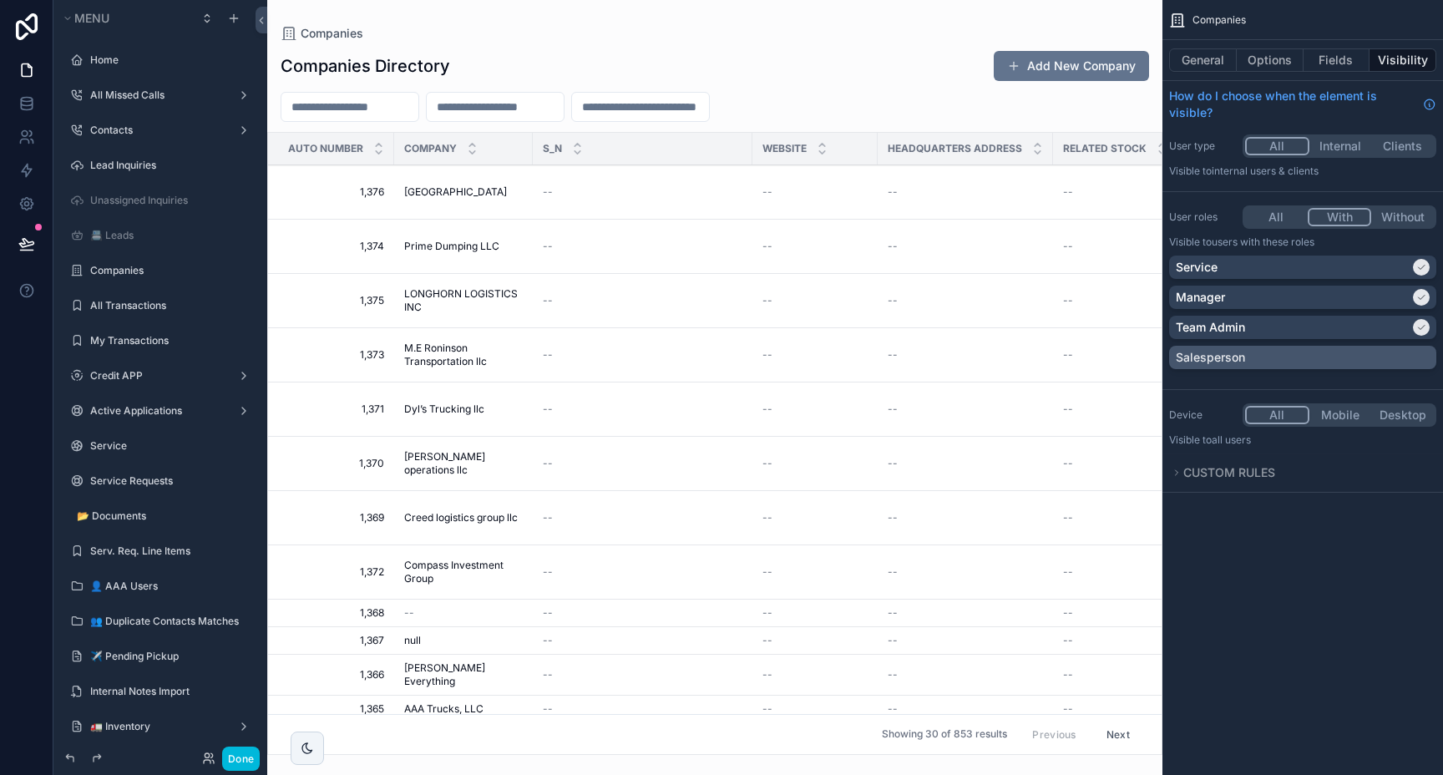
click at [1387, 353] on div "Salesperson" at bounding box center [1303, 357] width 254 height 17
click at [144, 302] on label "All Transactions" at bounding box center [168, 305] width 157 height 13
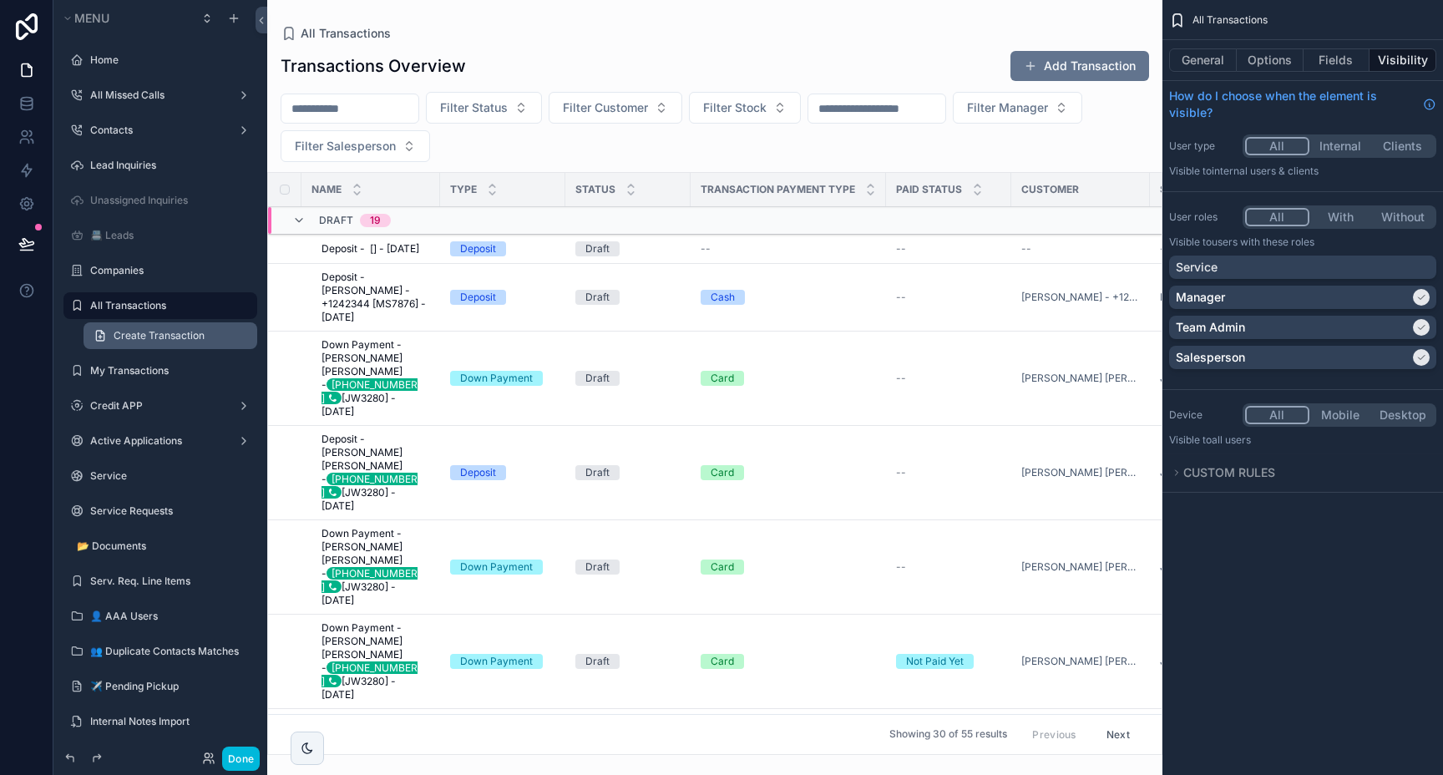
click at [140, 326] on link "Create Transaction" at bounding box center [171, 335] width 174 height 27
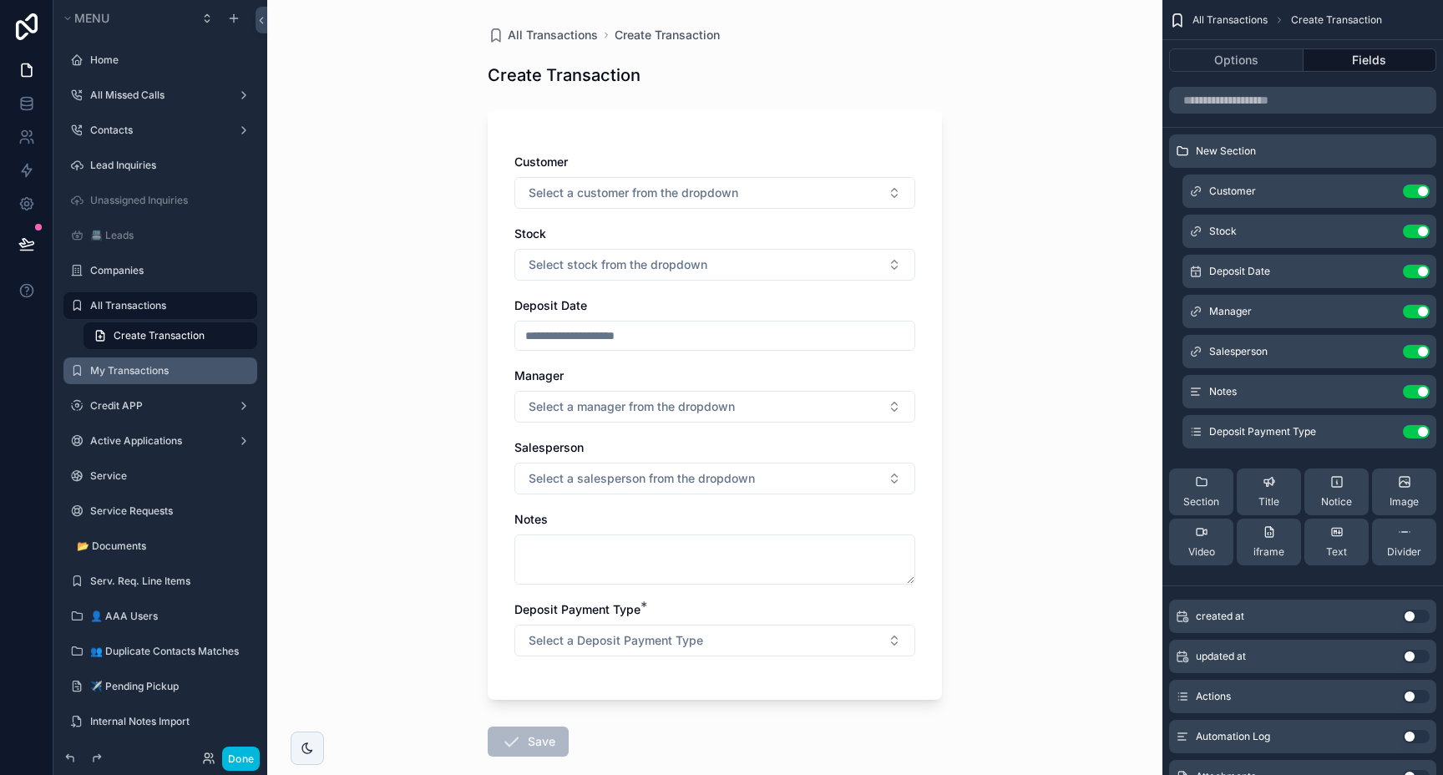
click at [139, 364] on label "My Transactions" at bounding box center [168, 370] width 157 height 13
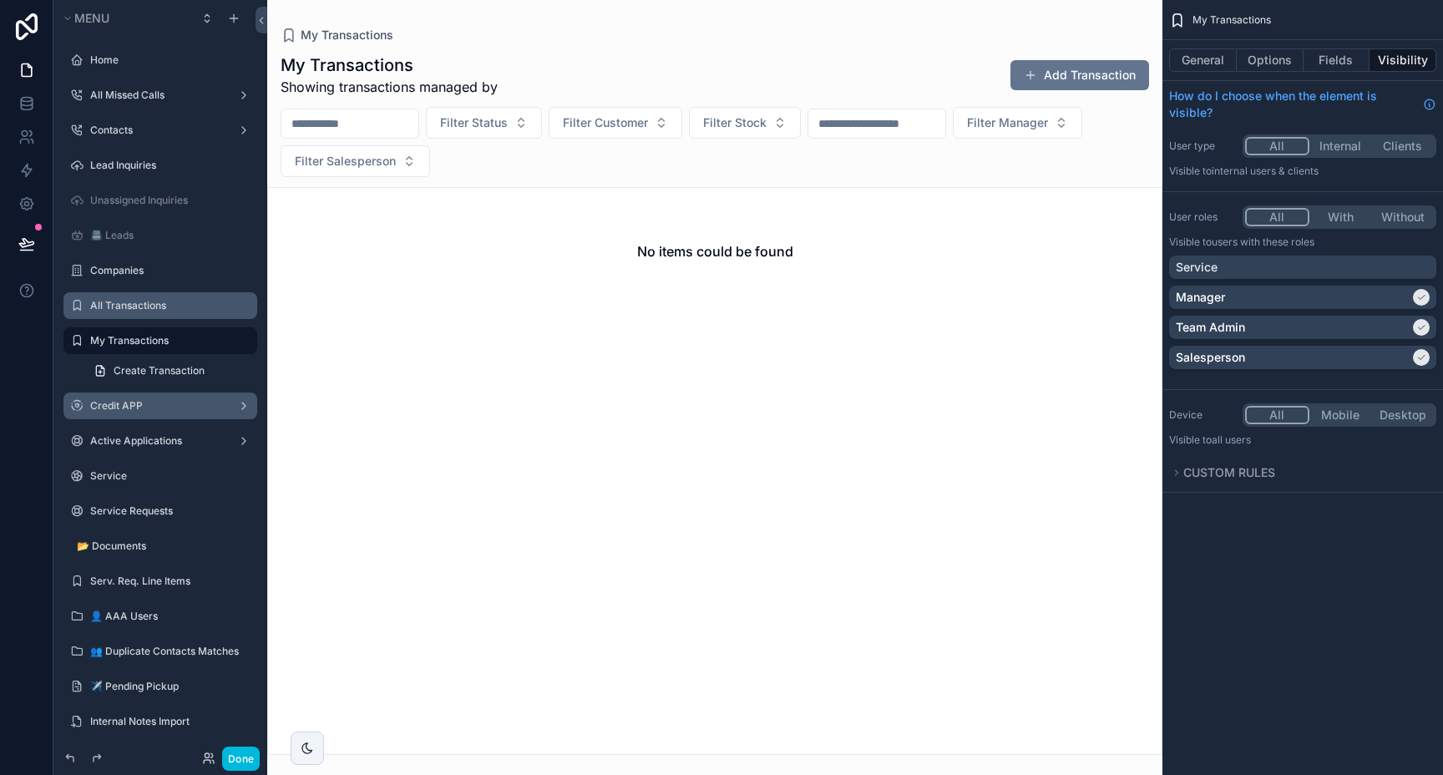
click at [139, 404] on label "Credit APP" at bounding box center [157, 405] width 134 height 13
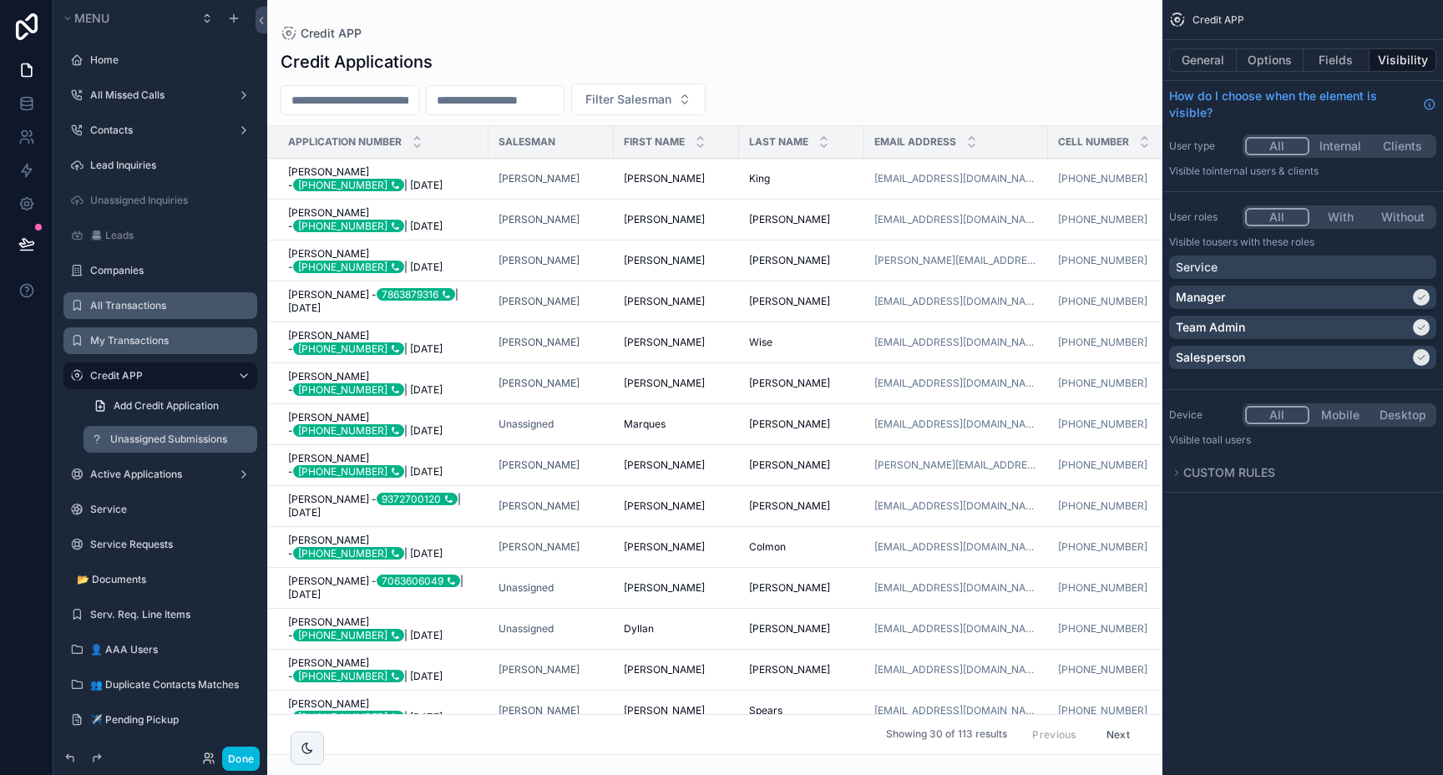
click at [139, 442] on label "Unassigned Submissions" at bounding box center [178, 439] width 137 height 13
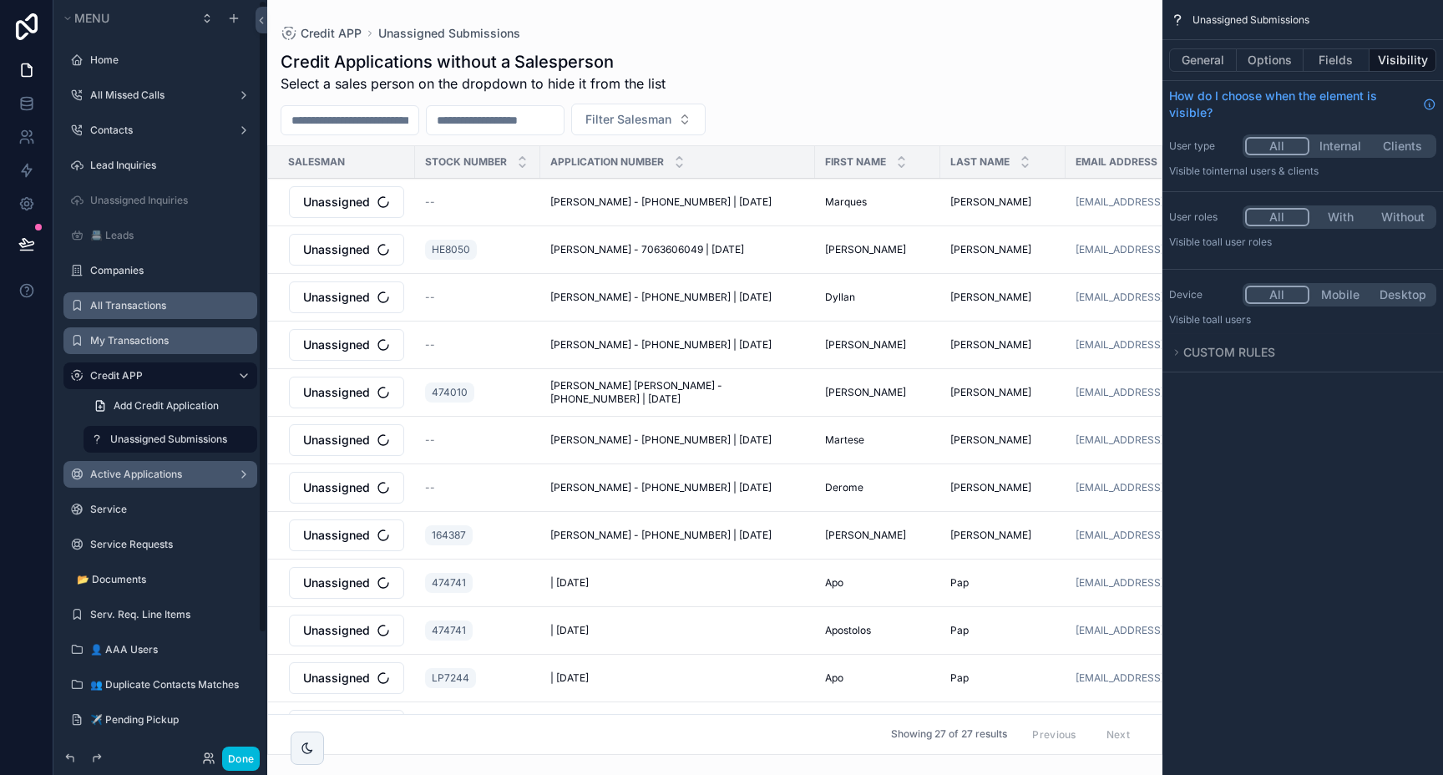
click at [136, 468] on div "Active Applications" at bounding box center [160, 474] width 140 height 13
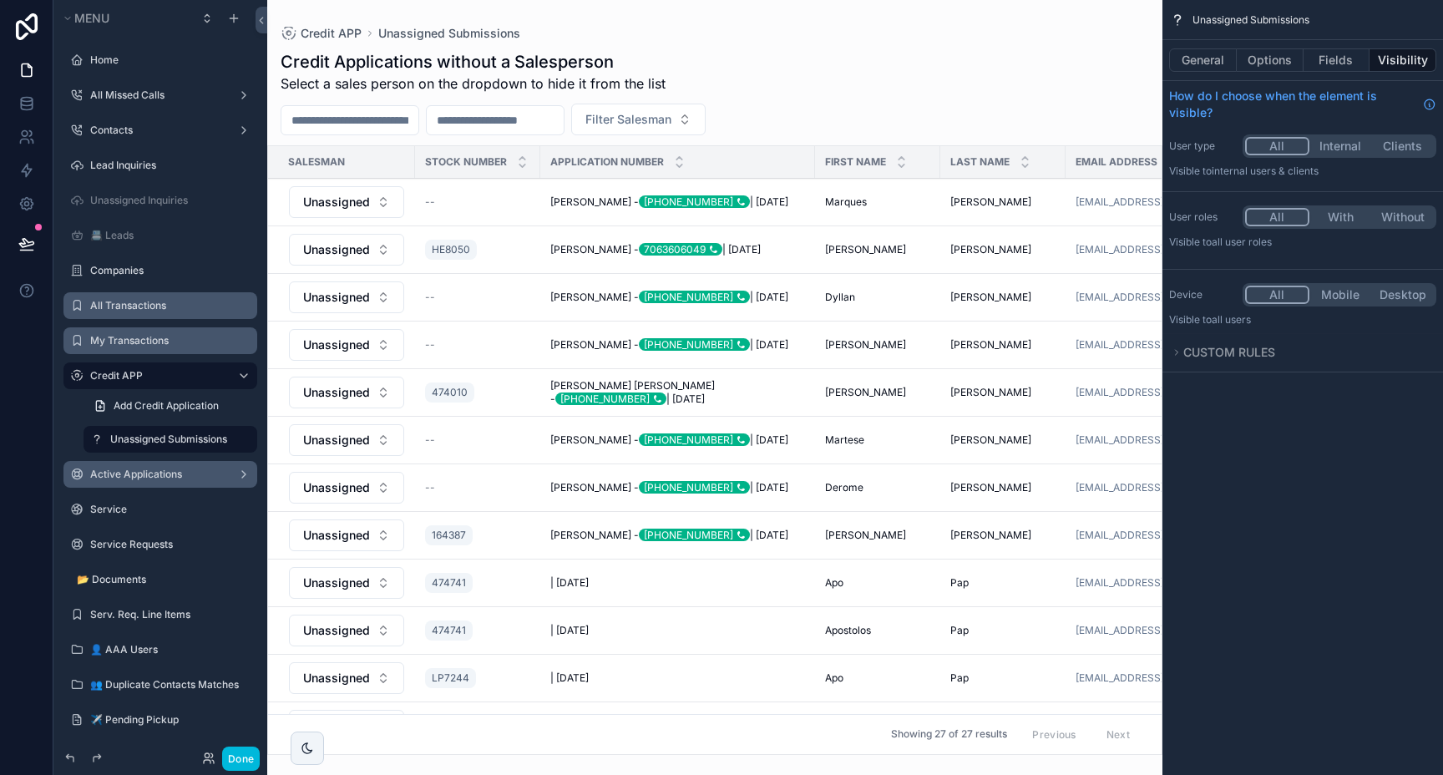
click at [136, 470] on label "Active Applications" at bounding box center [157, 474] width 134 height 13
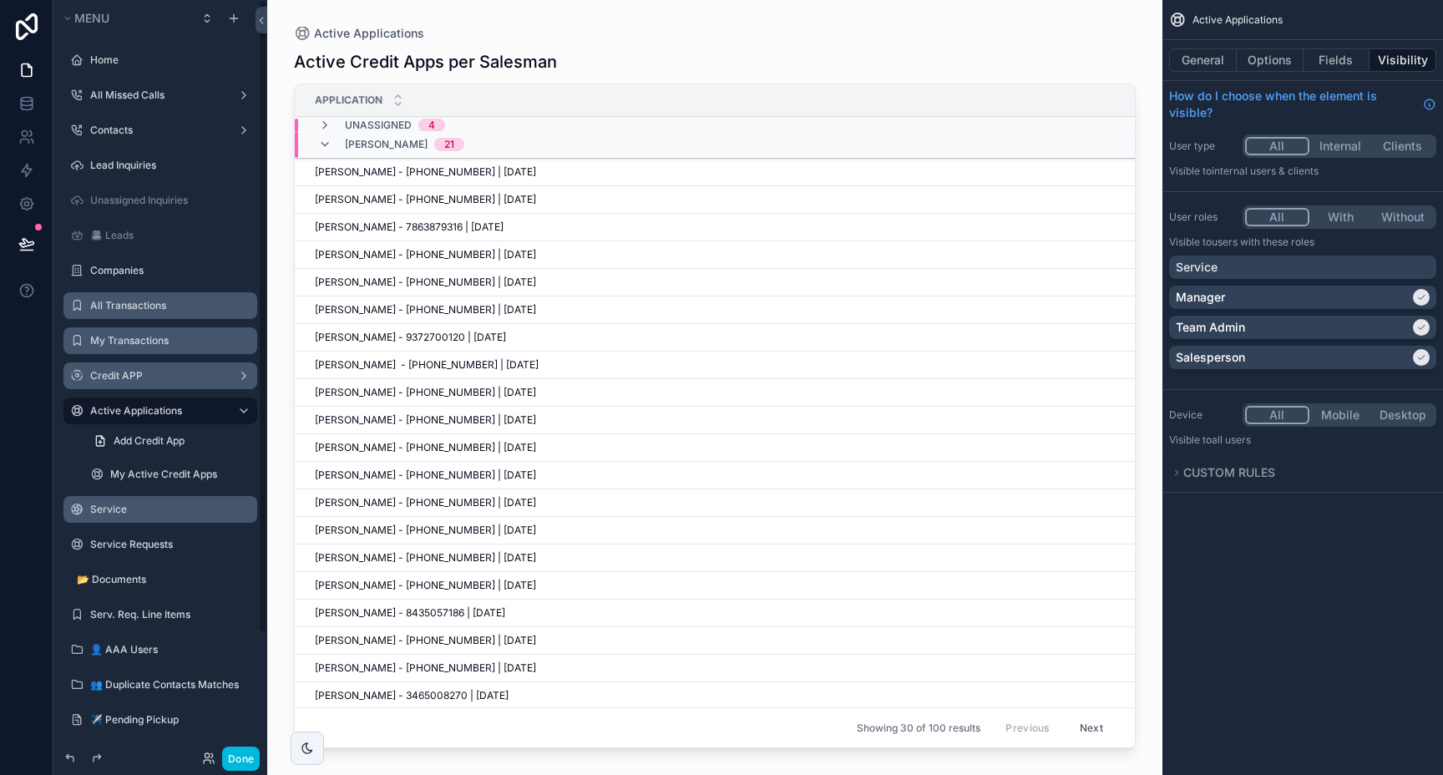
click at [122, 512] on label "Service" at bounding box center [168, 509] width 157 height 13
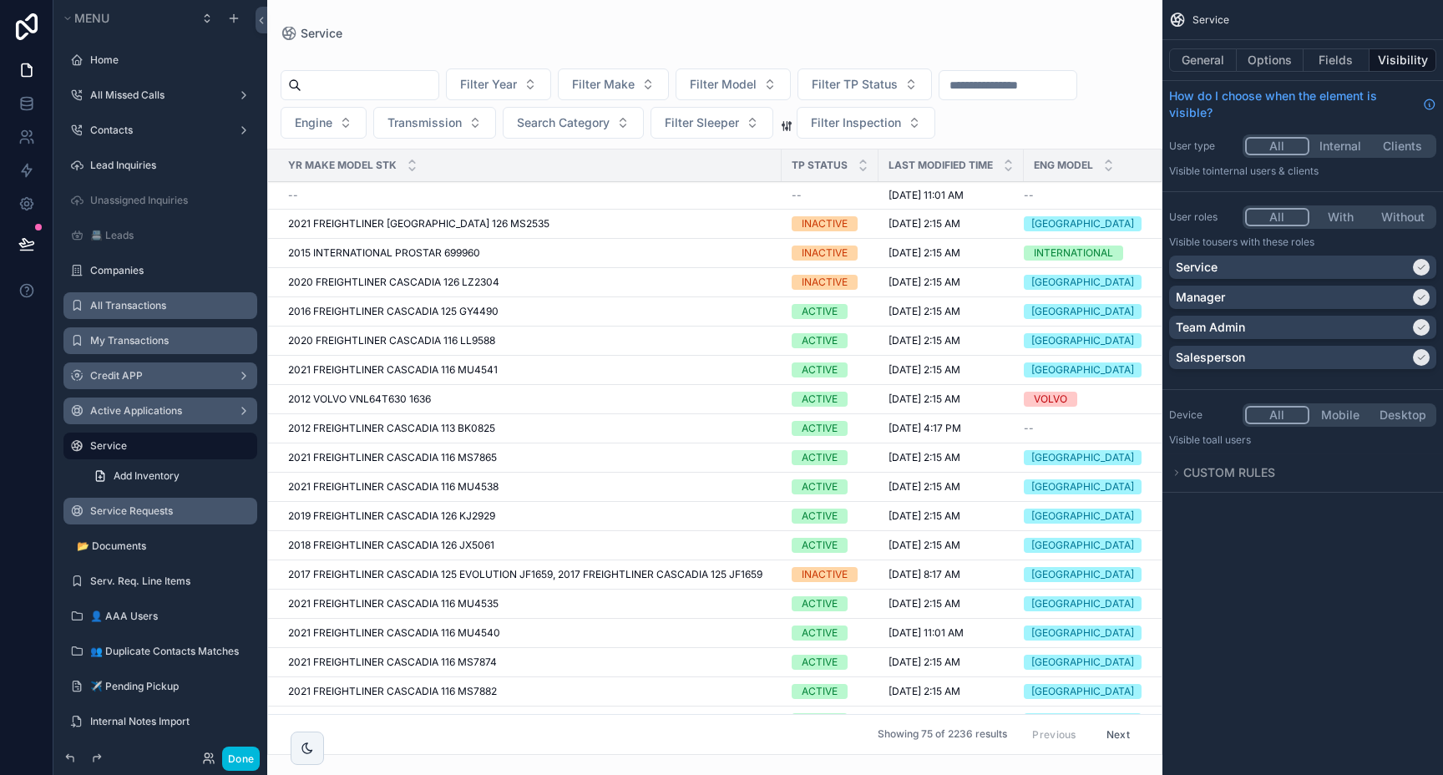
scroll to position [112, 0]
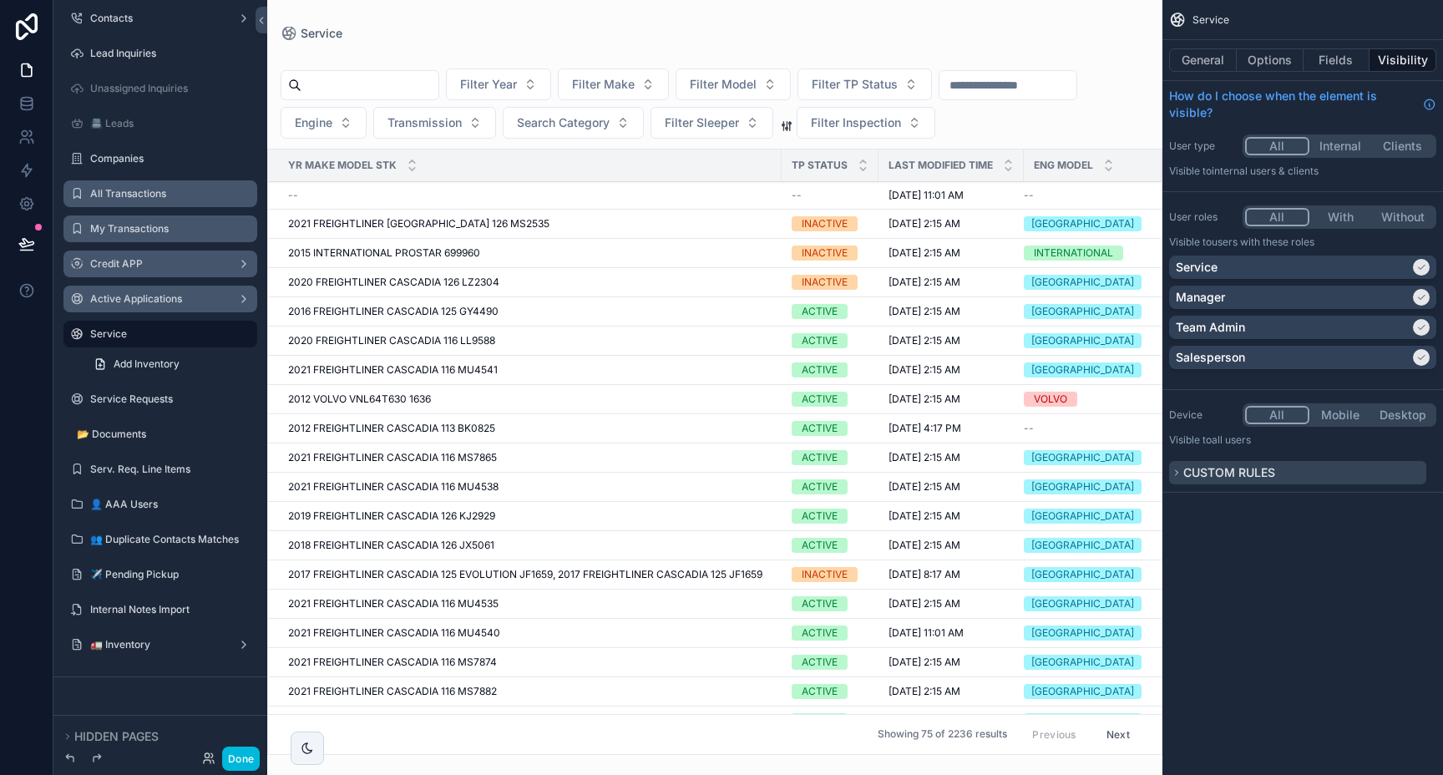
click at [1260, 472] on span "Custom rules" at bounding box center [1230, 472] width 92 height 14
click at [389, 219] on div "scrollable content" at bounding box center [714, 387] width 895 height 775
click at [389, 219] on span "2021 FREIGHTLINER [GEOGRAPHIC_DATA] 126 MS2535" at bounding box center [418, 223] width 261 height 13
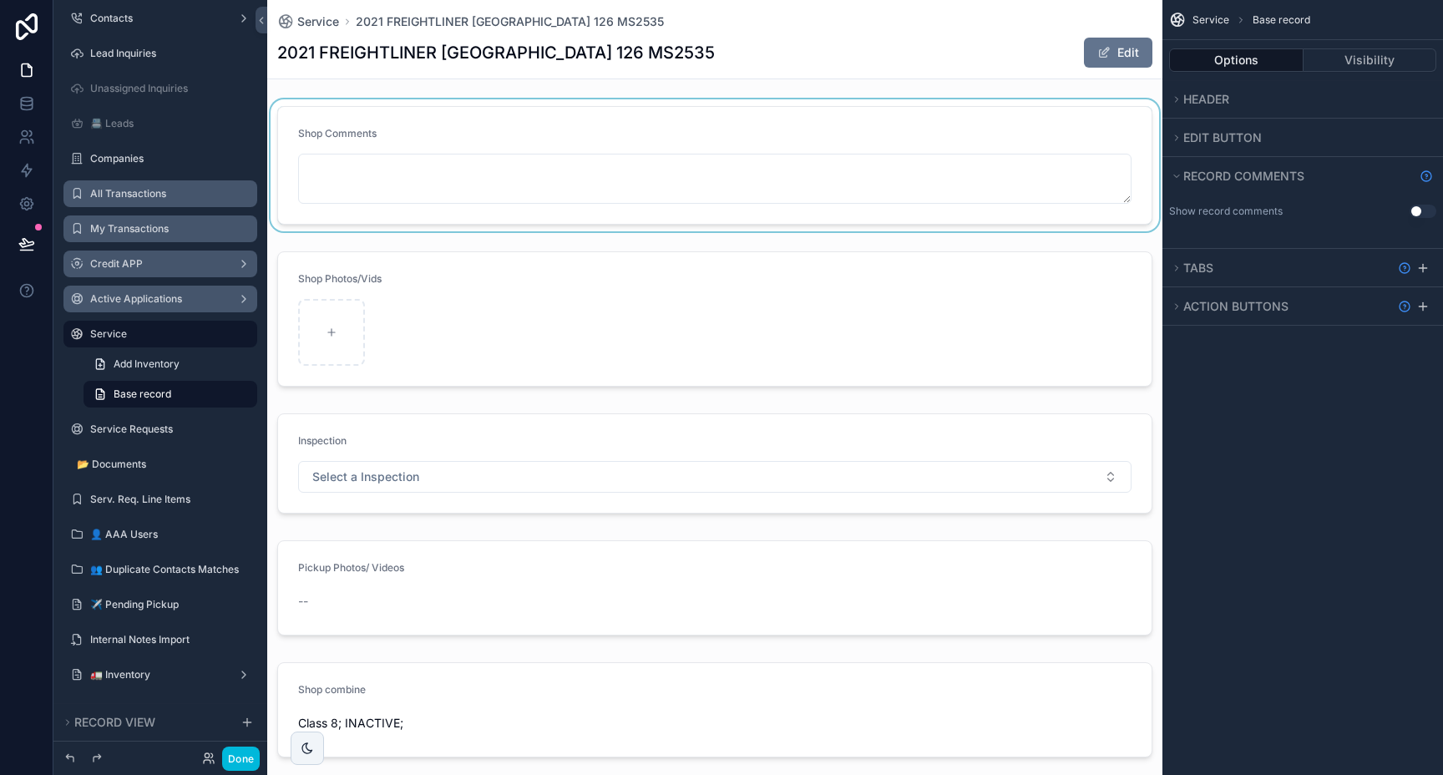
click at [602, 180] on div "scrollable content" at bounding box center [714, 165] width 895 height 132
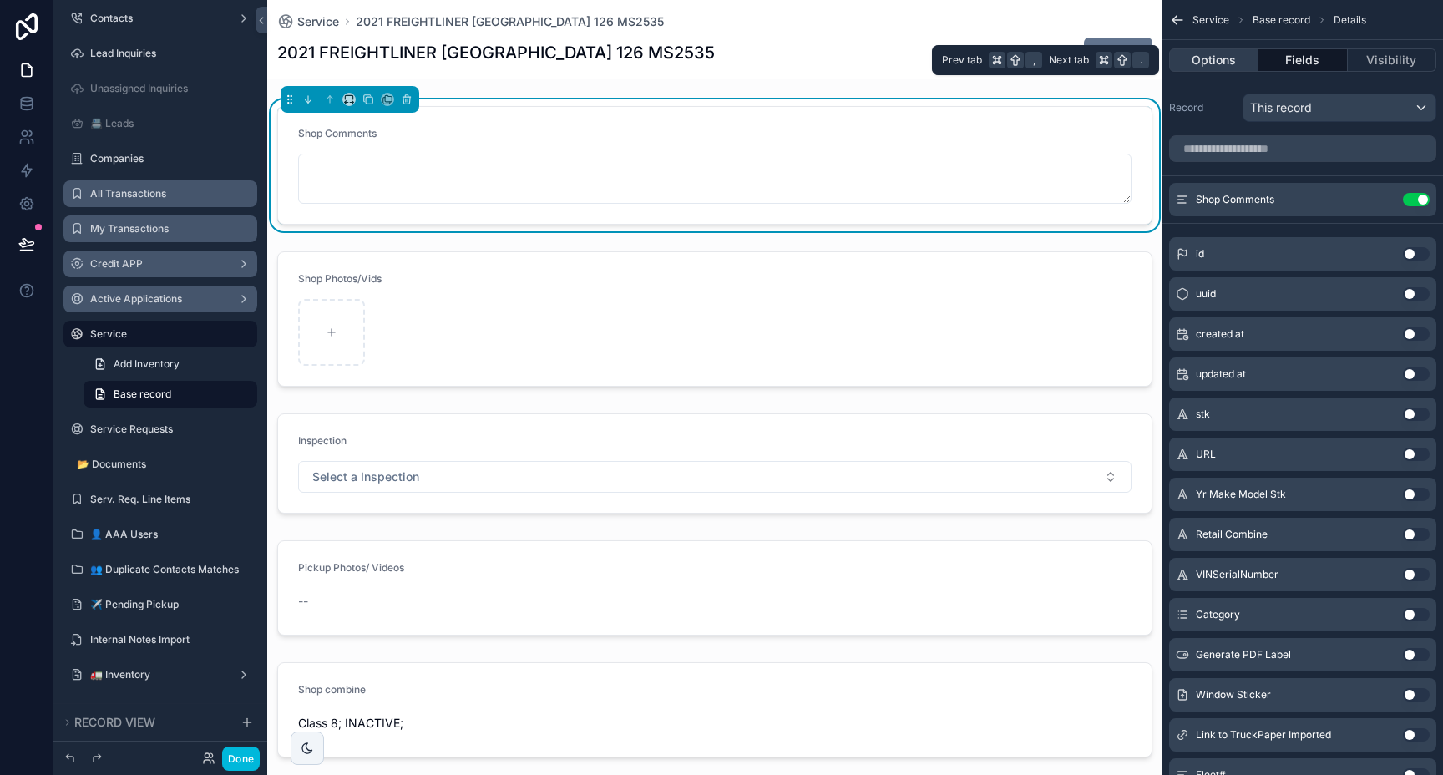
click at [1211, 62] on button "Options" at bounding box center [1213, 59] width 89 height 23
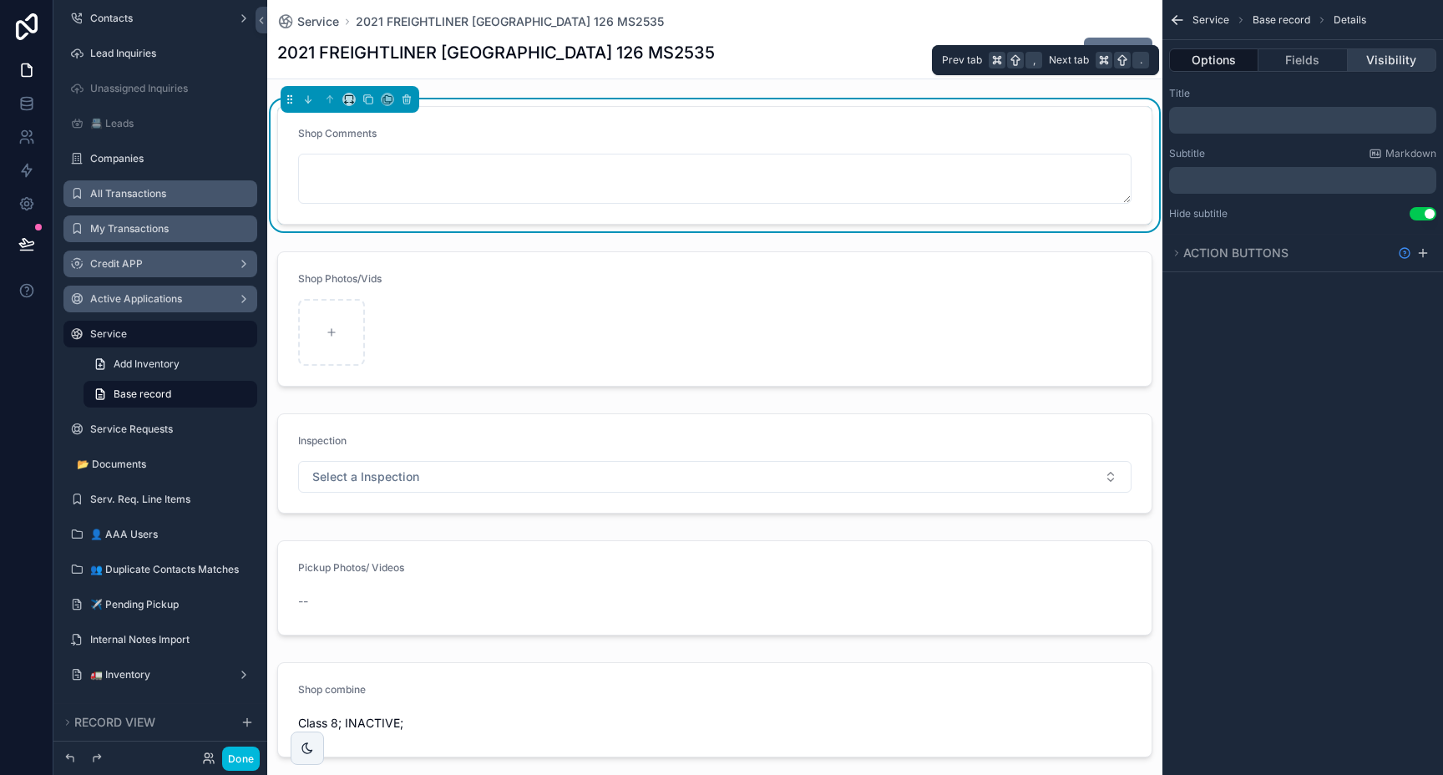
click at [1372, 56] on button "Visibility" at bounding box center [1392, 59] width 89 height 23
